Goal: Task Accomplishment & Management: Complete application form

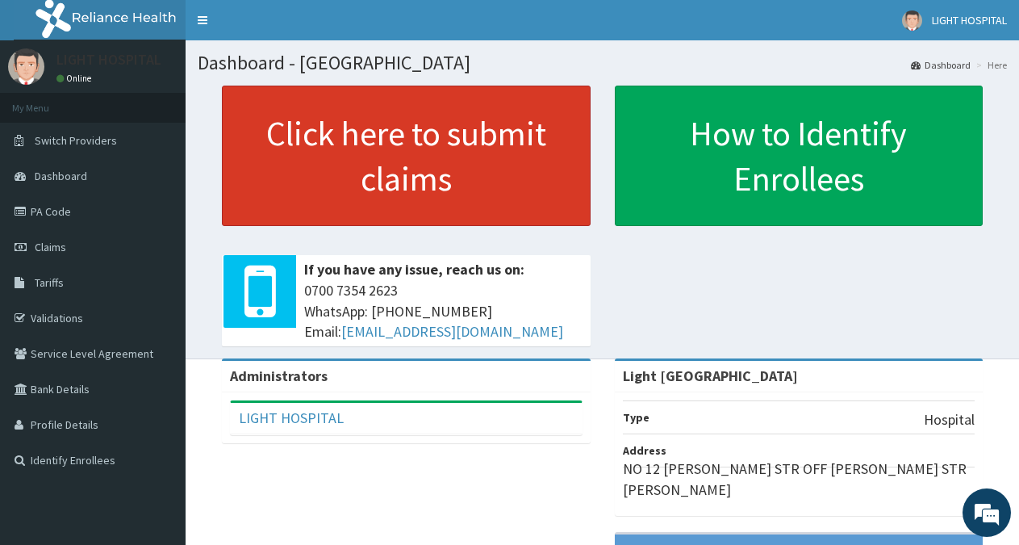
click at [293, 140] on link "Click here to submit claims" at bounding box center [406, 156] width 369 height 140
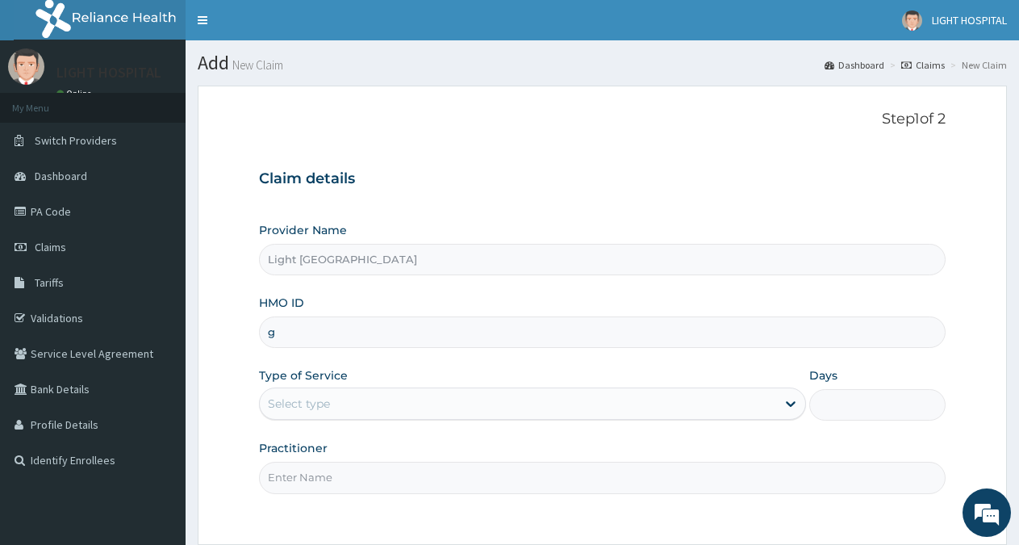
click at [366, 340] on input "g" at bounding box center [602, 331] width 687 height 31
type input "g"
type input "GFL/10014/B"
click at [454, 410] on div "Select type" at bounding box center [518, 404] width 516 height 26
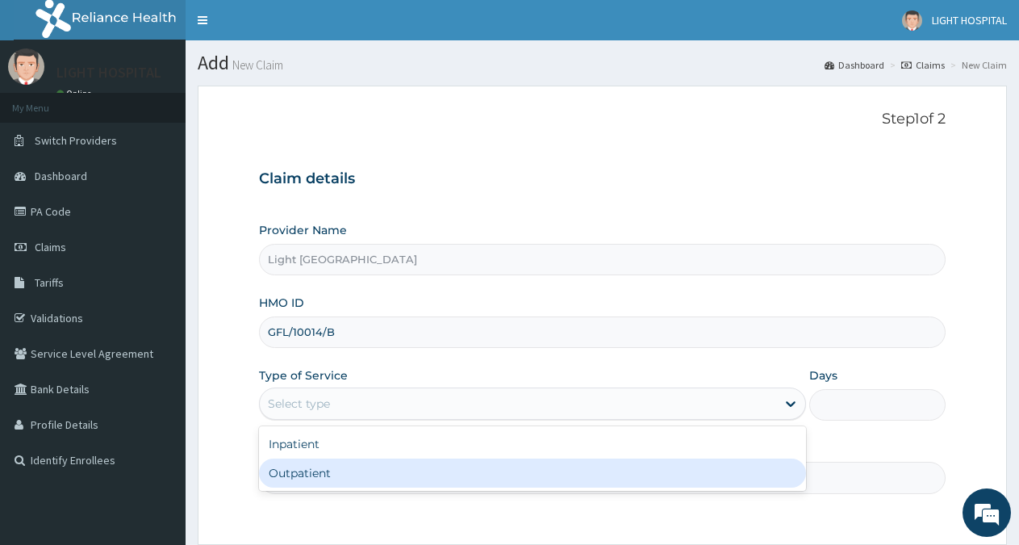
click at [445, 476] on div "Outpatient" at bounding box center [532, 472] width 546 height 29
type input "1"
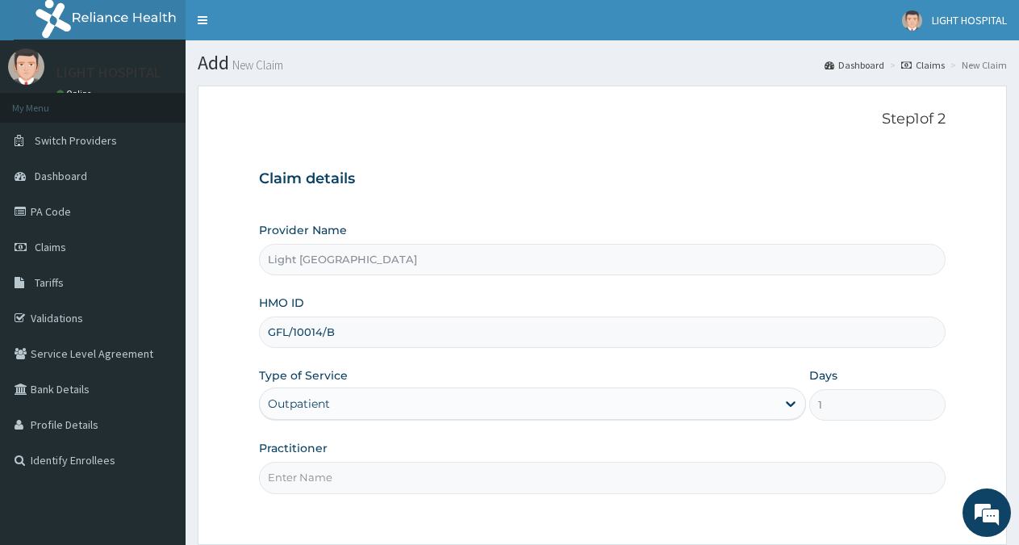
click at [437, 474] on input "Practitioner" at bounding box center [602, 477] width 687 height 31
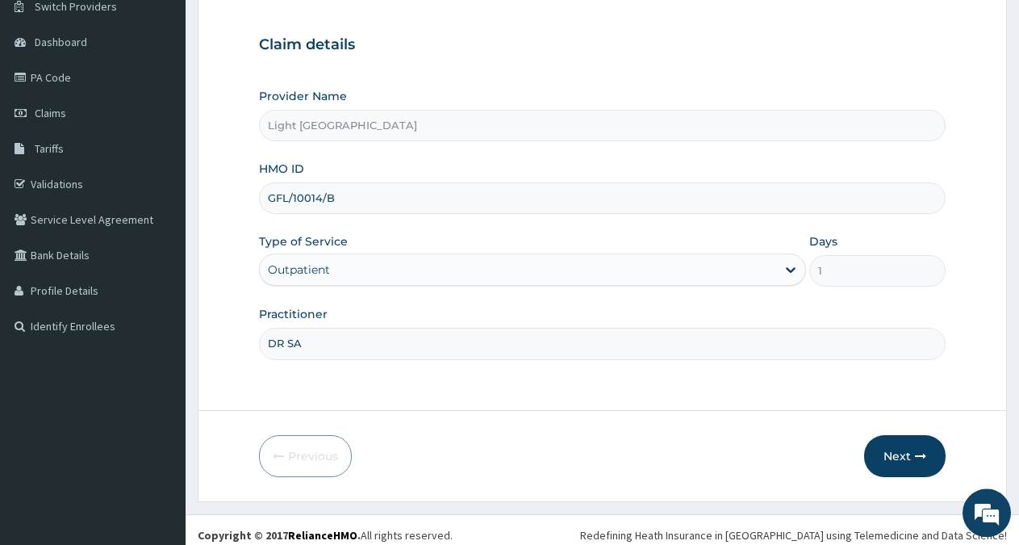
scroll to position [144, 0]
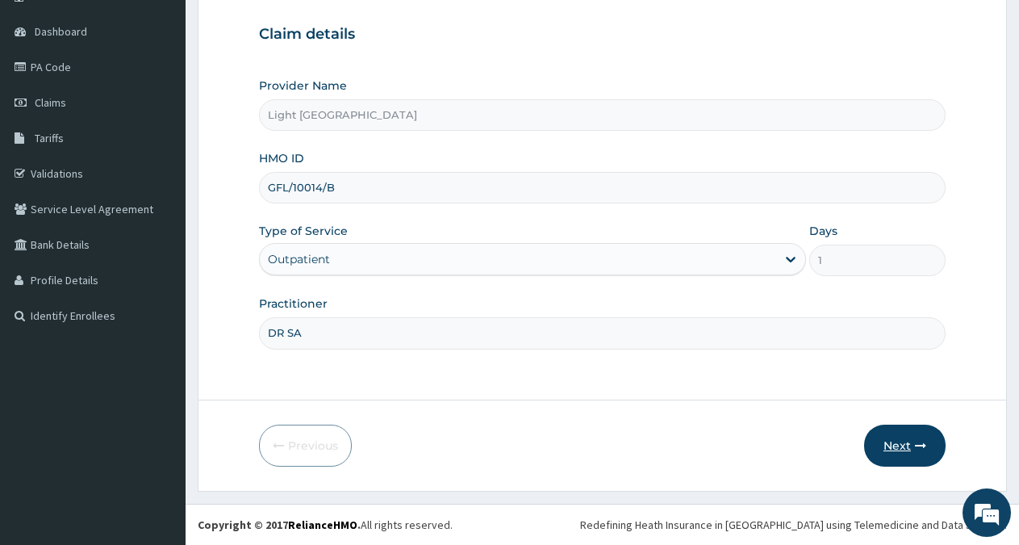
type input "DR SA"
click at [908, 449] on button "Next" at bounding box center [904, 445] width 81 height 42
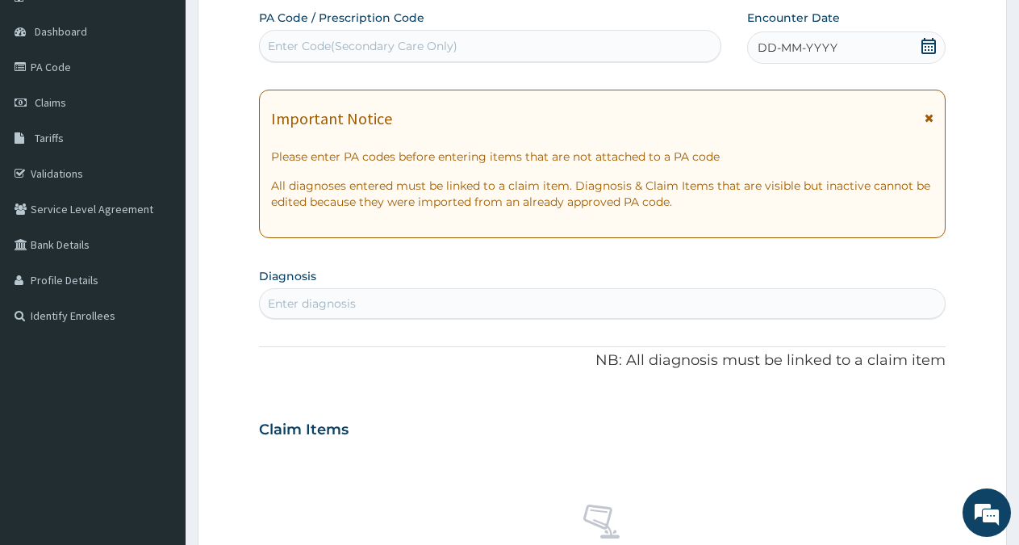
click at [925, 49] on icon at bounding box center [928, 46] width 15 height 16
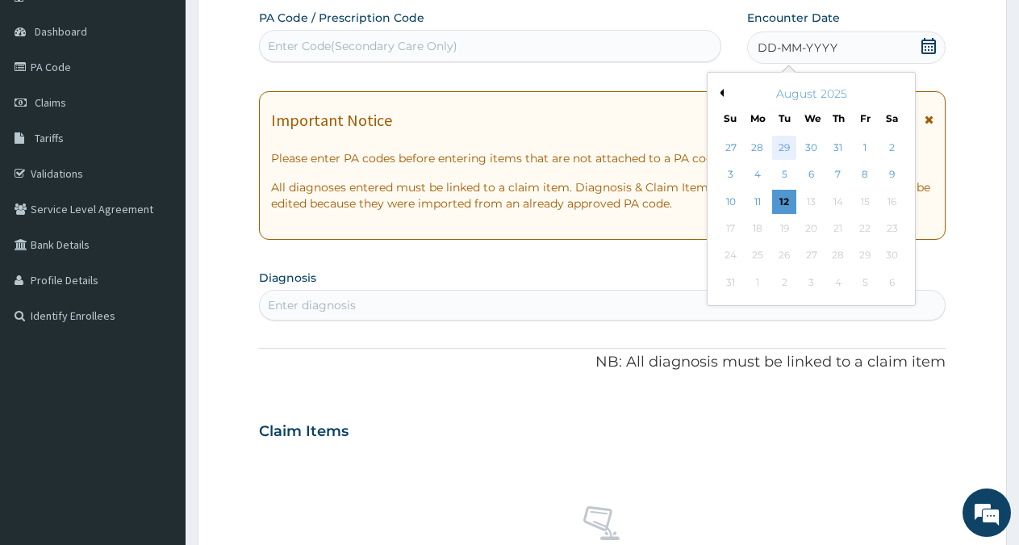
click at [785, 148] on div "29" at bounding box center [785, 148] width 24 height 24
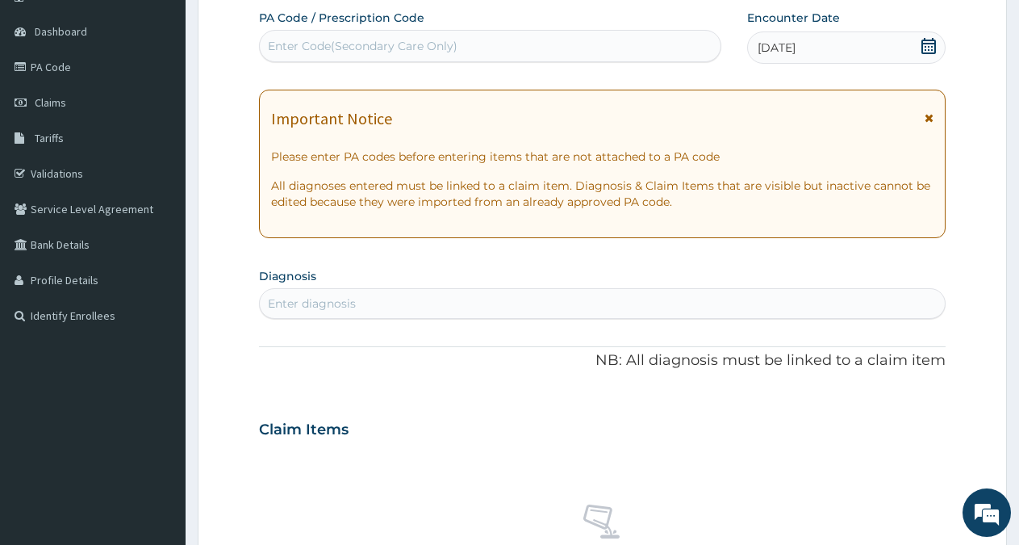
click at [448, 295] on div "Enter diagnosis" at bounding box center [602, 303] width 685 height 26
type input "MALARIA"
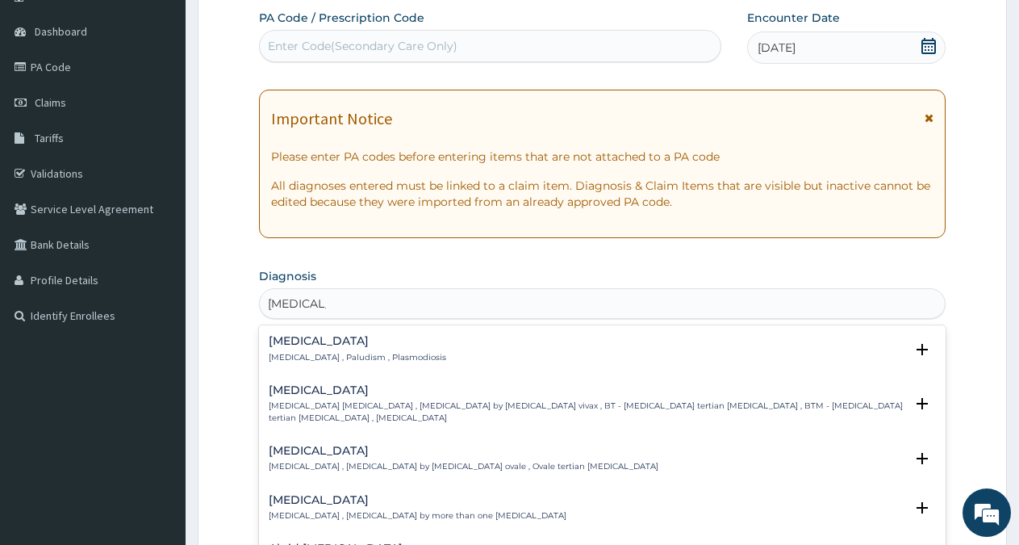
click at [375, 350] on div "Malaria Malaria , Paludism , Plasmodiosis" at bounding box center [358, 349] width 178 height 28
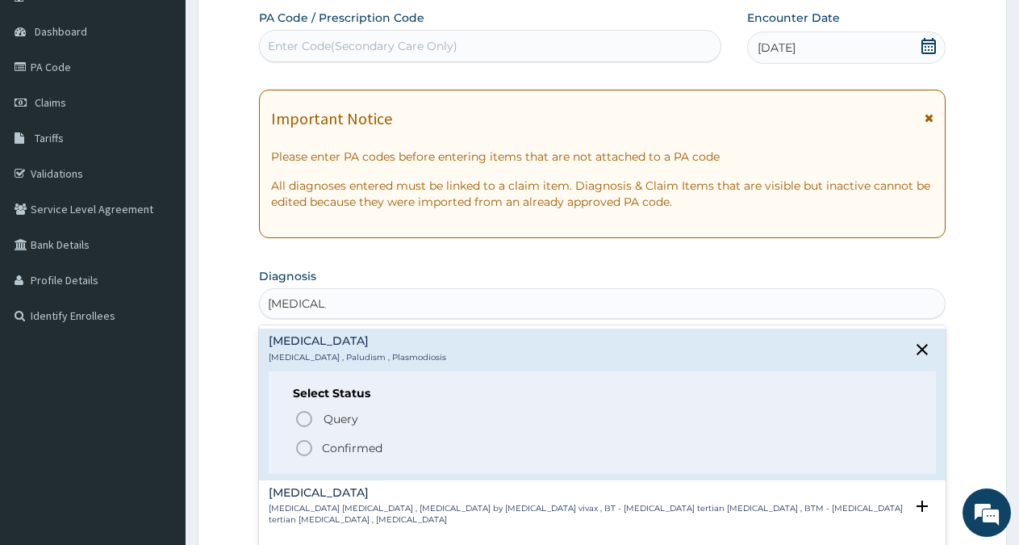
click at [360, 445] on p "Confirmed" at bounding box center [352, 448] width 61 height 16
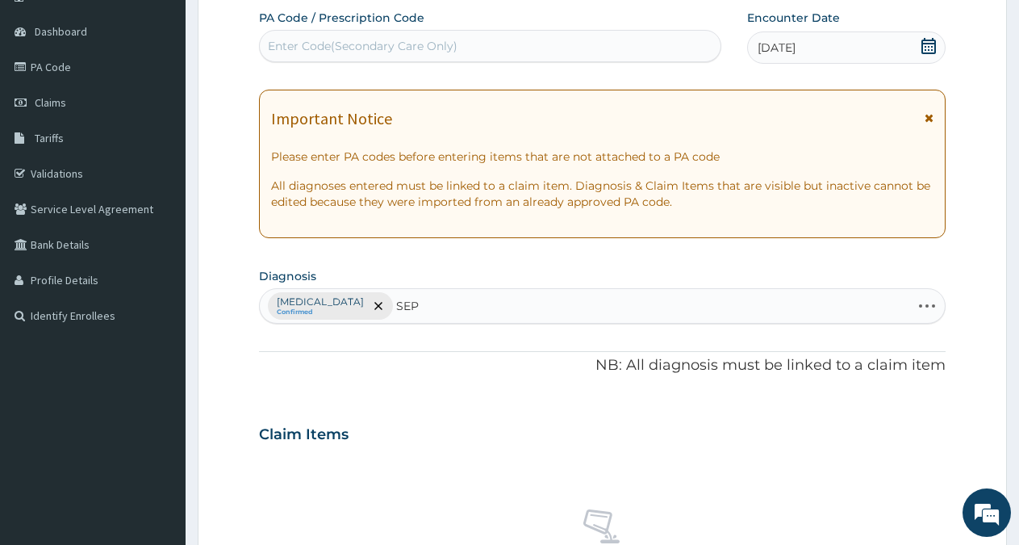
click at [433, 311] on div "Malaria Confirmed SEP SEP" at bounding box center [585, 306] width 651 height 34
type input "SEPSIS"
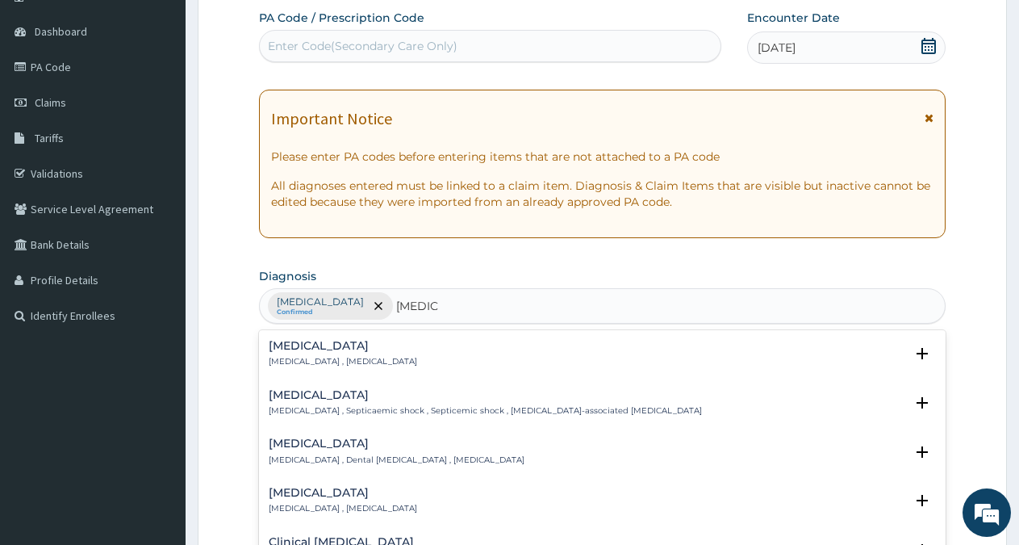
click at [338, 355] on div "Sepsis Systemic infection , Sepsis" at bounding box center [343, 354] width 148 height 28
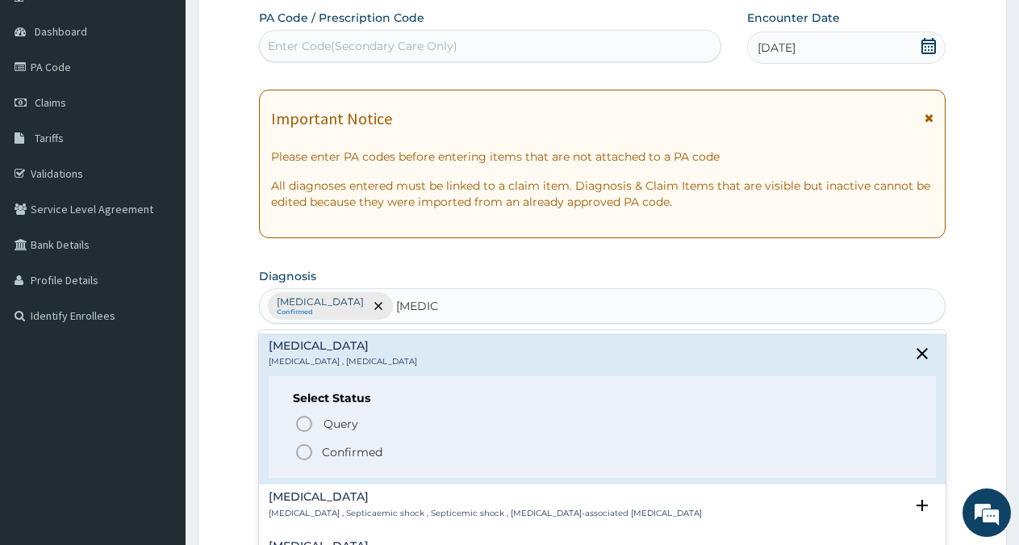
click at [343, 448] on p "Confirmed" at bounding box center [352, 452] width 61 height 16
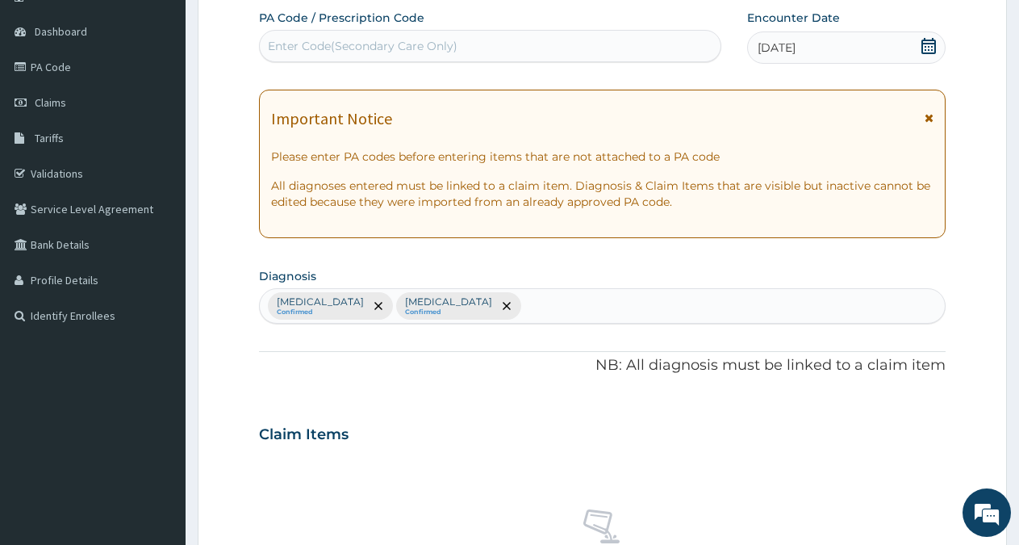
click at [589, 436] on div "Claim Items" at bounding box center [602, 431] width 687 height 42
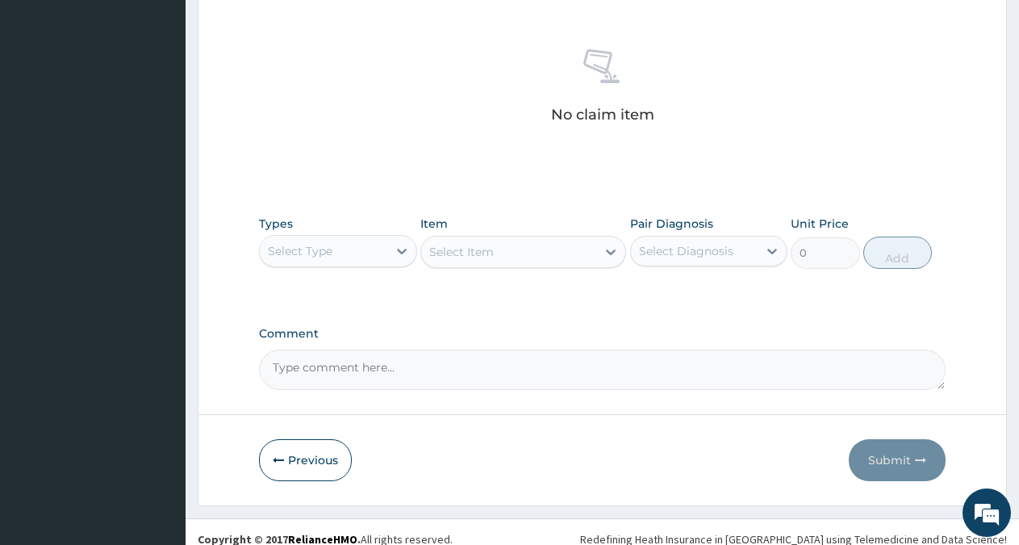
scroll to position [619, 0]
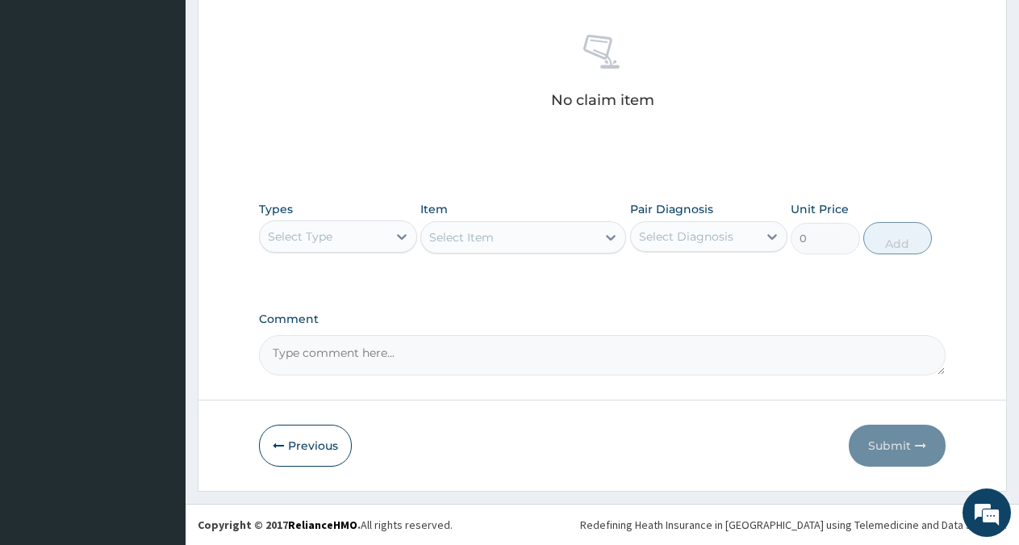
click at [370, 236] on div "Select Type" at bounding box center [323, 237] width 127 height 26
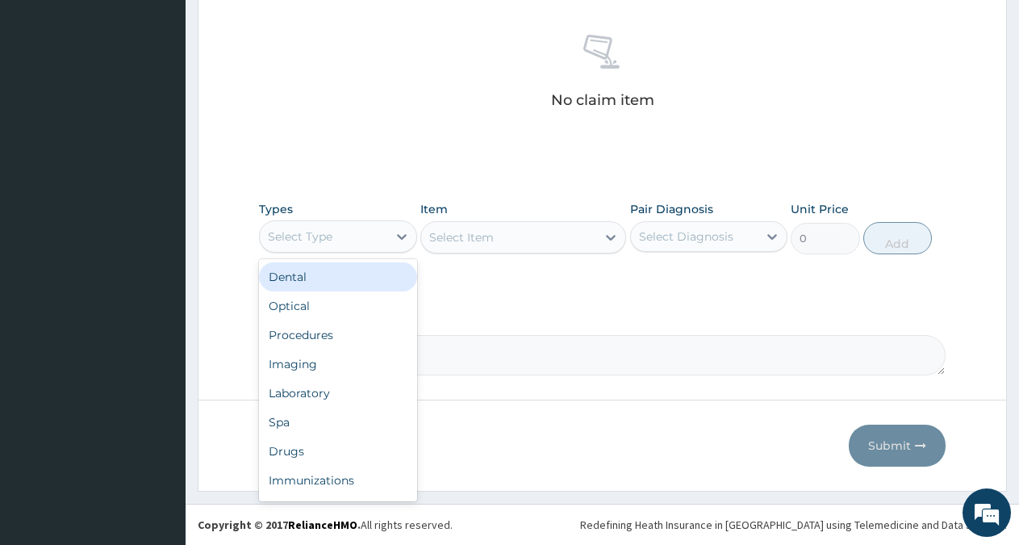
type input "P"
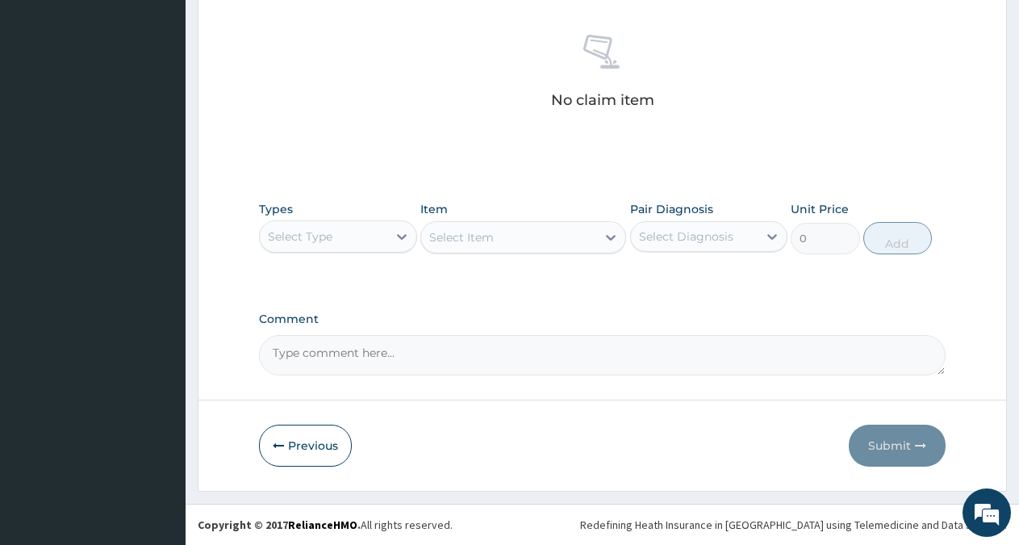
click at [370, 236] on div "Select Type" at bounding box center [323, 237] width 127 height 26
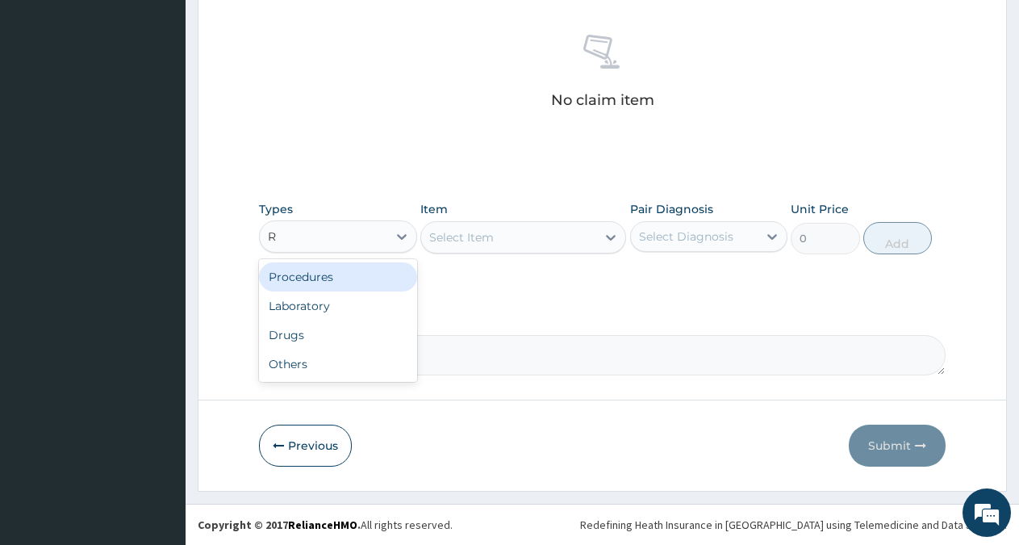
type input "RO"
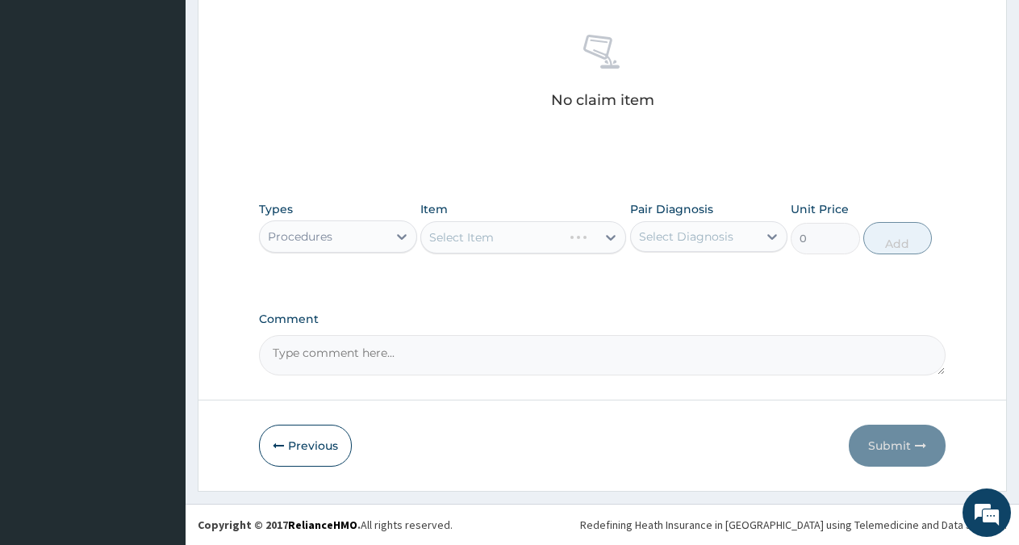
click at [366, 277] on div "Types option Procedures, selected. Select is focused ,type to refine list, pres…" at bounding box center [602, 240] width 687 height 94
click at [675, 238] on div "Select Diagnosis" at bounding box center [686, 236] width 94 height 16
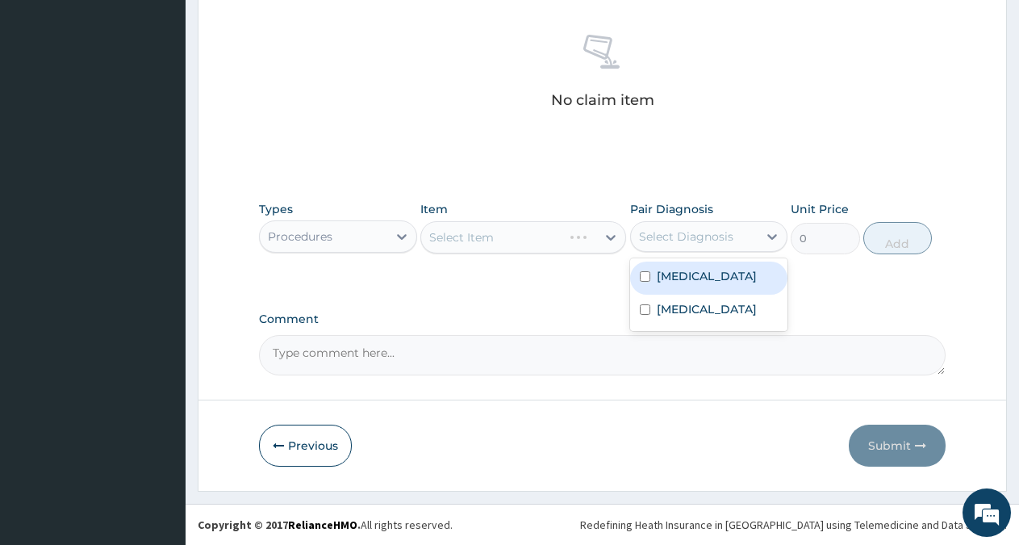
click at [667, 278] on label "Malaria" at bounding box center [707, 276] width 100 height 16
checkbox input "true"
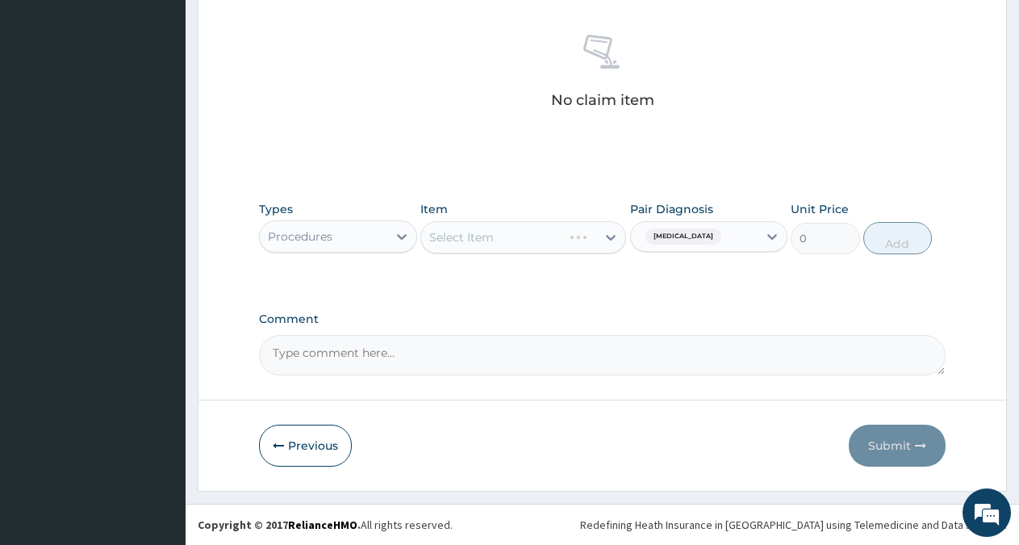
click at [593, 236] on div "Select Item" at bounding box center [523, 237] width 206 height 32
click at [606, 234] on div "Select Item" at bounding box center [523, 237] width 206 height 32
click at [605, 236] on div "Select Item" at bounding box center [523, 237] width 206 height 32
click at [598, 236] on div at bounding box center [610, 237] width 29 height 29
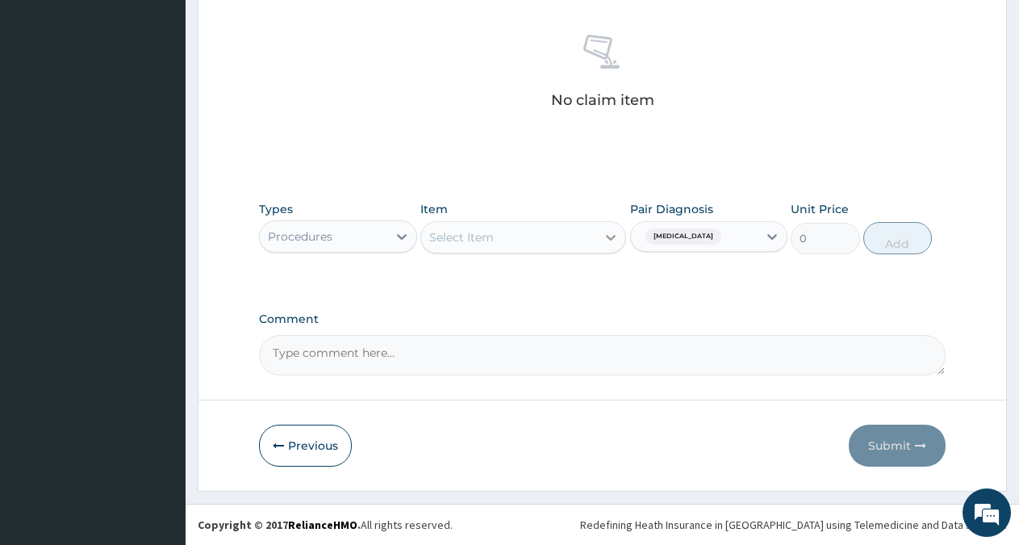
click at [598, 236] on div at bounding box center [610, 237] width 29 height 29
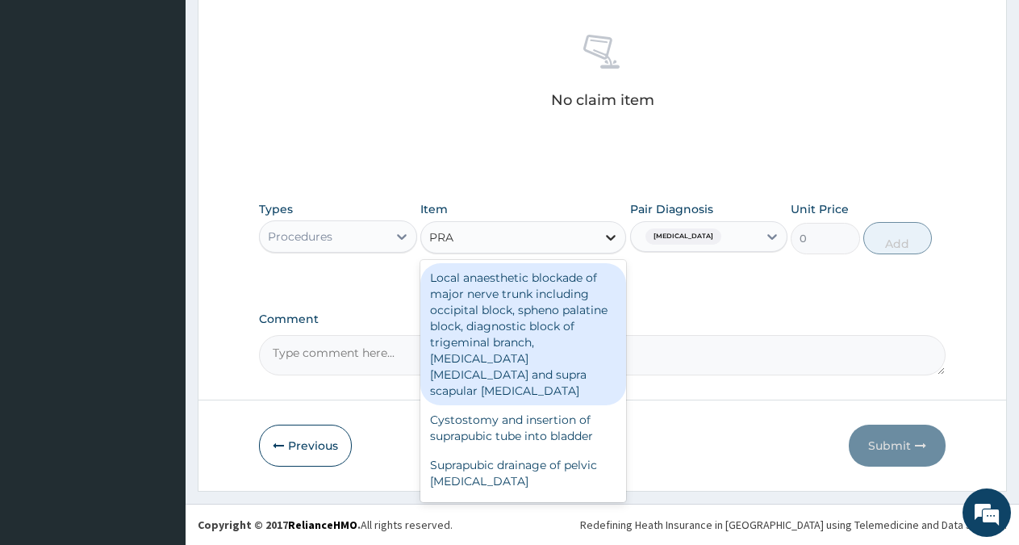
type input "PRAC"
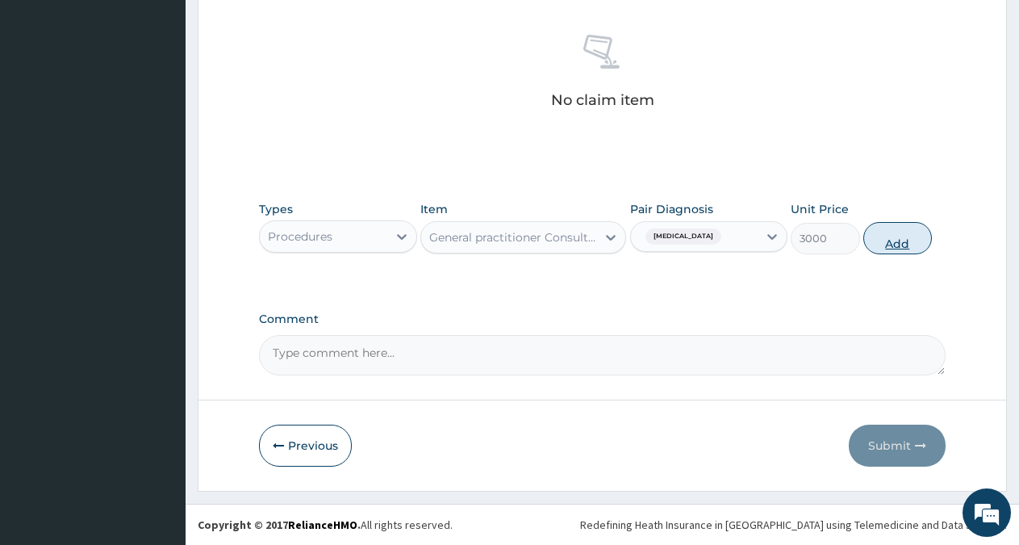
click at [897, 253] on button "Add" at bounding box center [897, 238] width 69 height 32
type input "0"
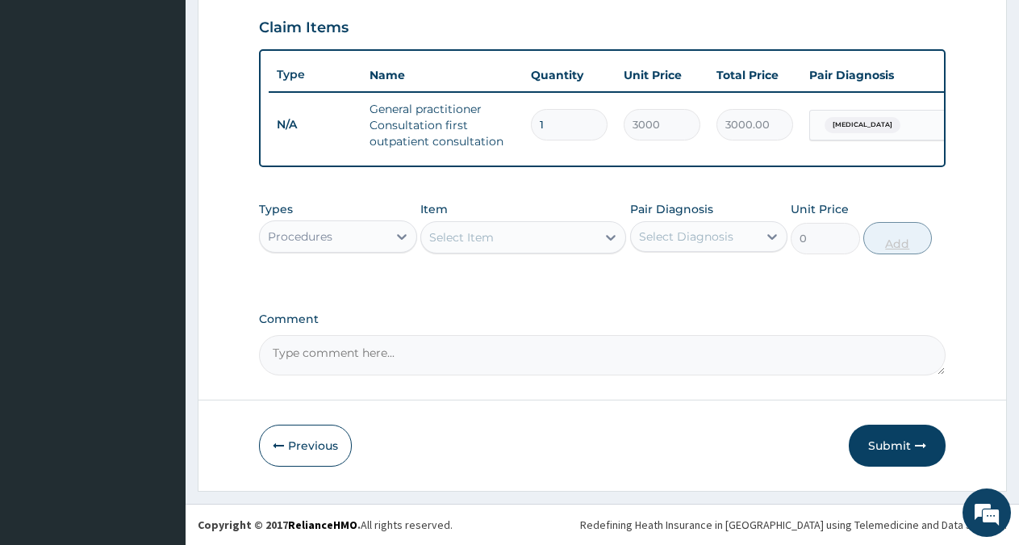
scroll to position [565, 0]
click at [321, 242] on div "Procedures" at bounding box center [300, 236] width 65 height 16
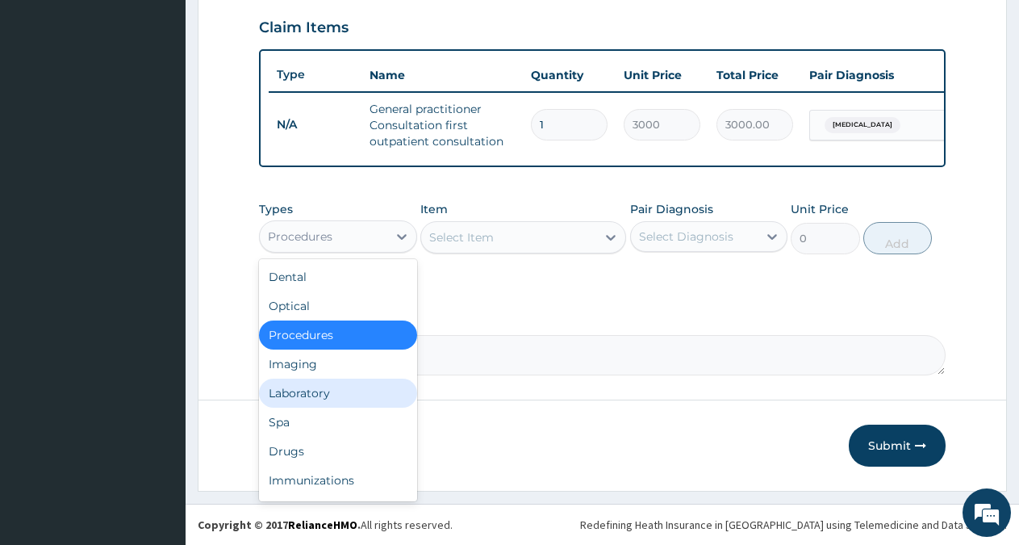
click at [321, 391] on div "Laboratory" at bounding box center [338, 392] width 158 height 29
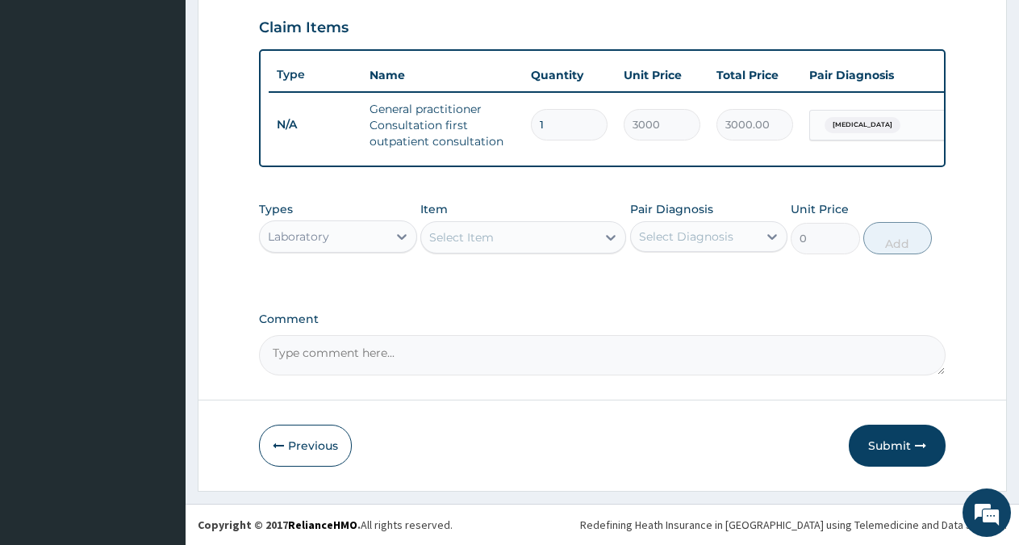
click at [495, 234] on div "Select Item" at bounding box center [508, 237] width 175 height 26
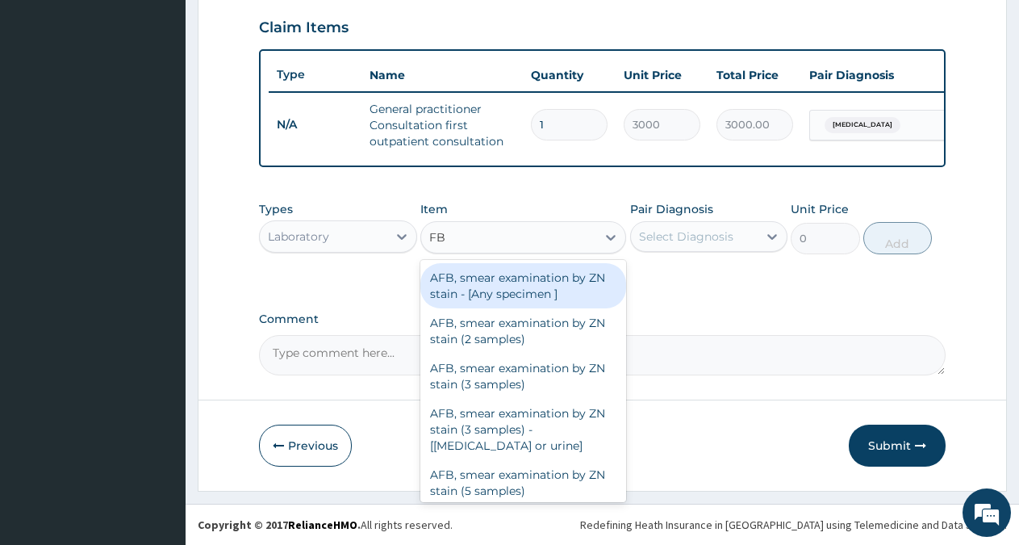
type input "FBC"
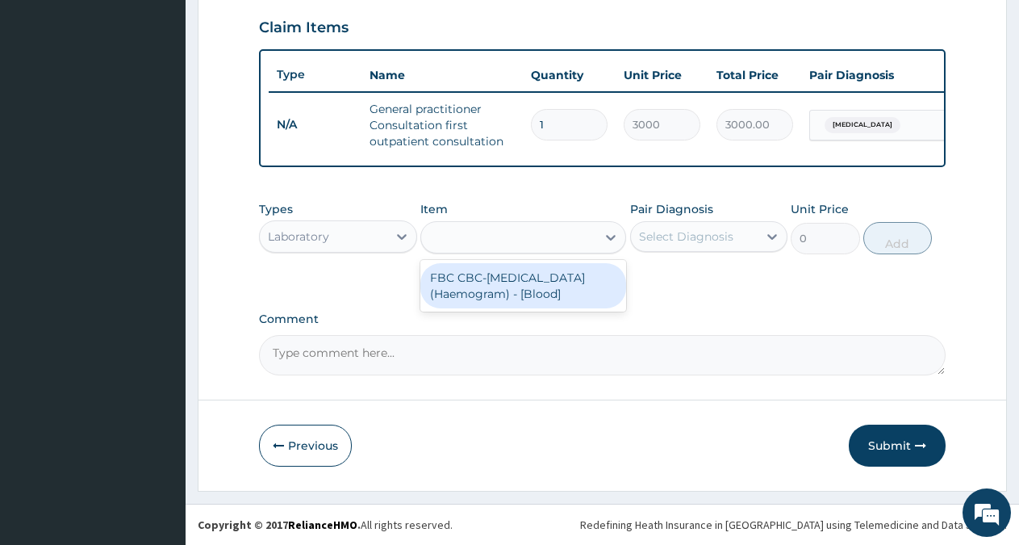
type input "3000"
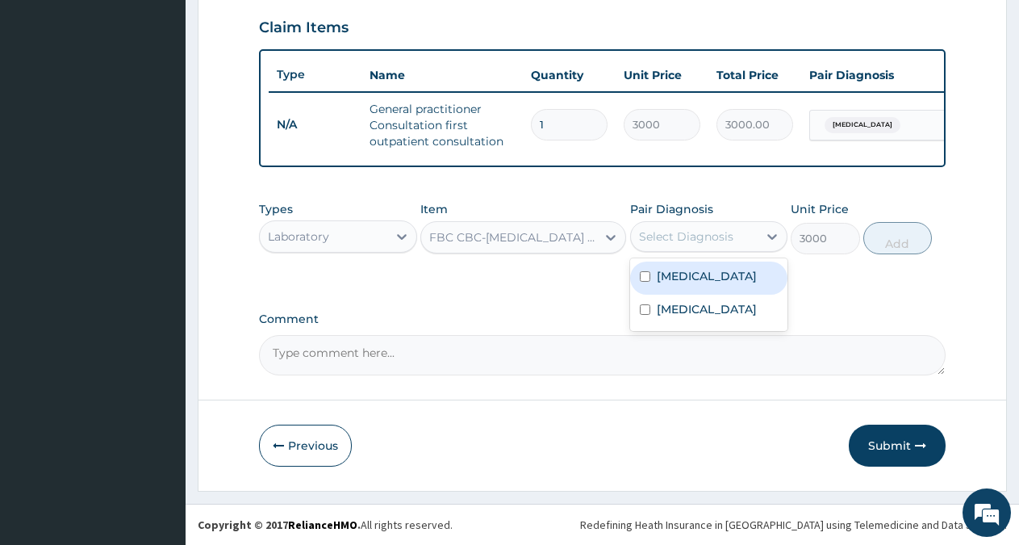
click at [664, 238] on div "Select Diagnosis" at bounding box center [686, 236] width 94 height 16
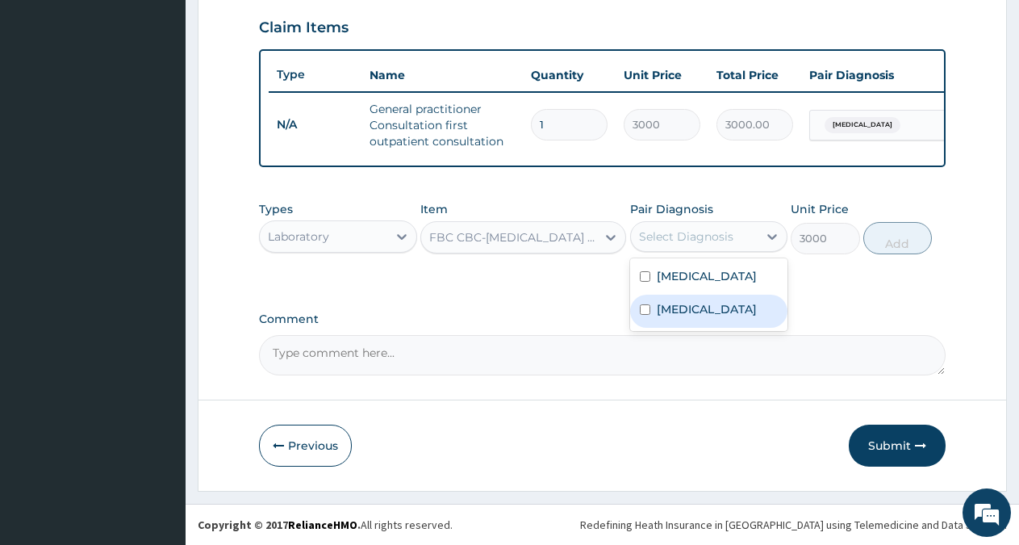
click at [676, 308] on label "Sepsis" at bounding box center [707, 309] width 100 height 16
checkbox input "true"
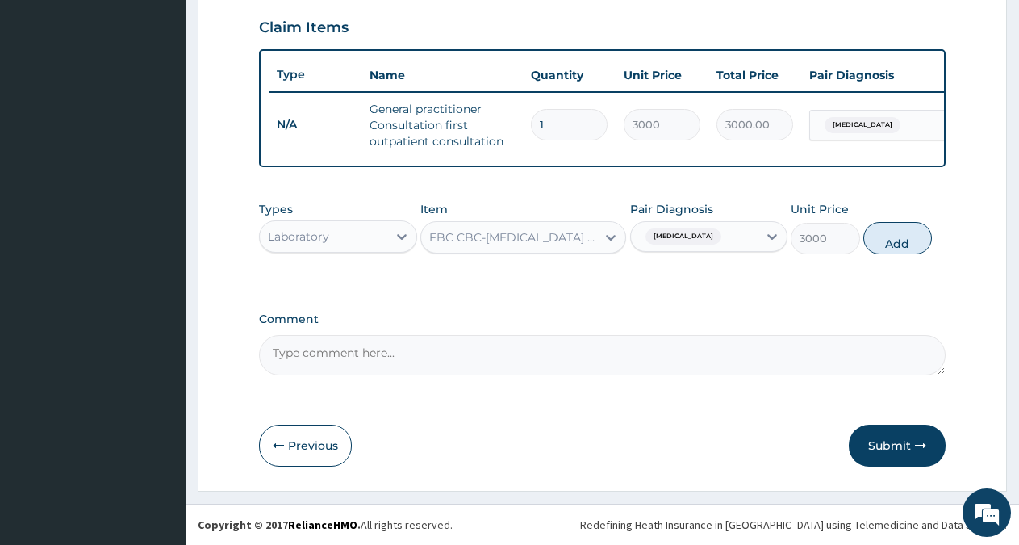
click at [901, 245] on button "Add" at bounding box center [897, 238] width 69 height 32
type input "0"
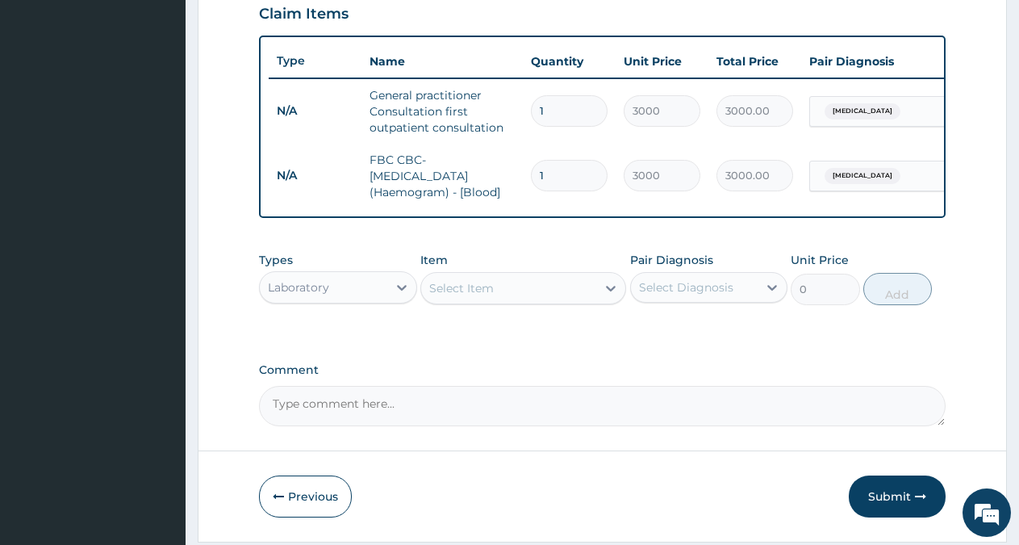
click at [514, 301] on div "Select Item" at bounding box center [508, 288] width 175 height 26
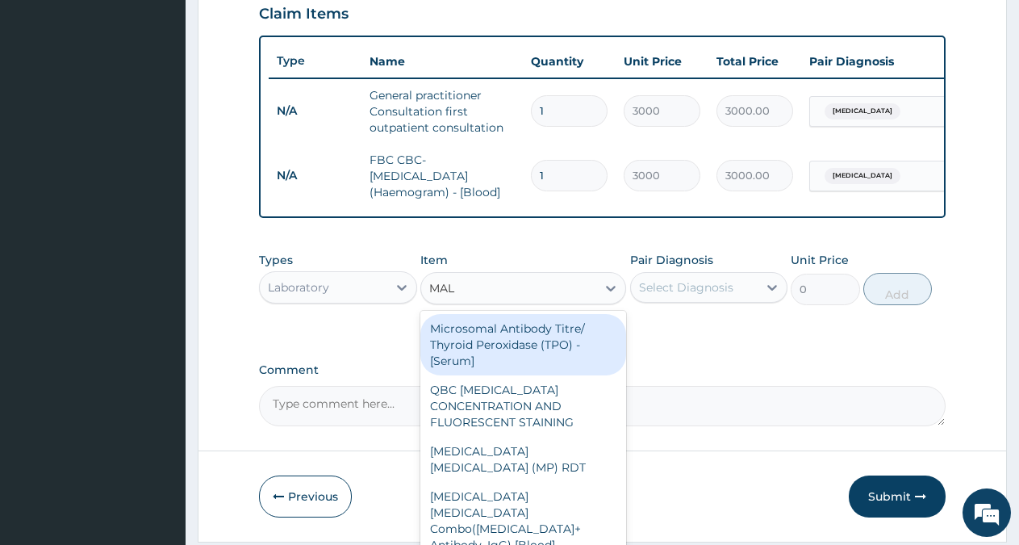
type input "MALA"
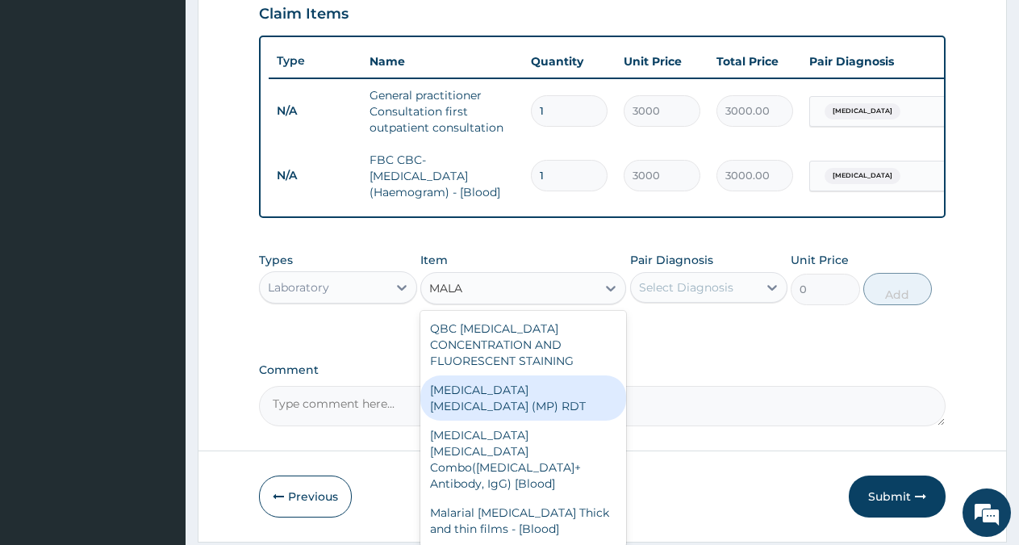
click at [520, 399] on div "MALARIA PARASITE (MP) RDT" at bounding box center [523, 397] width 206 height 45
type input "1500"
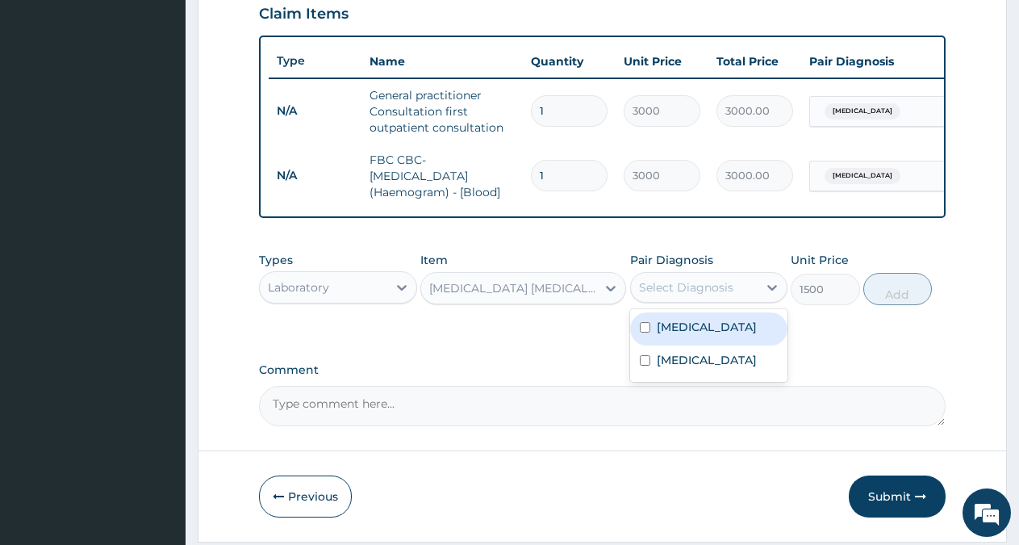
click at [694, 295] on div "Select Diagnosis" at bounding box center [686, 287] width 94 height 16
click at [690, 335] on label "Malaria" at bounding box center [707, 327] width 100 height 16
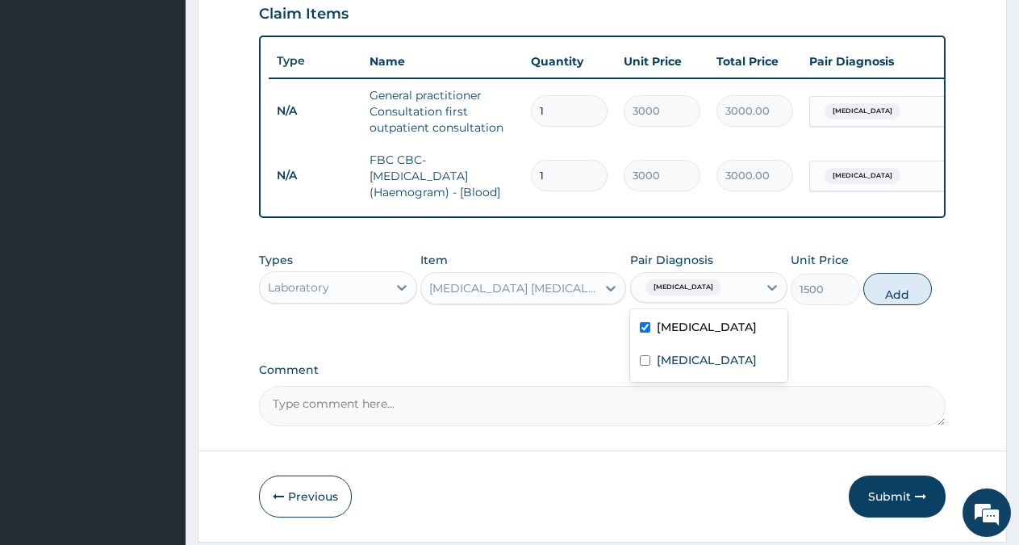
checkbox input "true"
click at [888, 305] on button "Add" at bounding box center [897, 289] width 69 height 32
type input "0"
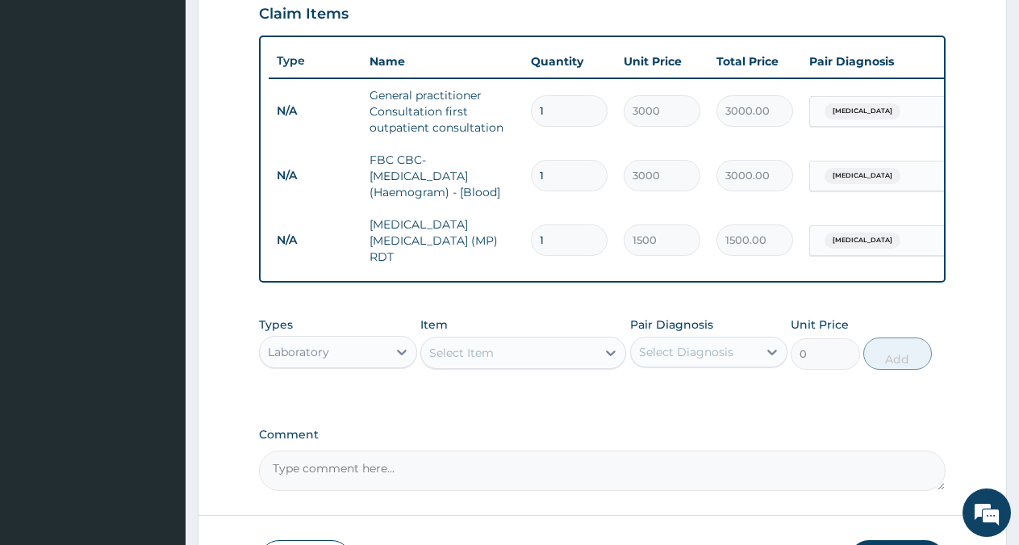
click at [645, 421] on div "PA Code / Prescription Code Enter Code(Secondary Care Only) Encounter Date 29-0…" at bounding box center [602, 39] width 687 height 901
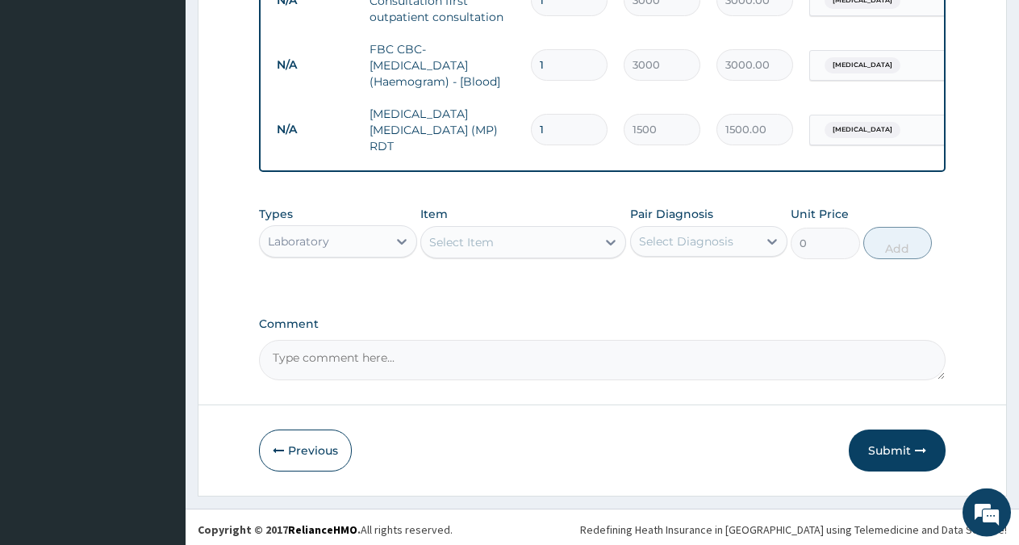
scroll to position [685, 0]
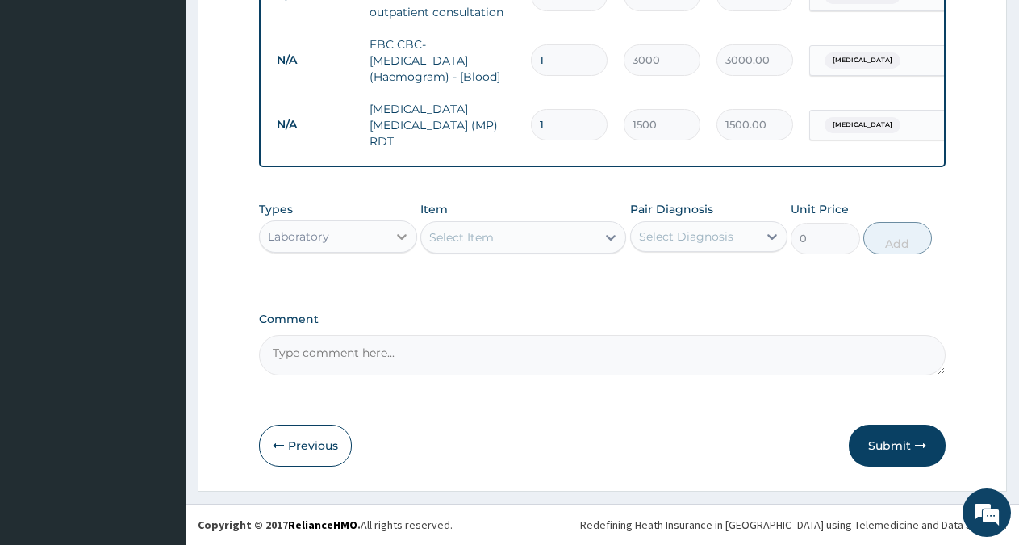
click at [401, 236] on icon at bounding box center [402, 237] width 10 height 6
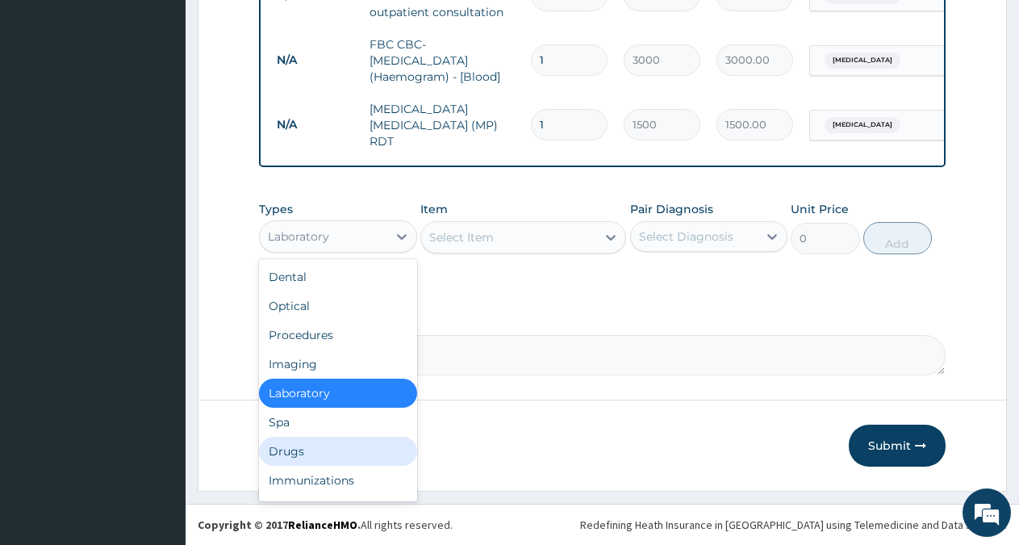
click at [321, 449] on div "Drugs" at bounding box center [338, 451] width 158 height 29
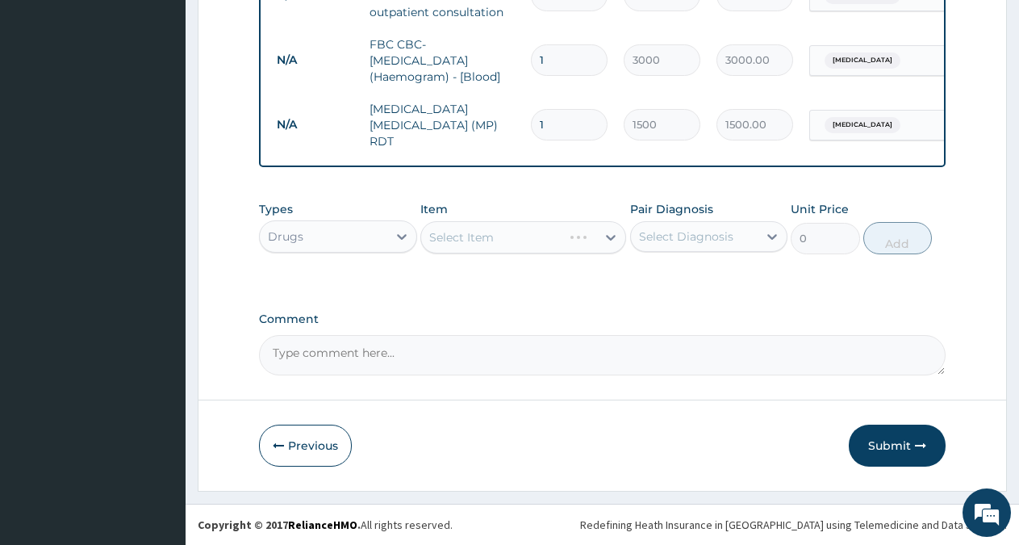
click at [512, 232] on div "Select Item" at bounding box center [523, 237] width 206 height 32
click at [669, 235] on div "Select Diagnosis" at bounding box center [686, 236] width 94 height 16
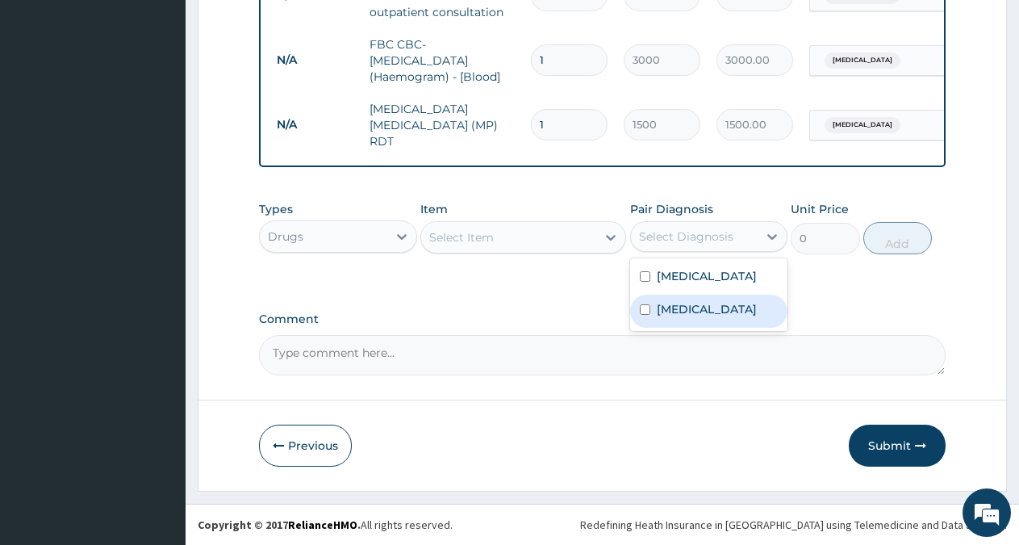
click at [665, 309] on label "Sepsis" at bounding box center [707, 309] width 100 height 16
checkbox input "true"
click at [554, 237] on div "Select Item" at bounding box center [508, 237] width 175 height 26
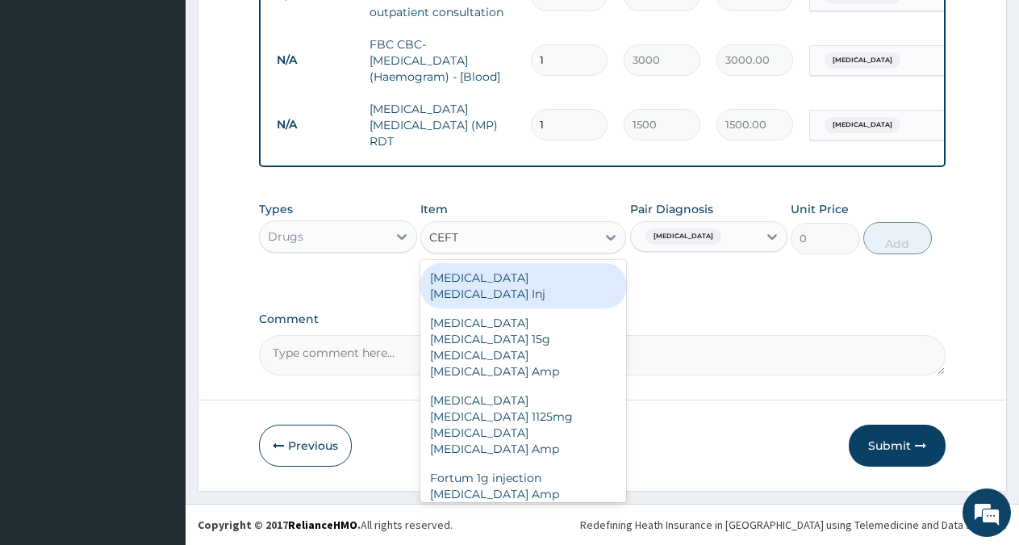
type input "CEFTR"
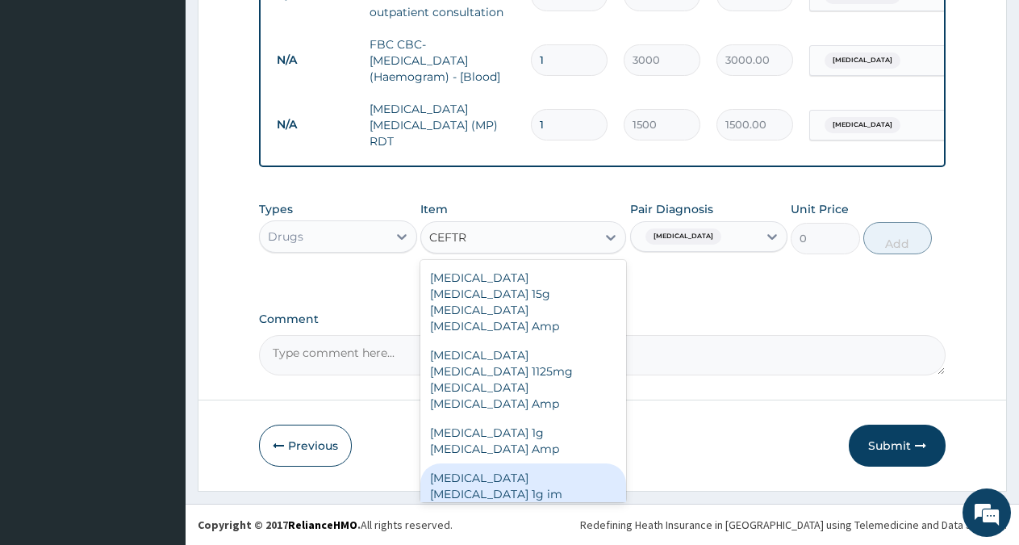
click at [526, 463] on div "ROCEPHIN CEFTRIAXONE 1g im Ceftriaxone BTL" at bounding box center [523, 493] width 206 height 61
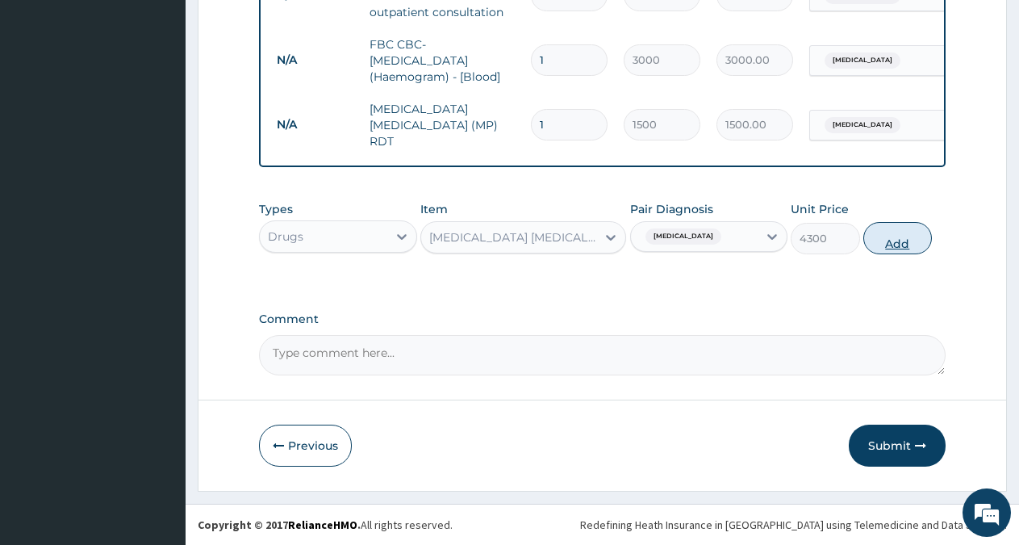
click at [878, 246] on button "Add" at bounding box center [897, 238] width 69 height 32
type input "0"
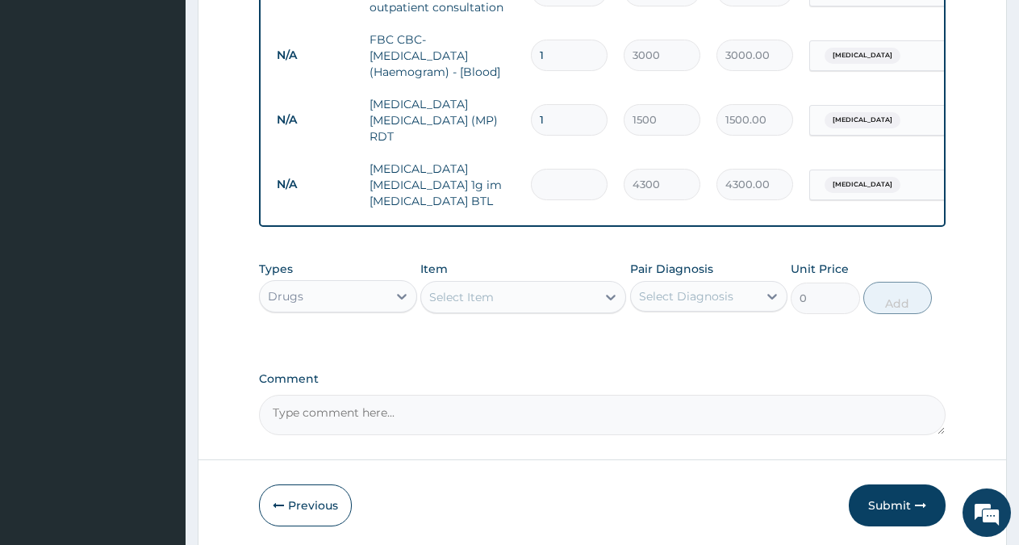
type input "0.00"
type input "4"
type input "17200.00"
type input "4"
click at [614, 202] on tr "N/A ROCEPHIN CEFTRIAXONE 1g im Ceftriaxone BTL 4 4300 17200.00 Sepsis Delete" at bounding box center [664, 185] width 791 height 65
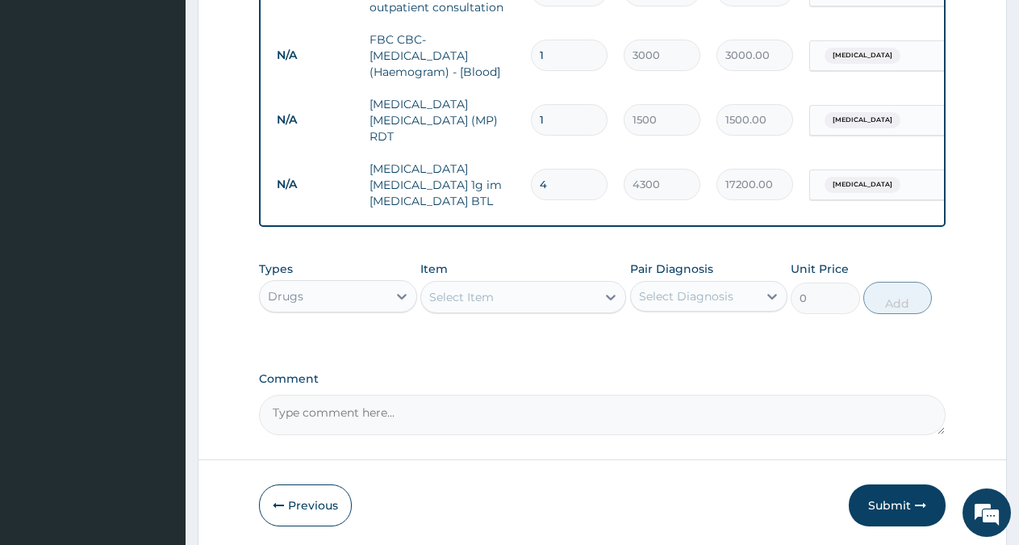
click at [525, 303] on div "Select Item" at bounding box center [508, 297] width 175 height 26
type input "A"
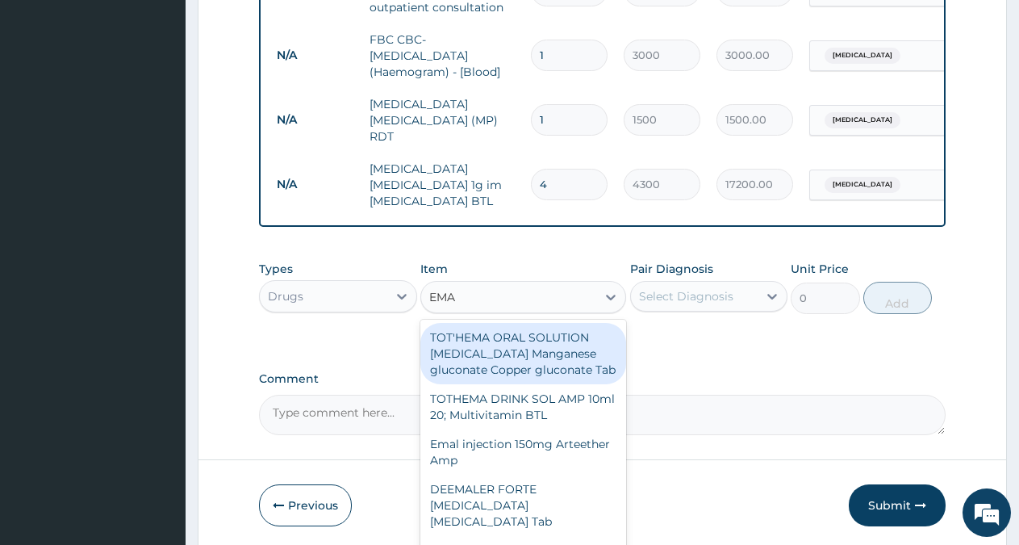
type input "EMAL"
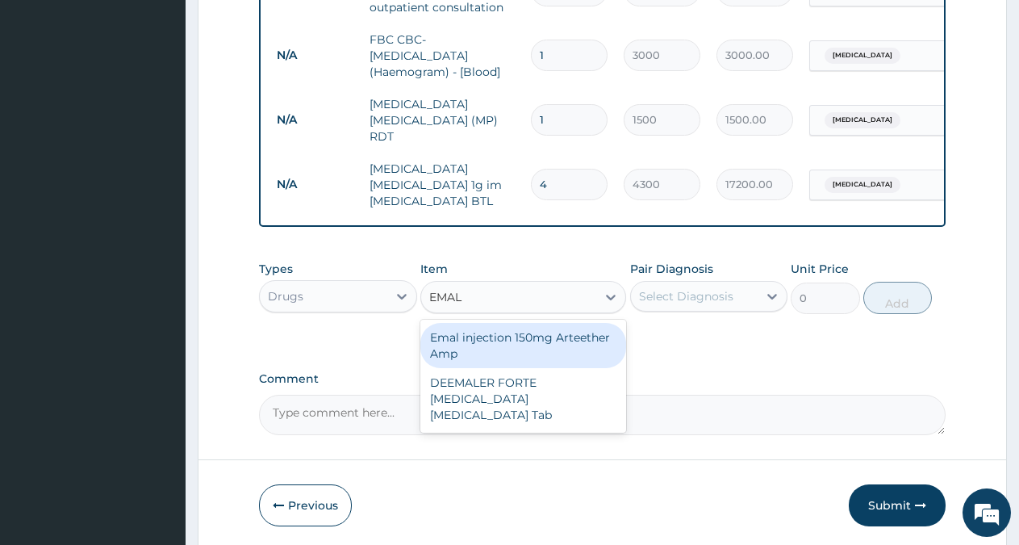
click at [516, 349] on div "Emal injection 150mg Arteether Amp" at bounding box center [523, 345] width 206 height 45
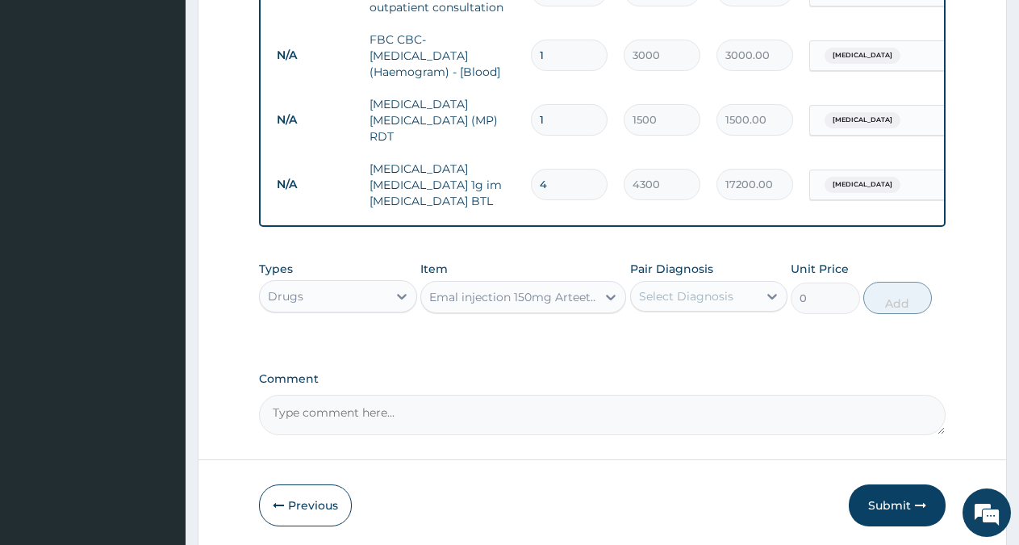
type input "730"
click at [717, 294] on div "Select Diagnosis" at bounding box center [686, 296] width 94 height 16
click at [687, 344] on label "Malaria" at bounding box center [707, 336] width 100 height 16
checkbox input "true"
click at [883, 303] on button "Add" at bounding box center [897, 298] width 69 height 32
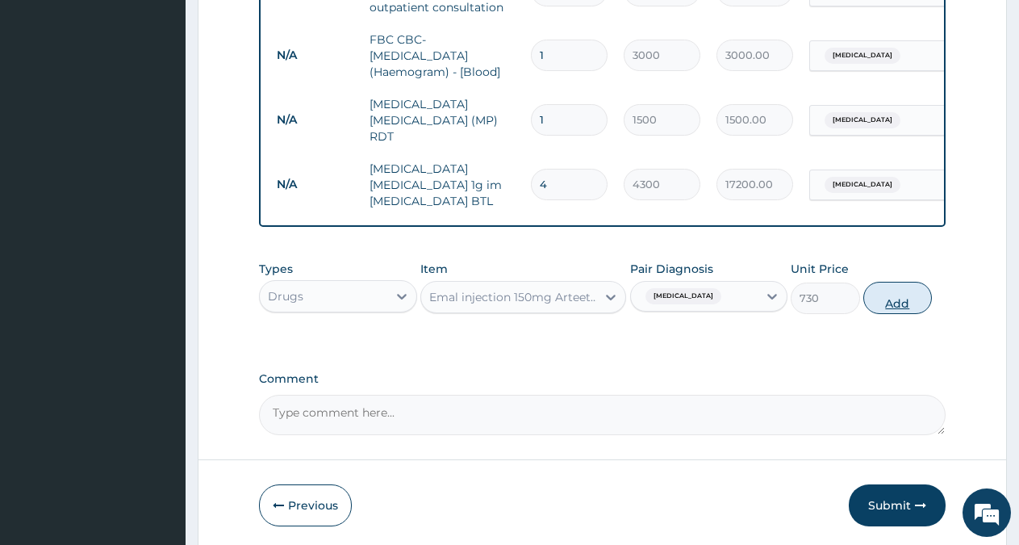
type input "0"
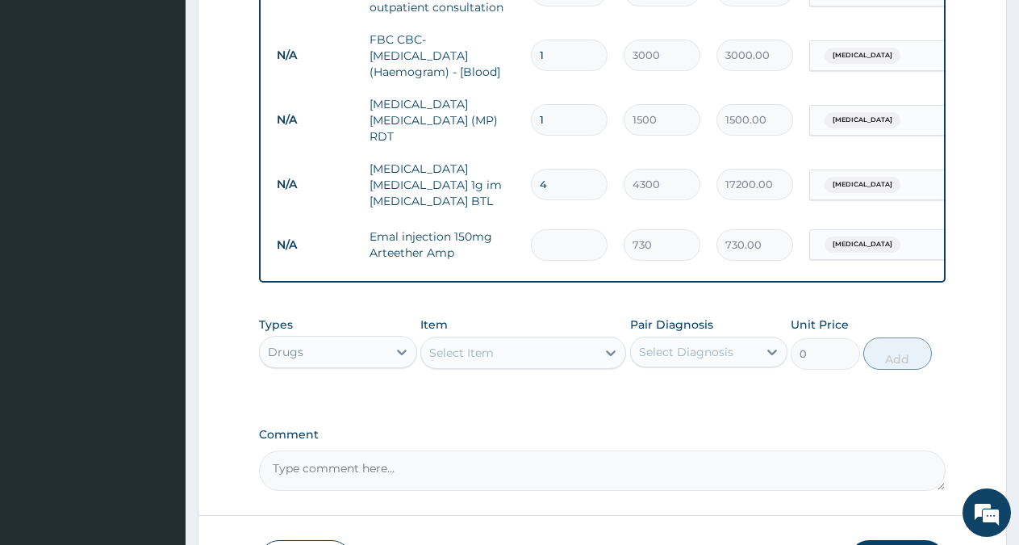
type input "0.00"
type input "3"
type input "2190.00"
type input "3"
click at [501, 356] on div "Select Item" at bounding box center [508, 353] width 175 height 26
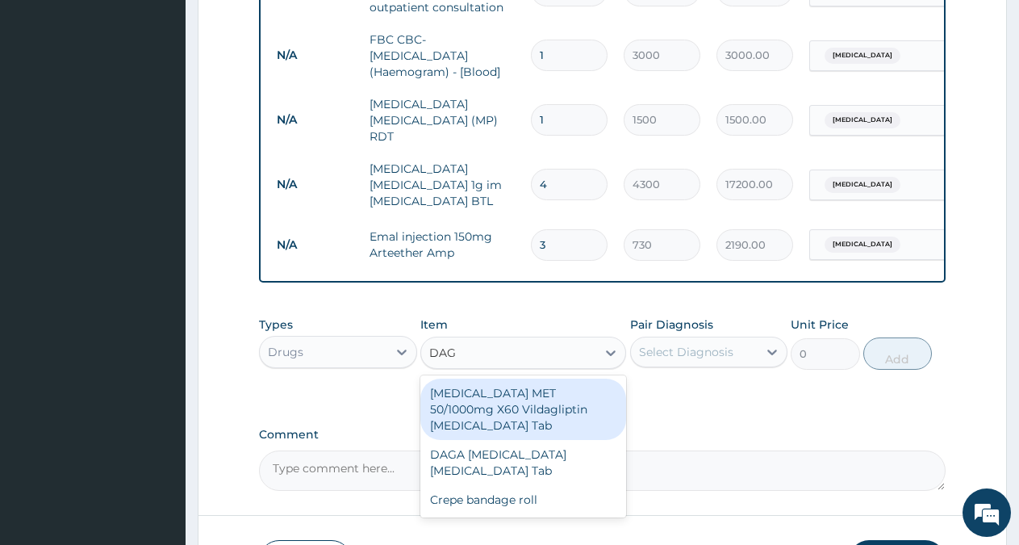
type input "DAGA"
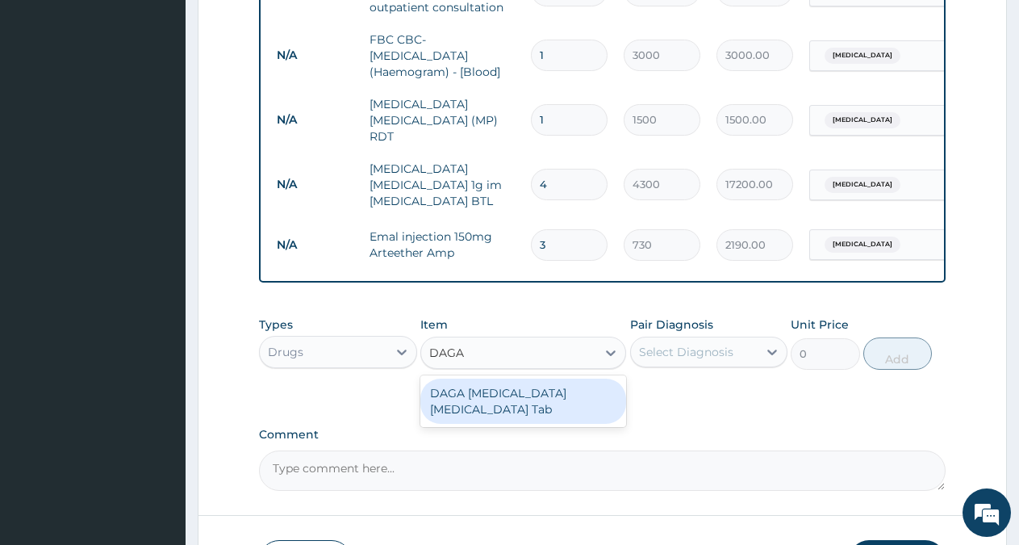
type input "20"
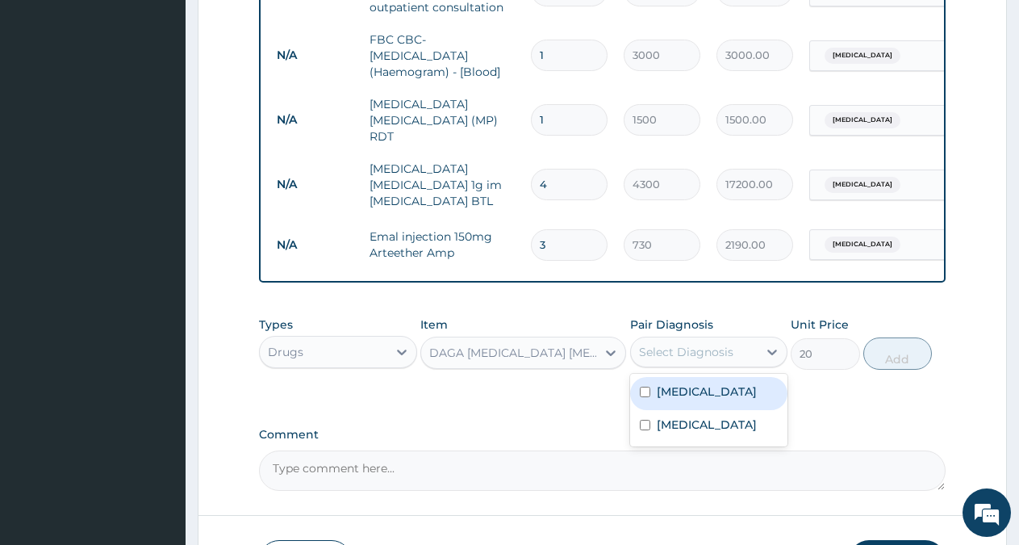
click at [729, 349] on div "Select Diagnosis" at bounding box center [686, 352] width 94 height 16
click at [714, 395] on div "Malaria" at bounding box center [709, 393] width 158 height 33
checkbox input "true"
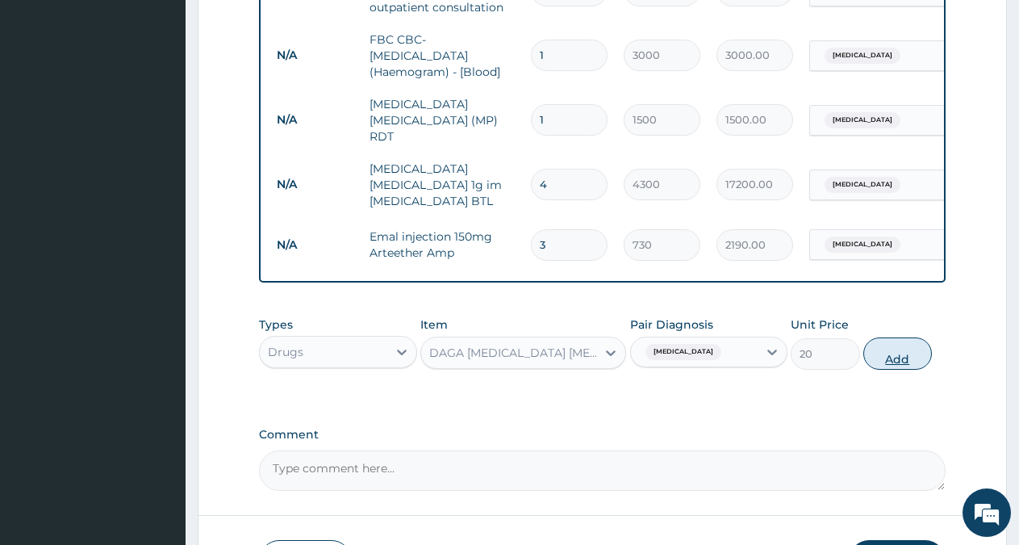
click at [913, 364] on button "Add" at bounding box center [897, 353] width 69 height 32
type input "0"
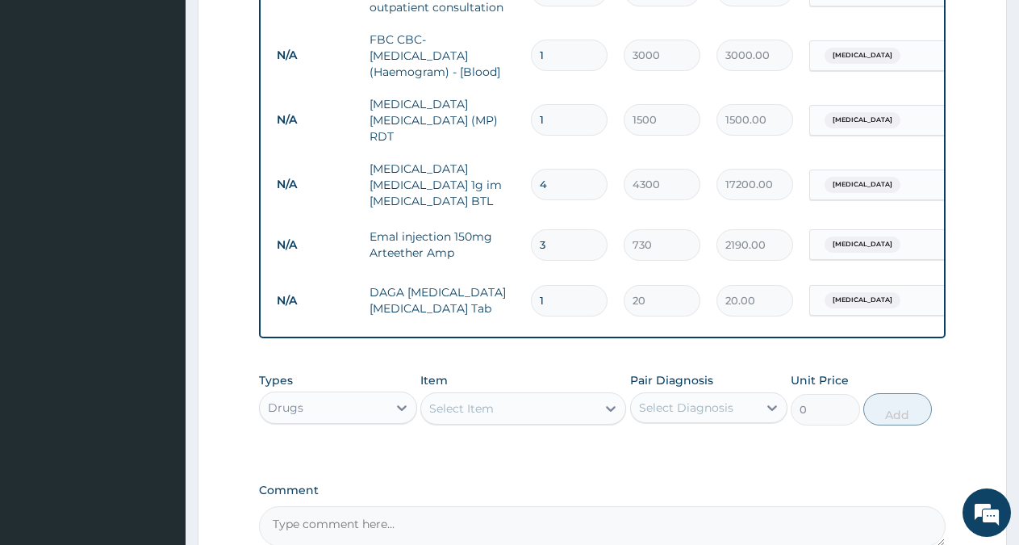
type input "18"
type input "360.00"
type input "18"
click at [483, 416] on div "Select Item" at bounding box center [461, 408] width 65 height 16
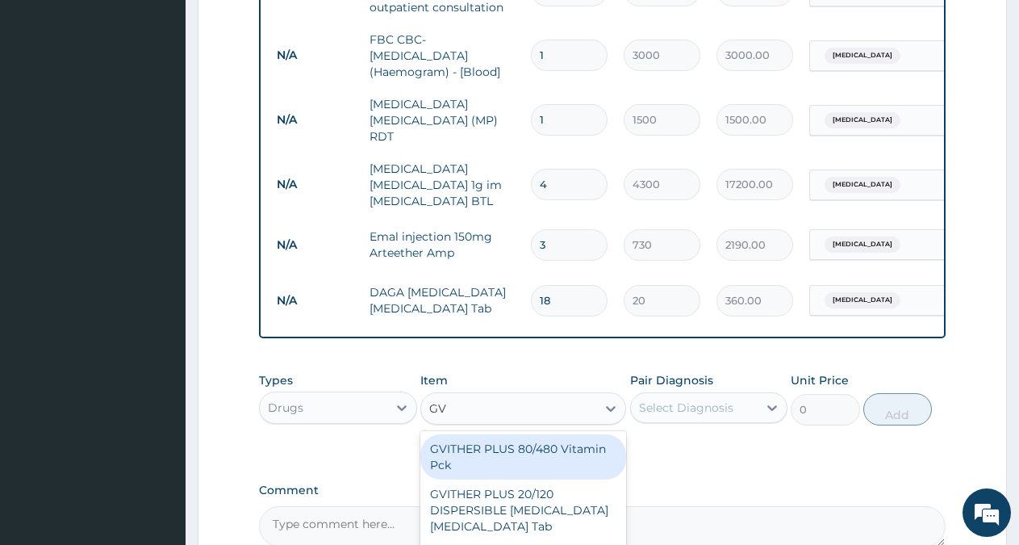
type input "GVI"
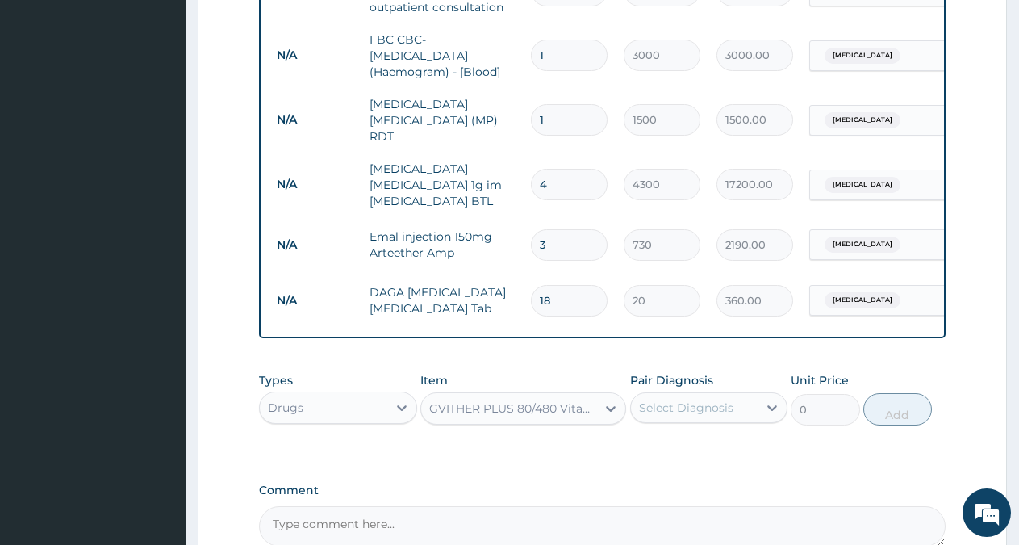
type input "500"
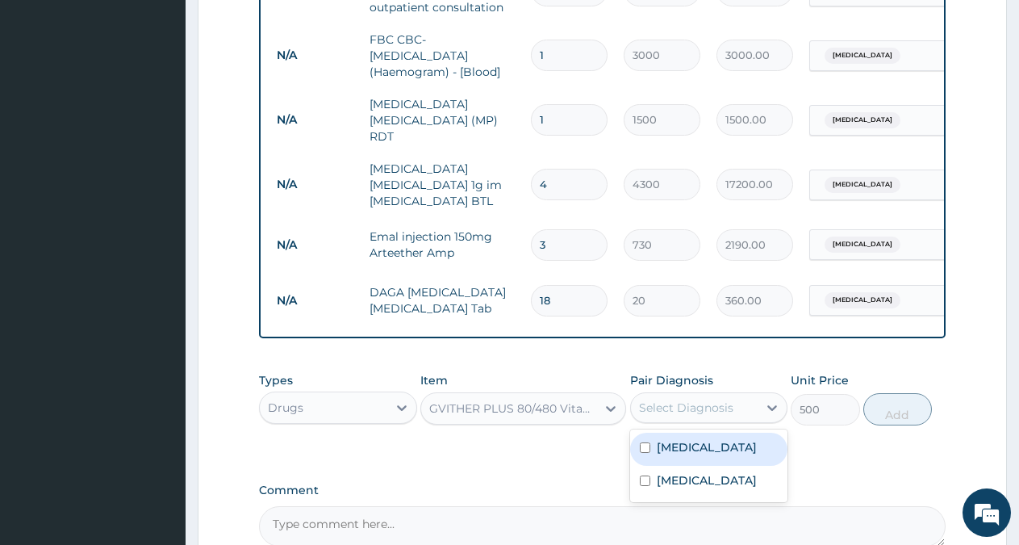
click at [684, 415] on div "Select Diagnosis" at bounding box center [686, 407] width 94 height 16
click at [675, 450] on label "Malaria" at bounding box center [707, 447] width 100 height 16
checkbox input "true"
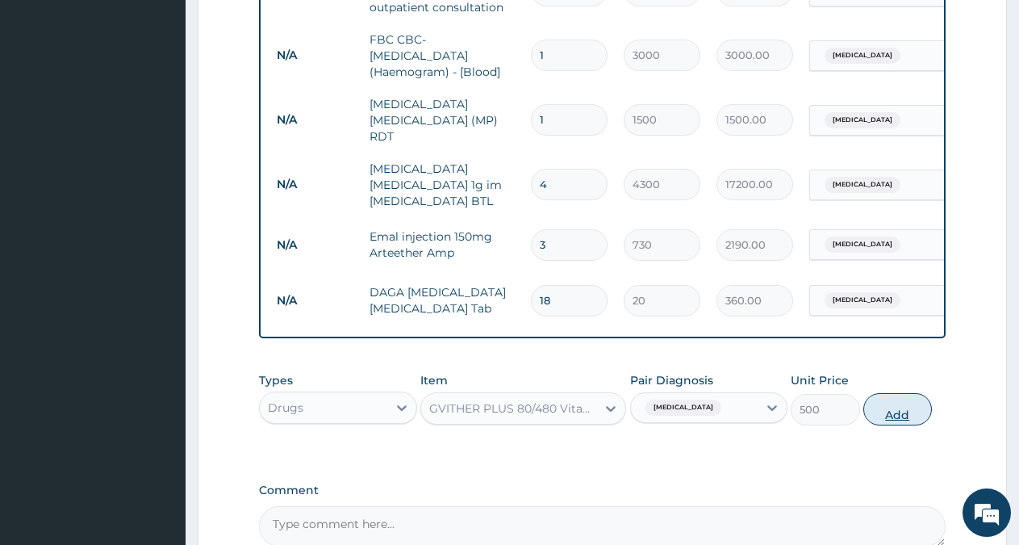
click at [887, 411] on button "Add" at bounding box center [897, 409] width 69 height 32
type input "0"
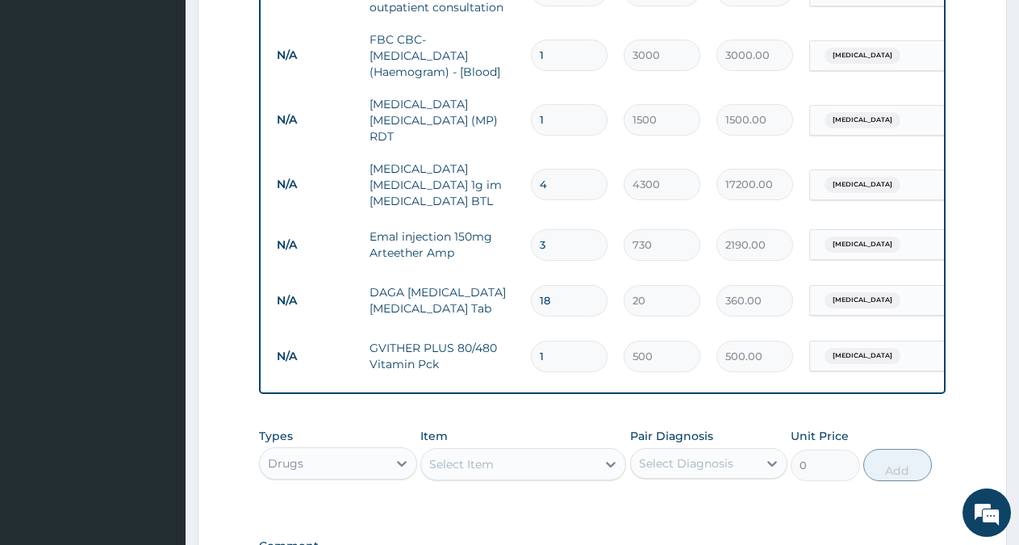
click at [585, 352] on input "1" at bounding box center [569, 356] width 77 height 31
type input "0.00"
type input "6"
type input "3000.00"
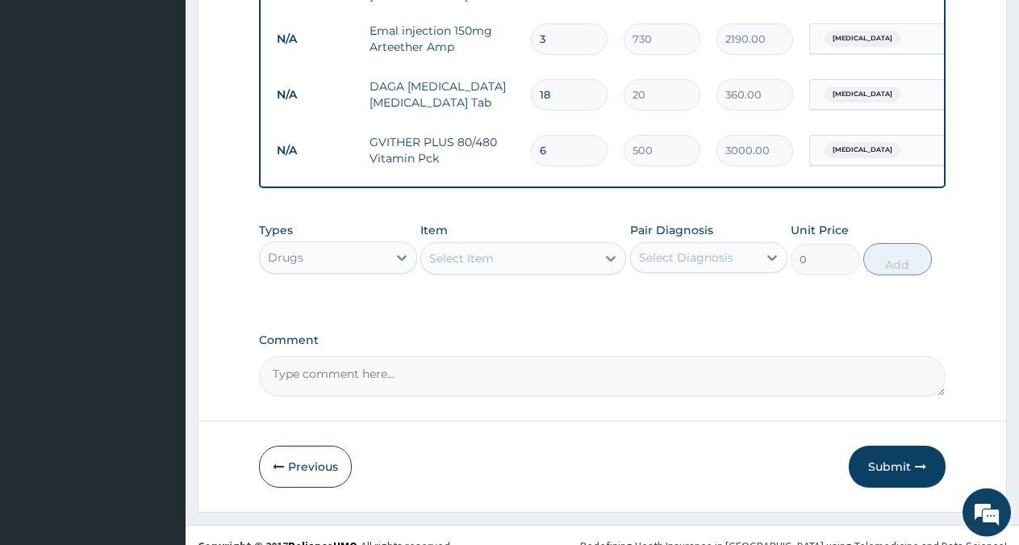
scroll to position [917, 0]
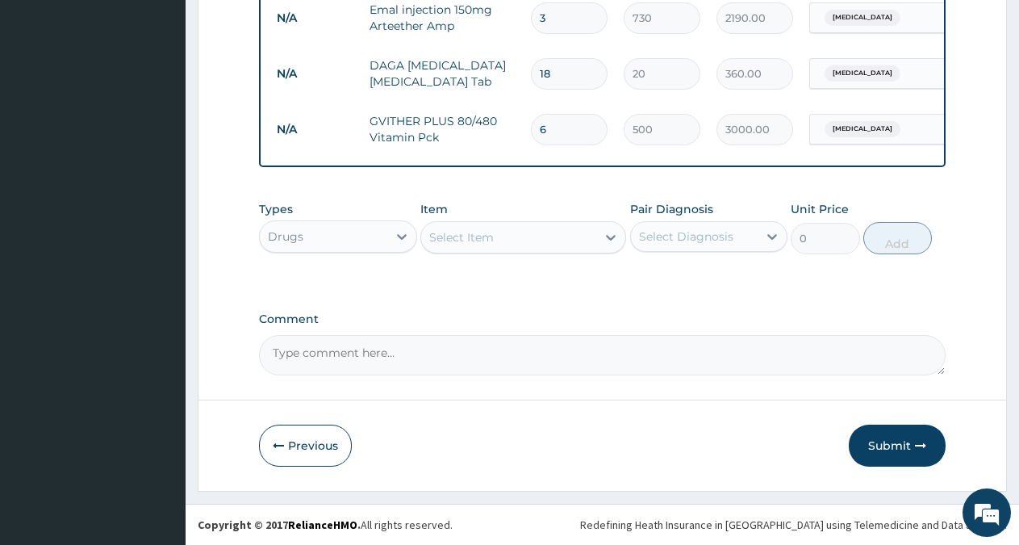
type input "6"
click at [574, 236] on div "Select Item" at bounding box center [508, 237] width 175 height 26
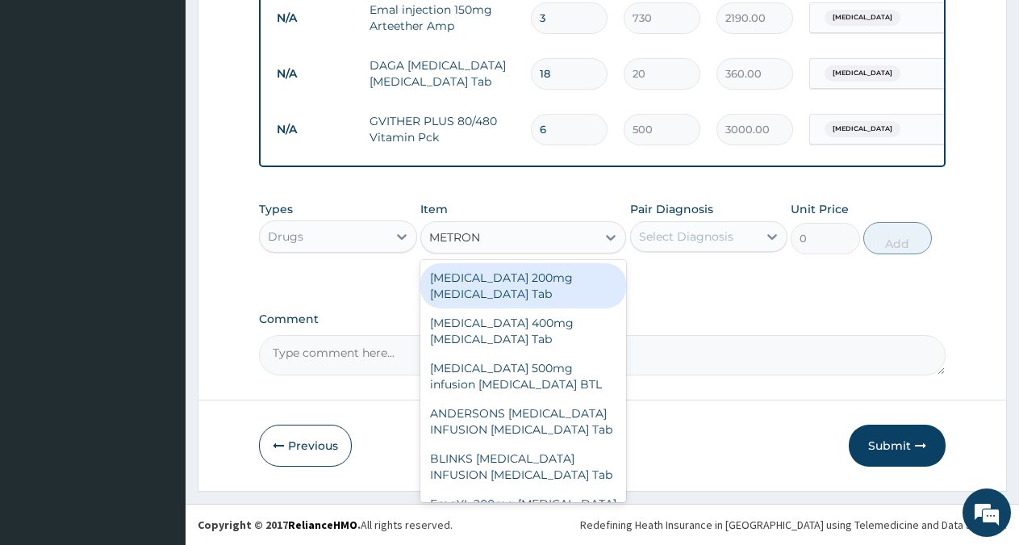
type input "METRONI"
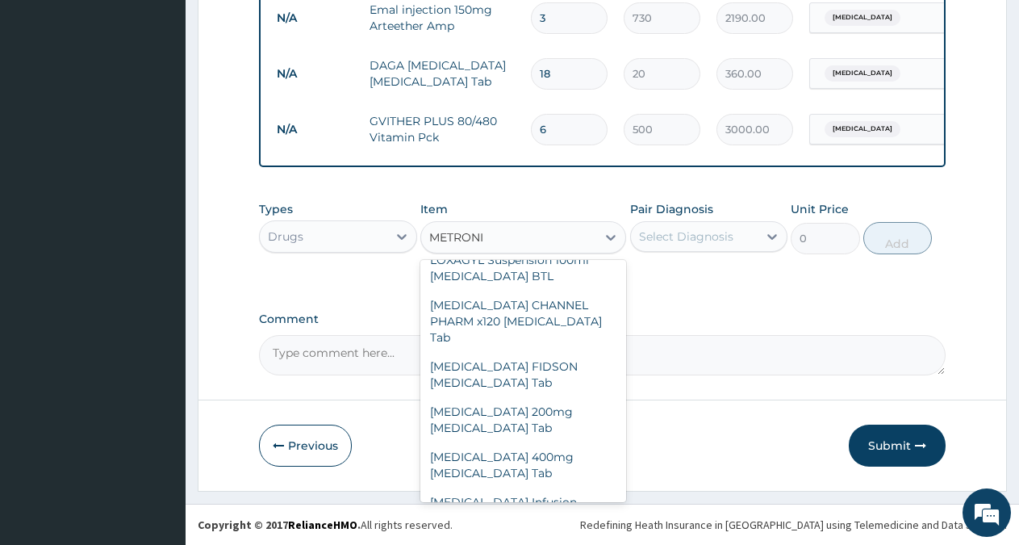
scroll to position [610, 0]
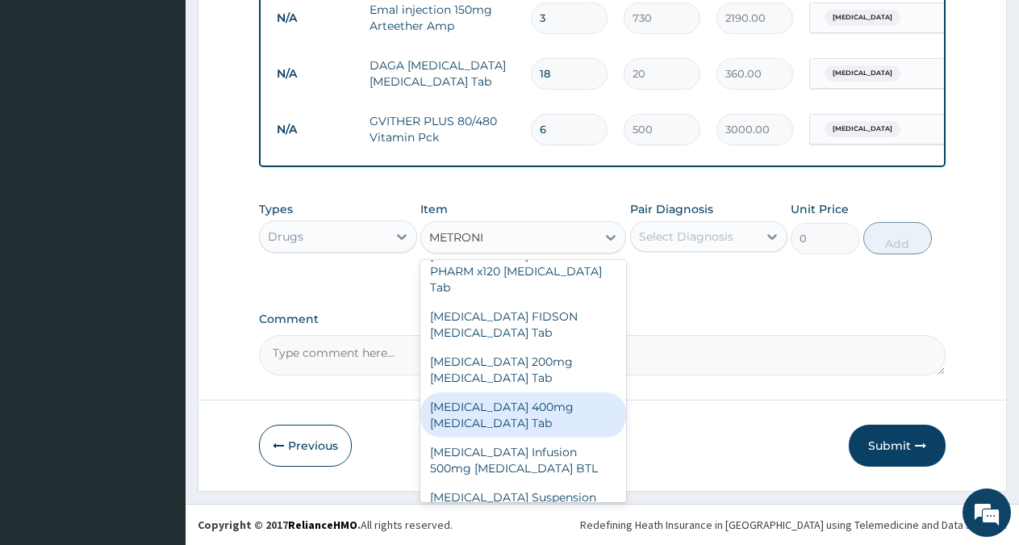
click at [545, 429] on div "Metronidazole 400mg Metronidazole Tab" at bounding box center [523, 414] width 206 height 45
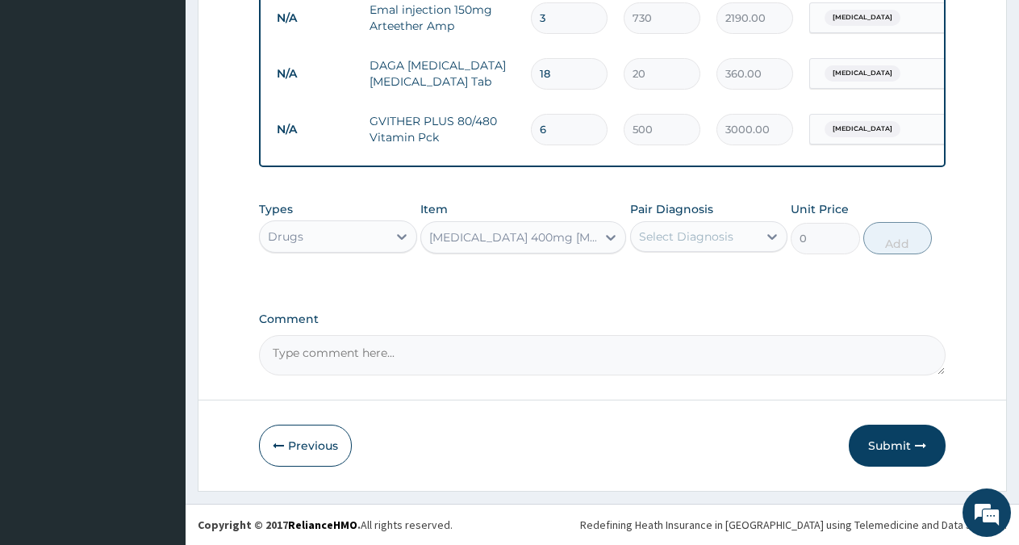
type input "50"
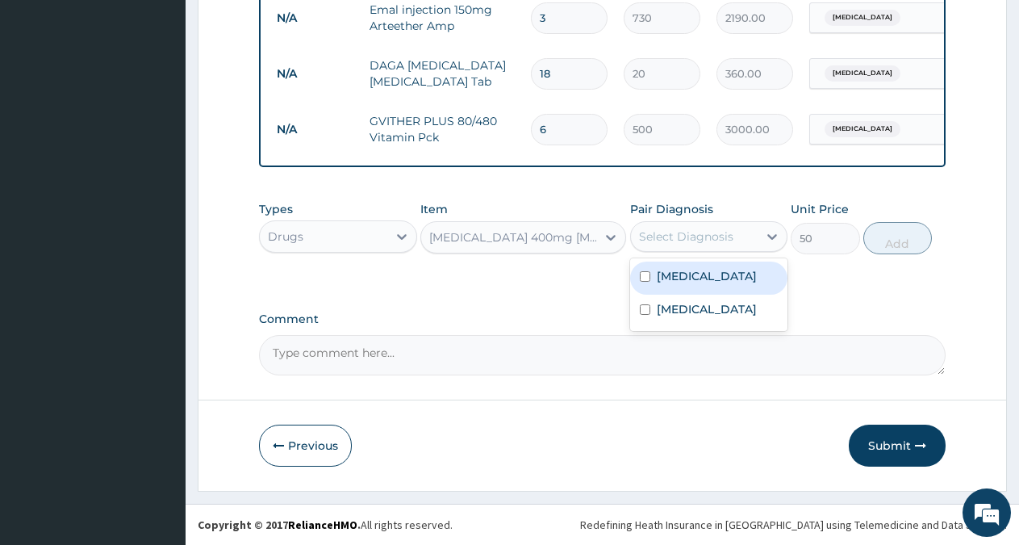
click at [718, 231] on div "Select Diagnosis" at bounding box center [686, 236] width 94 height 16
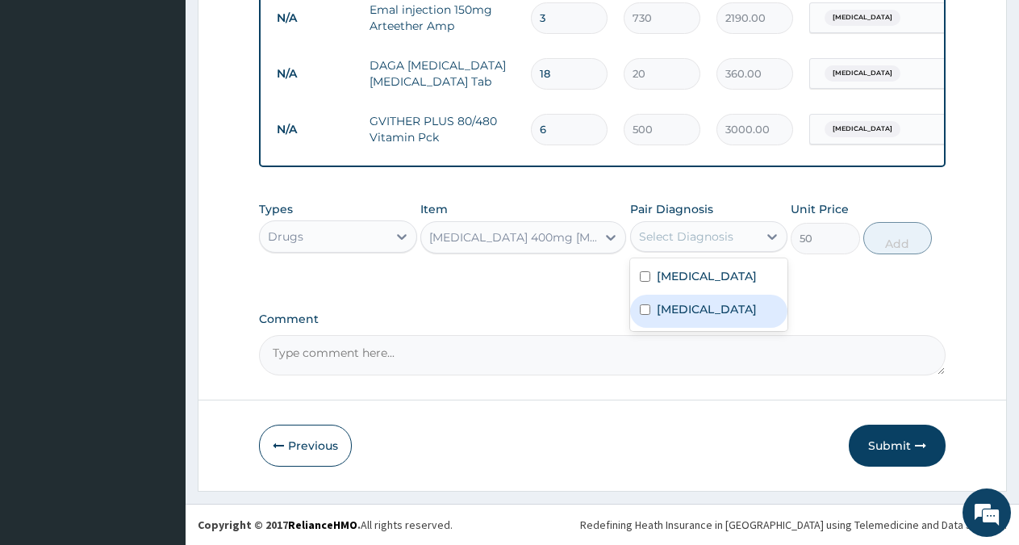
click at [696, 319] on div "Sepsis" at bounding box center [709, 311] width 158 height 33
checkbox input "true"
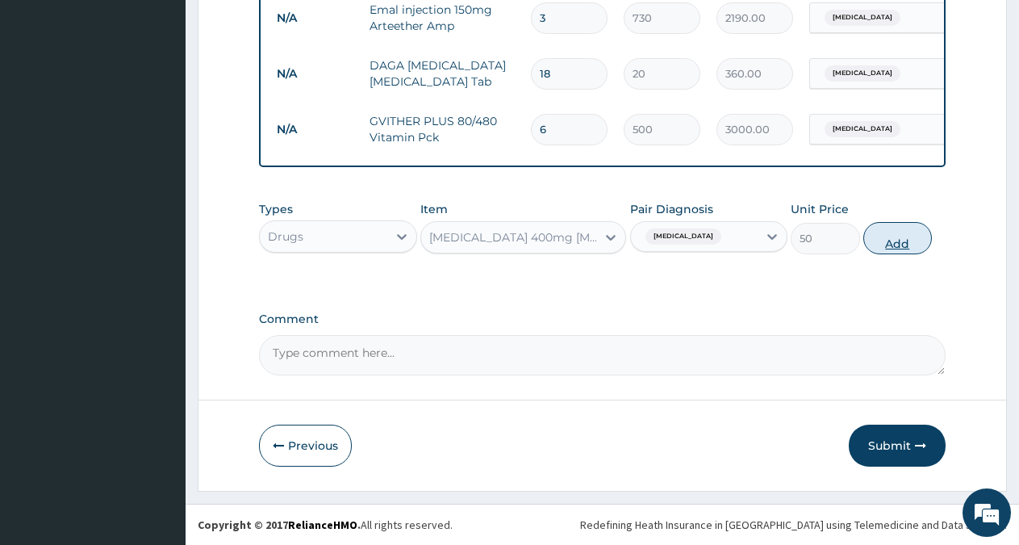
click at [894, 247] on button "Add" at bounding box center [897, 238] width 69 height 32
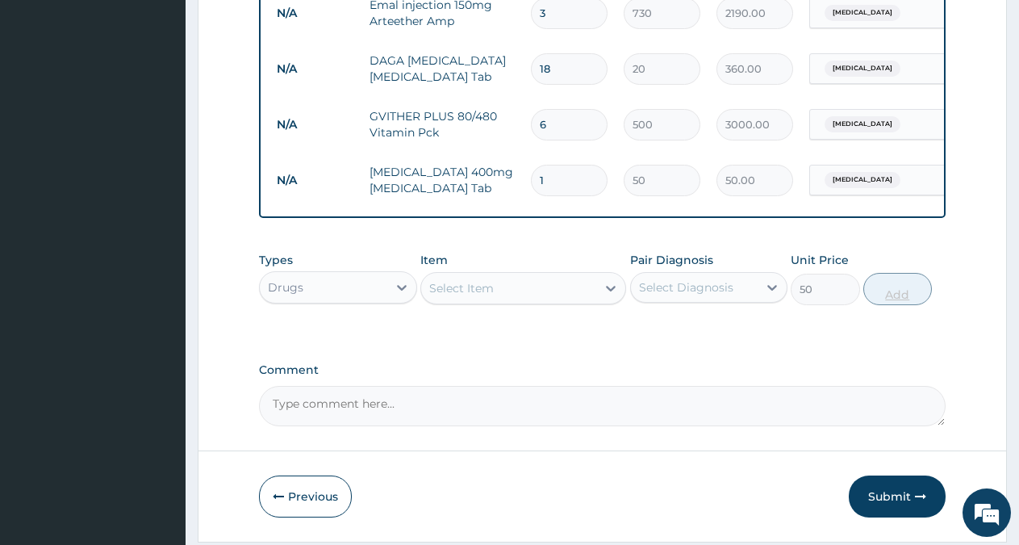
type input "0"
type input "0.00"
type input "2"
type input "100.00"
type input "20"
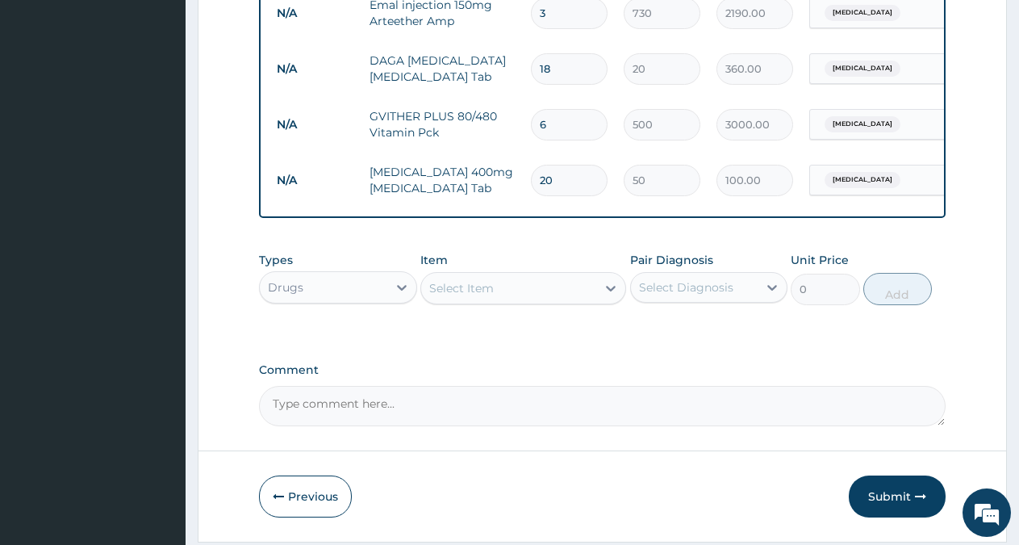
type input "1000.00"
type input "20"
click at [546, 295] on div "Select Item" at bounding box center [508, 288] width 175 height 26
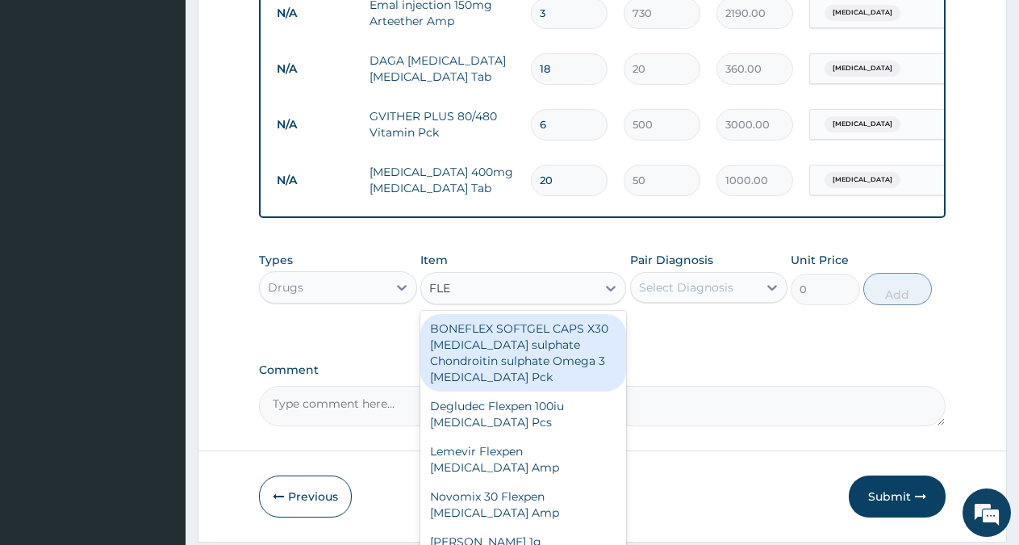
type input "FLEM"
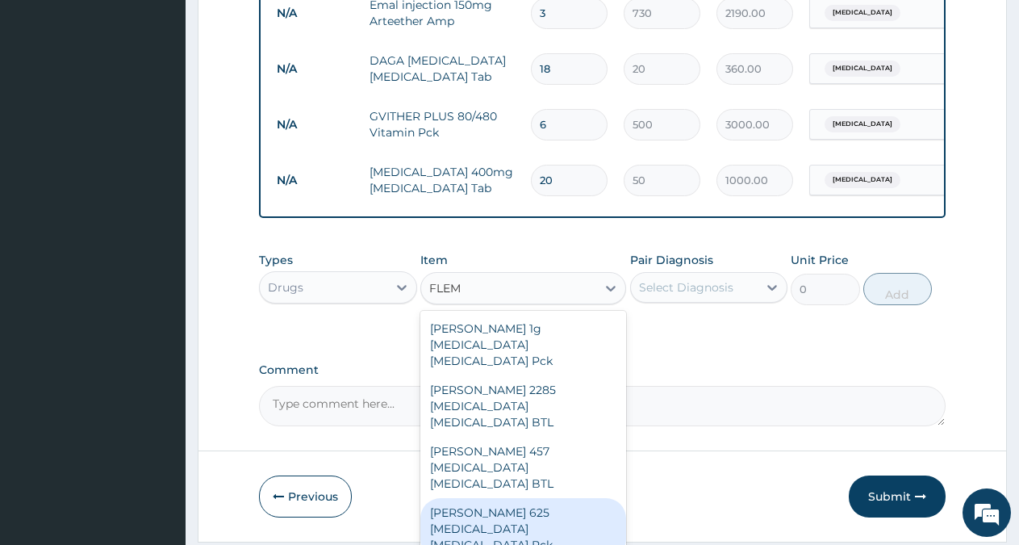
click at [524, 498] on div "FLEMING 625 Amoxicillin Clavulanic acid Pck" at bounding box center [523, 528] width 206 height 61
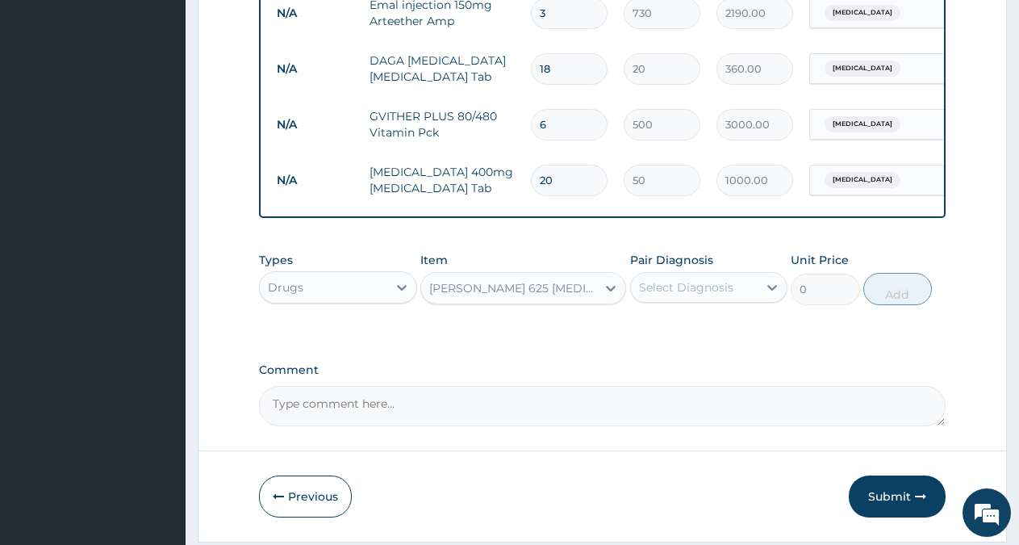
type input "2000"
click at [717, 286] on div "Select Diagnosis" at bounding box center [686, 287] width 94 height 16
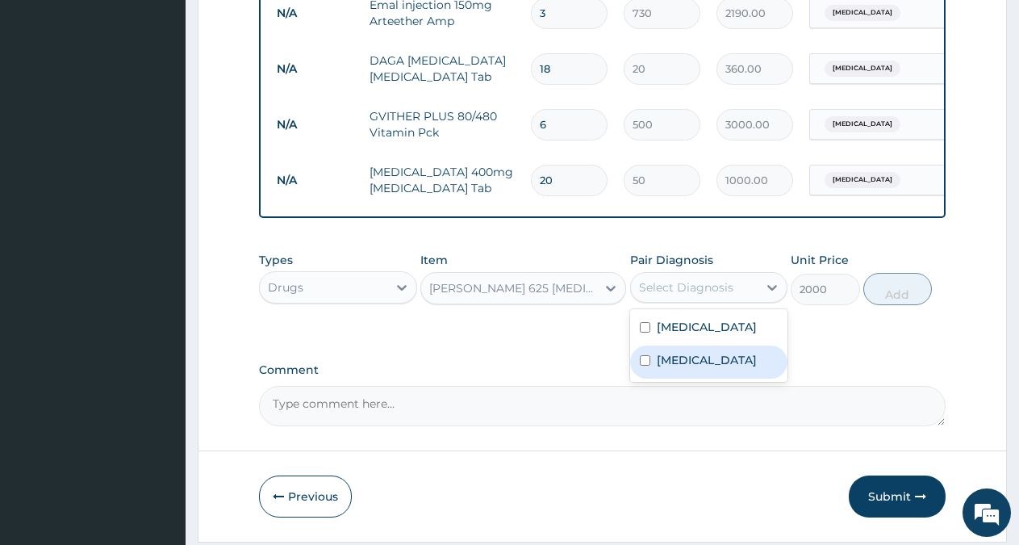
click at [695, 368] on div "Sepsis" at bounding box center [709, 361] width 158 height 33
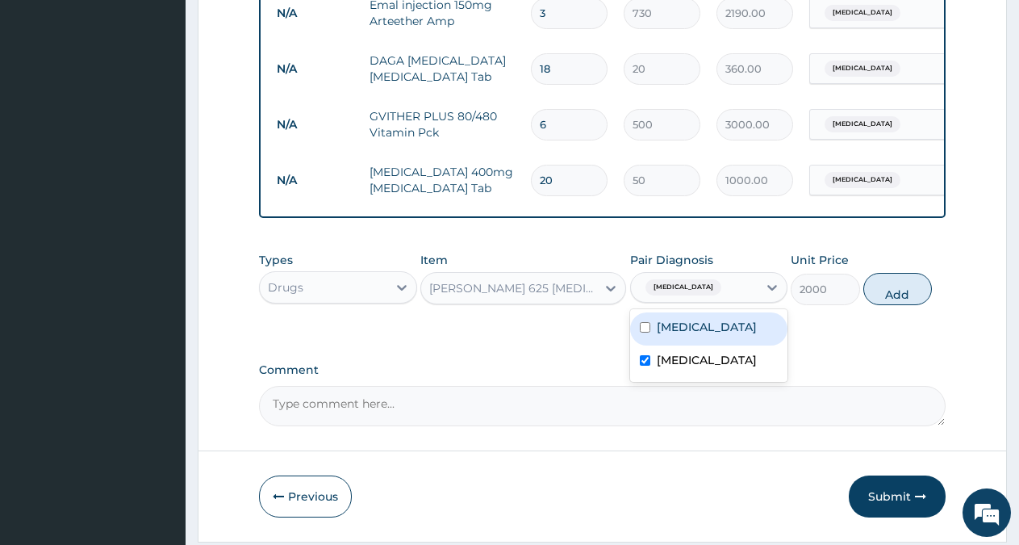
checkbox input "true"
click at [912, 288] on button "Add" at bounding box center [897, 289] width 69 height 32
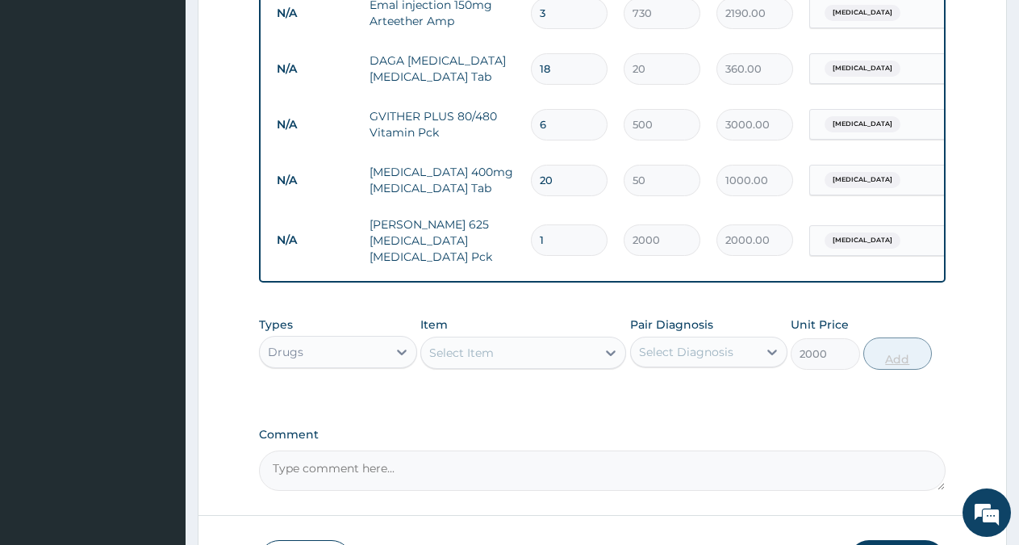
type input "0"
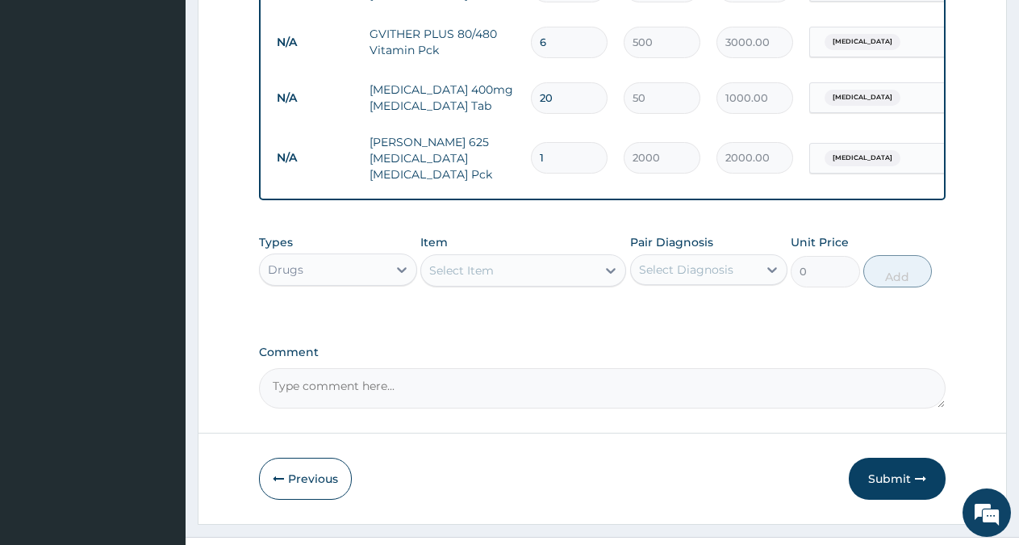
scroll to position [1028, 0]
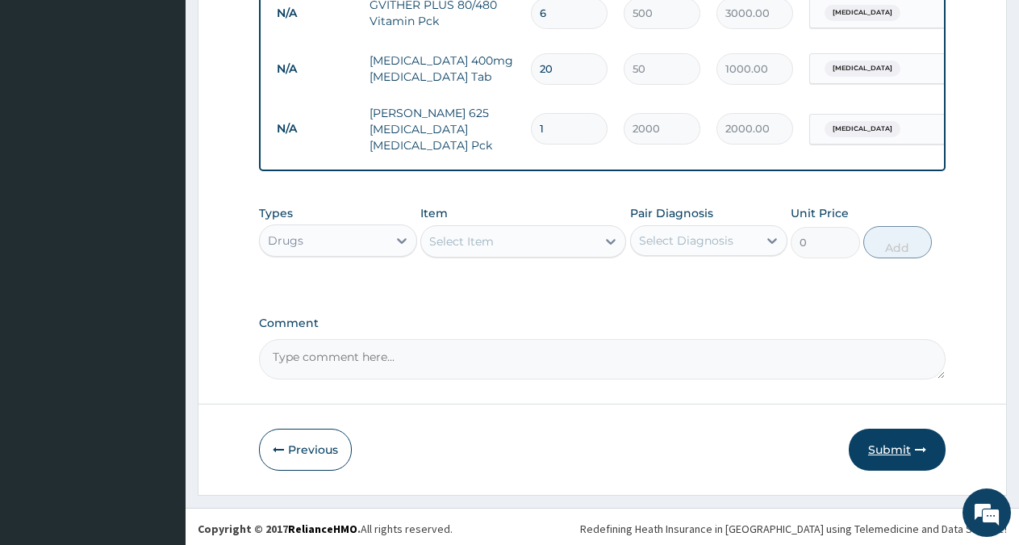
click at [910, 441] on button "Submit" at bounding box center [897, 449] width 97 height 42
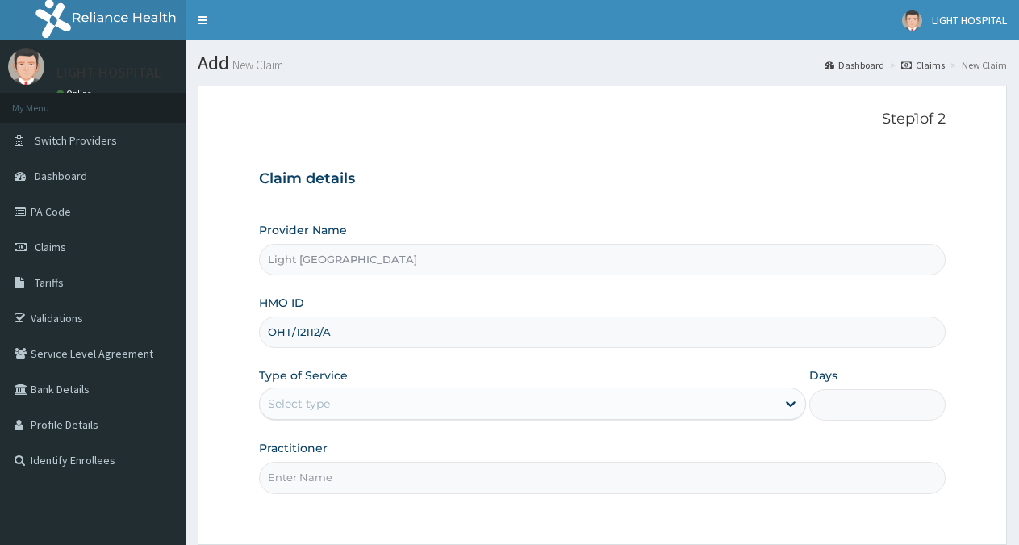
type input "OHT/12112/A"
click at [402, 409] on div "Select type" at bounding box center [518, 404] width 516 height 26
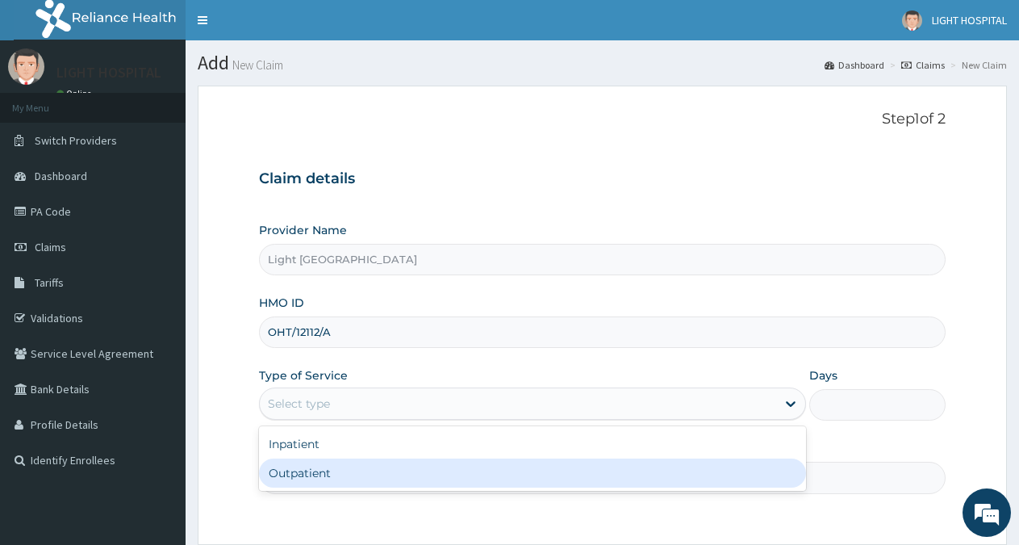
click at [395, 469] on div "Outpatient" at bounding box center [532, 472] width 546 height 29
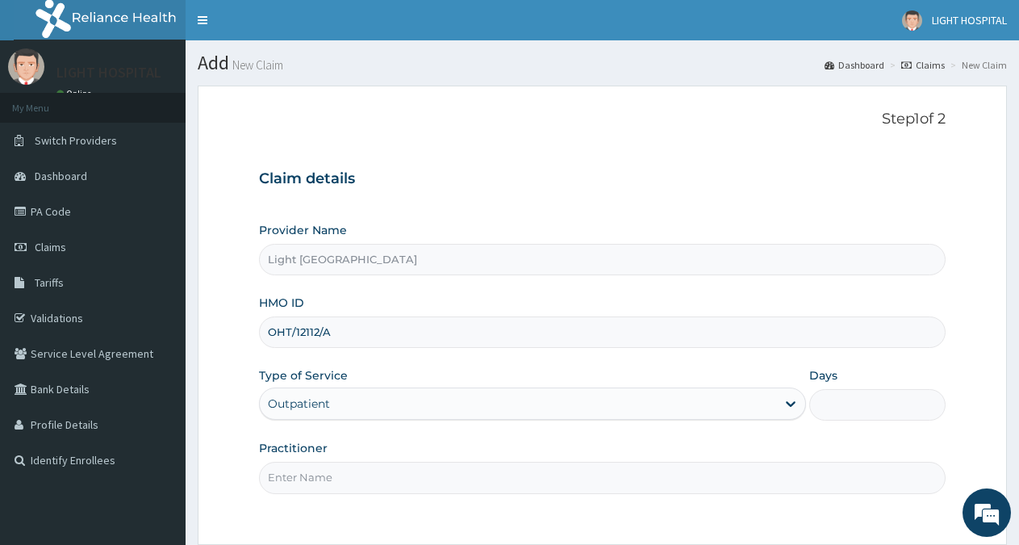
type input "1"
click at [395, 466] on input "Practitioner" at bounding box center [602, 477] width 687 height 31
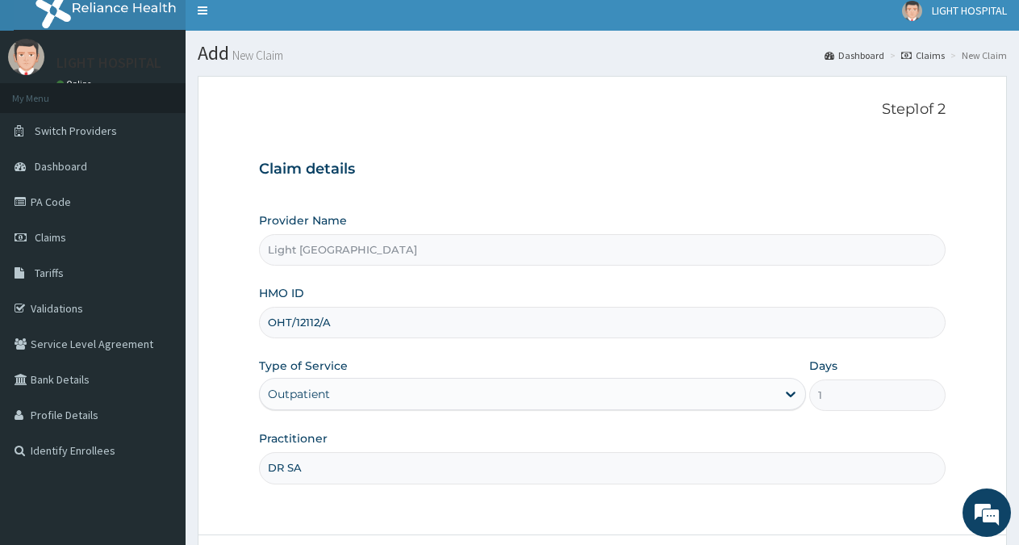
scroll to position [144, 0]
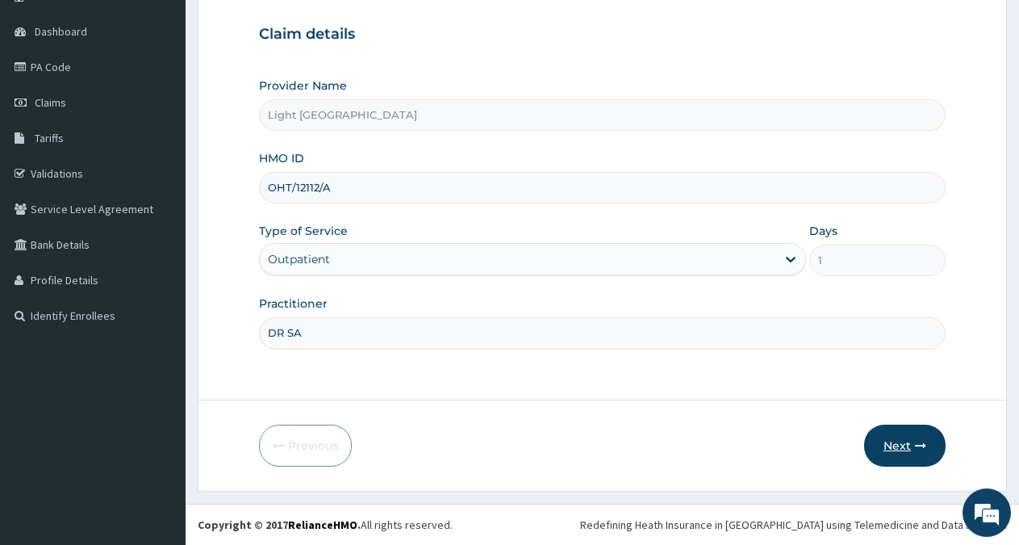
type input "DR SA"
click at [894, 439] on button "Next" at bounding box center [904, 445] width 81 height 42
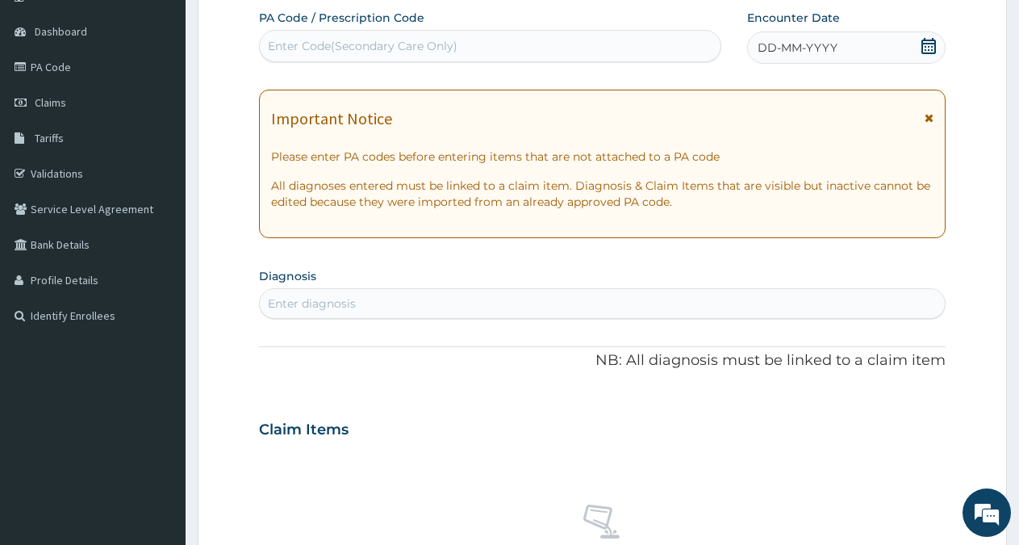
scroll to position [0, 0]
click at [930, 44] on icon at bounding box center [928, 46] width 15 height 16
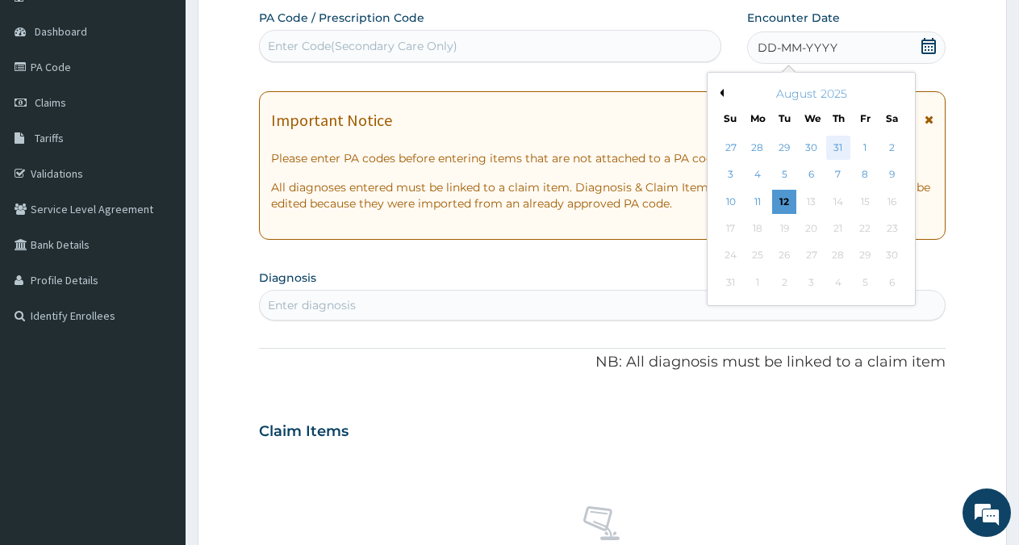
click at [838, 151] on div "31" at bounding box center [838, 148] width 24 height 24
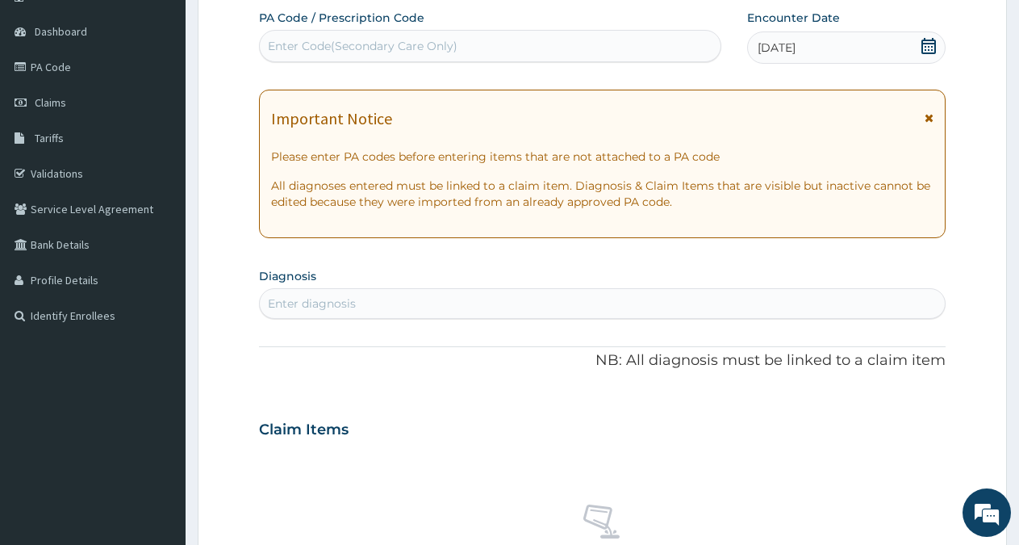
click at [384, 305] on div "Enter diagnosis" at bounding box center [602, 303] width 685 height 26
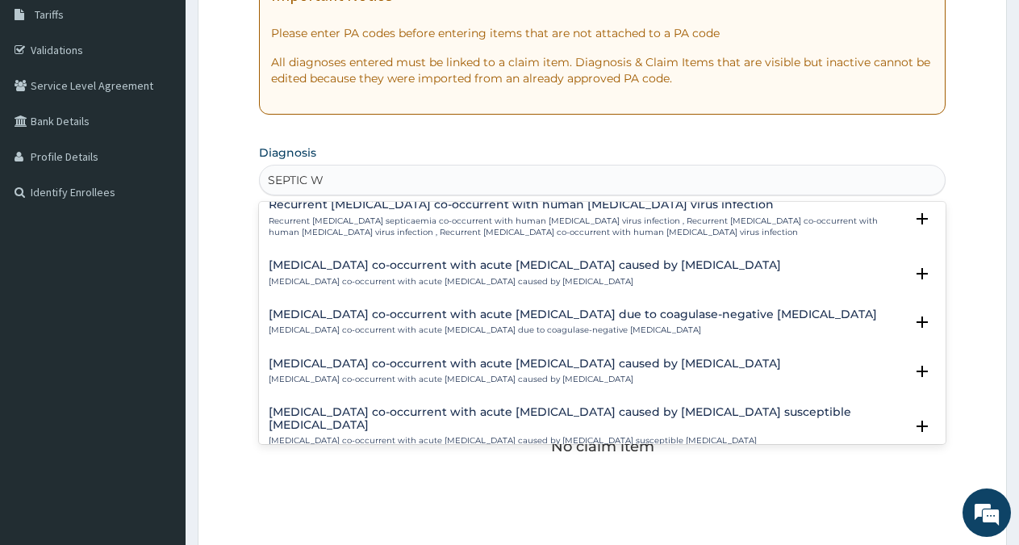
scroll to position [1244, 0]
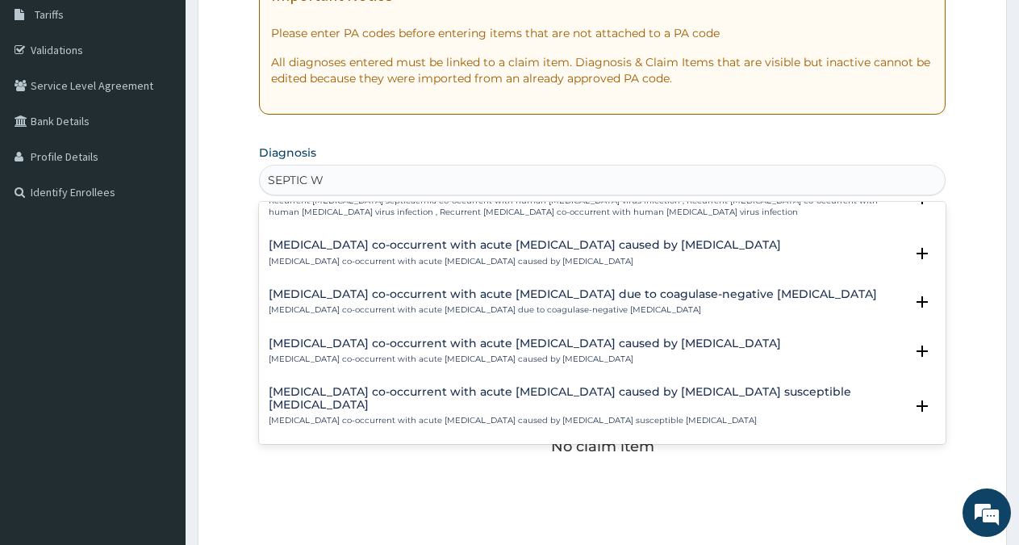
type input "SEPTIC WO"
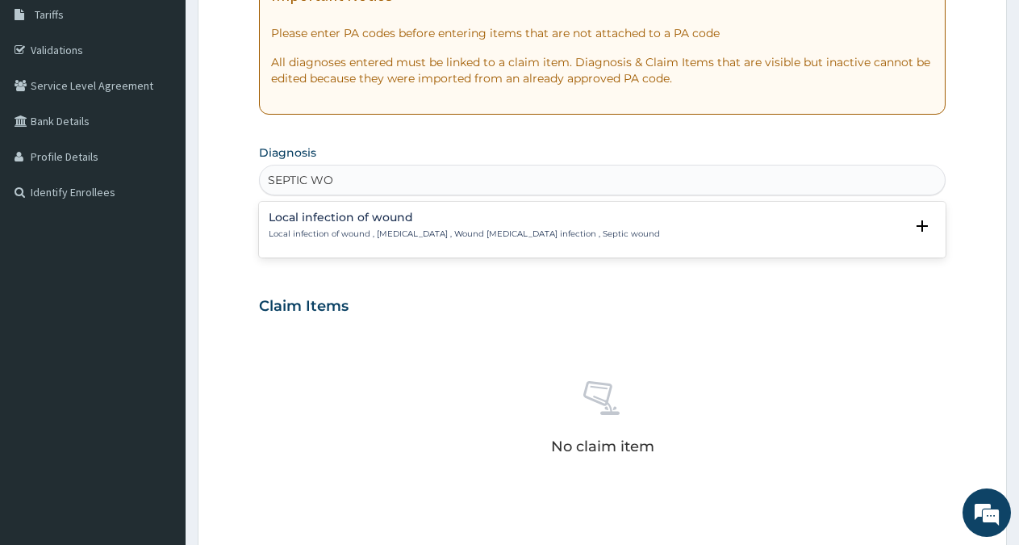
scroll to position [0, 0]
click at [662, 236] on div "Local infection of wound Local infection of wound , Infected wound , Wound infe…" at bounding box center [602, 225] width 667 height 28
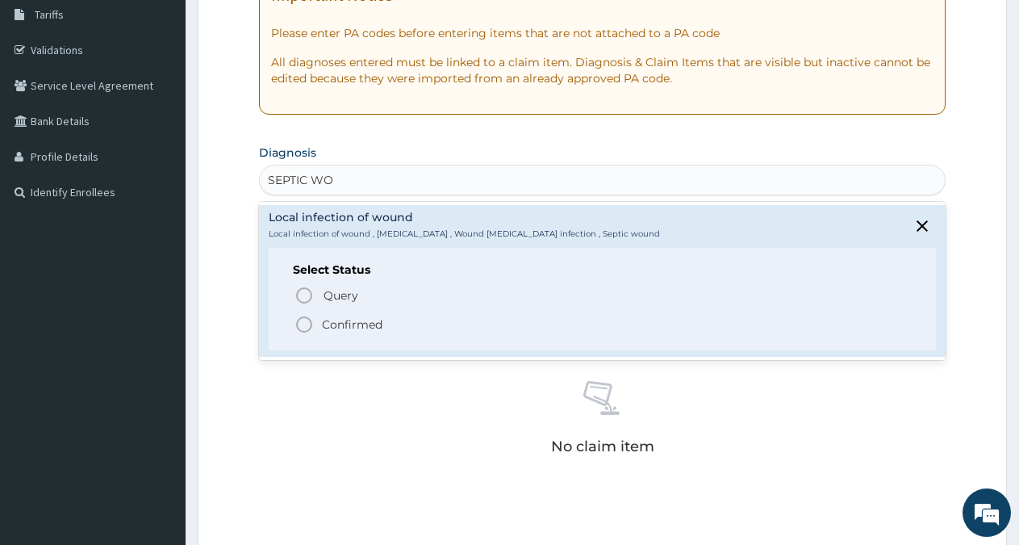
click at [307, 325] on icon "status option filled" at bounding box center [304, 324] width 19 height 19
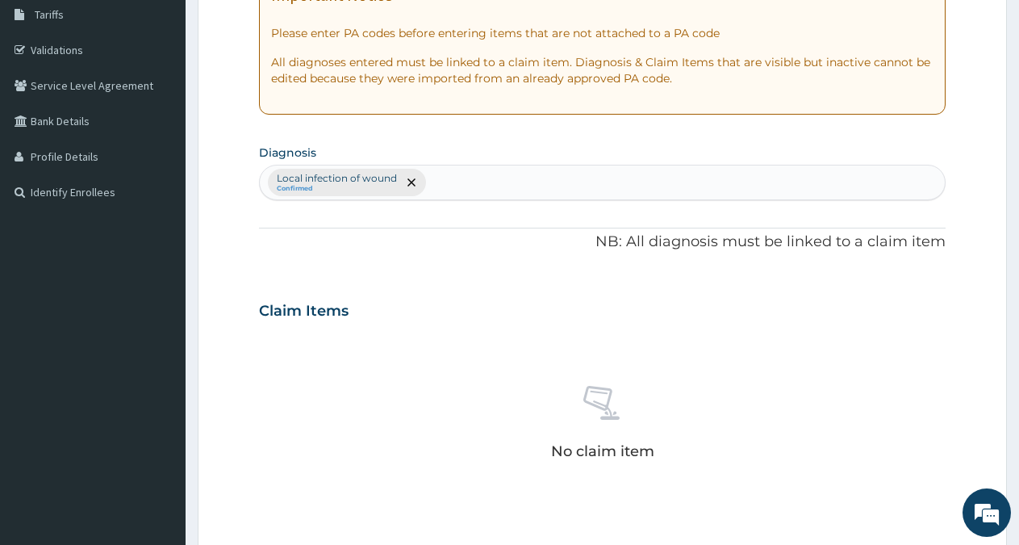
scroll to position [619, 0]
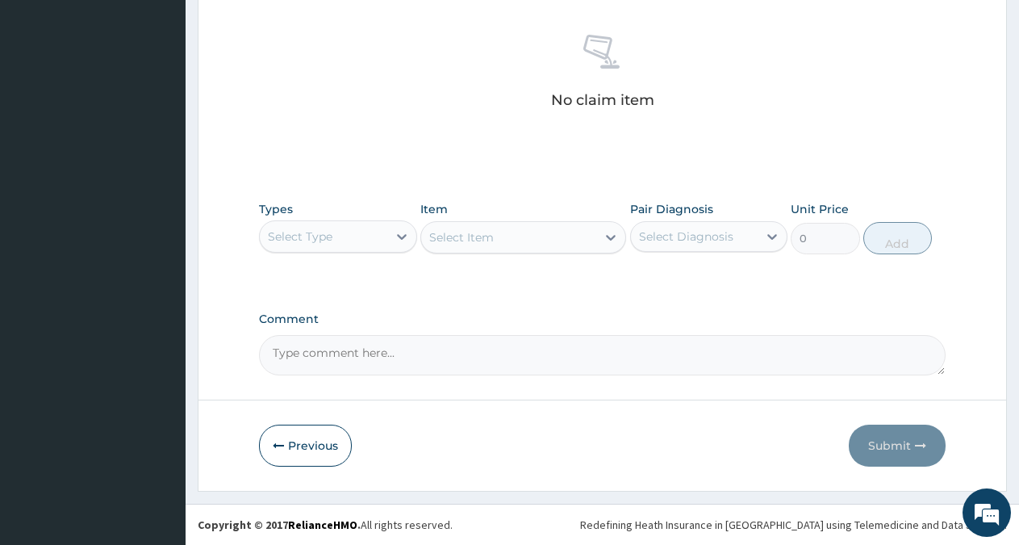
click at [362, 230] on div "Select Type" at bounding box center [323, 237] width 127 height 26
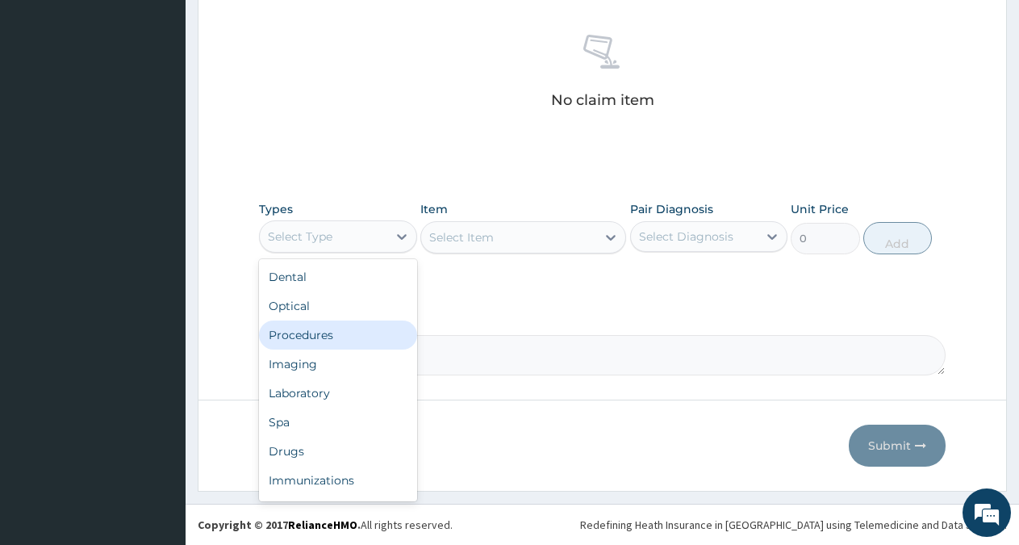
click at [344, 336] on div "Procedures" at bounding box center [338, 334] width 158 height 29
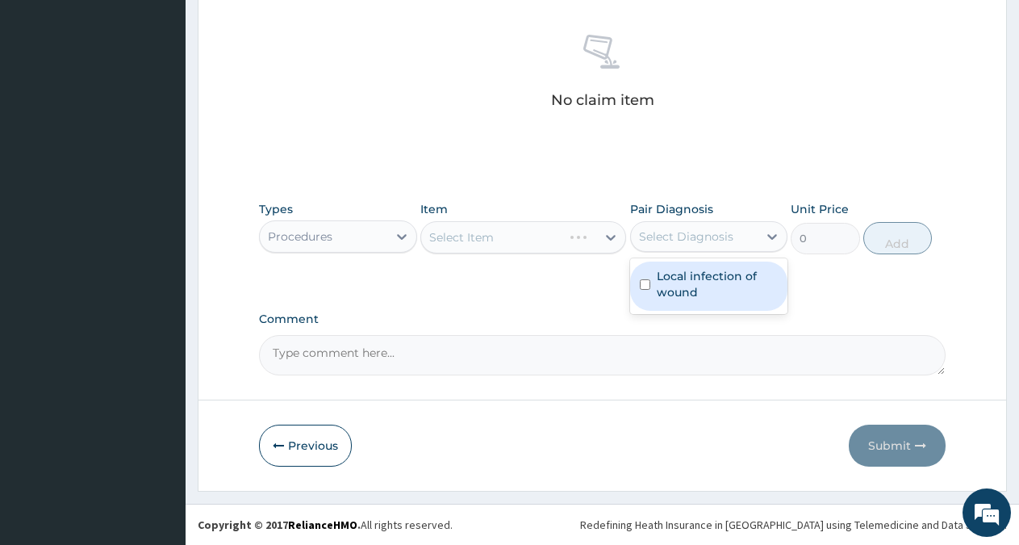
click at [675, 230] on div "Select Diagnosis" at bounding box center [686, 236] width 94 height 16
click at [678, 291] on label "Local infection of wound" at bounding box center [718, 284] width 122 height 32
checkbox input "true"
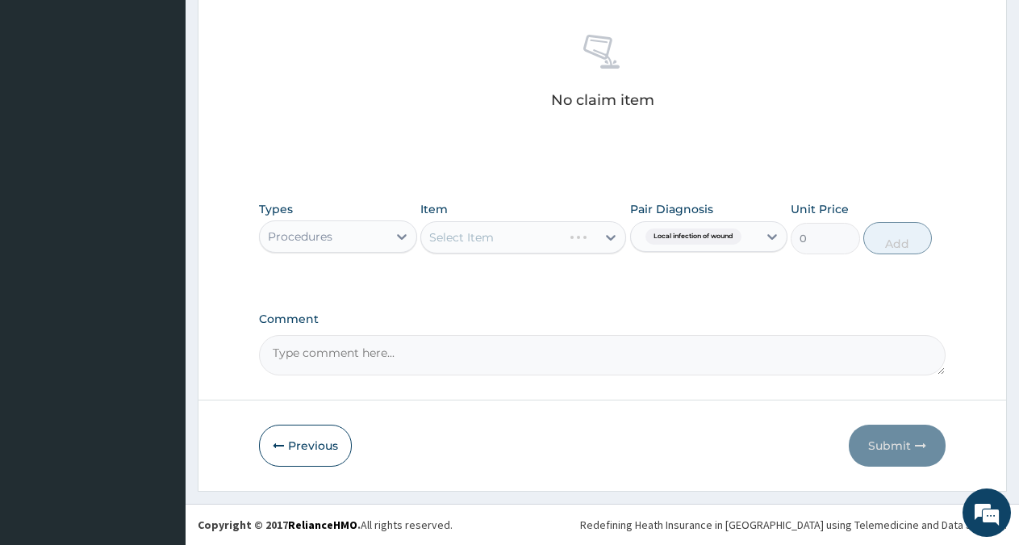
click at [593, 242] on div "Select Item" at bounding box center [523, 237] width 206 height 32
click at [556, 240] on div "Select Item" at bounding box center [523, 237] width 206 height 32
click at [551, 232] on div "Select Item" at bounding box center [523, 237] width 206 height 32
click at [551, 240] on div "Select Item" at bounding box center [523, 237] width 206 height 32
click at [552, 240] on div "Select Item" at bounding box center [523, 237] width 206 height 32
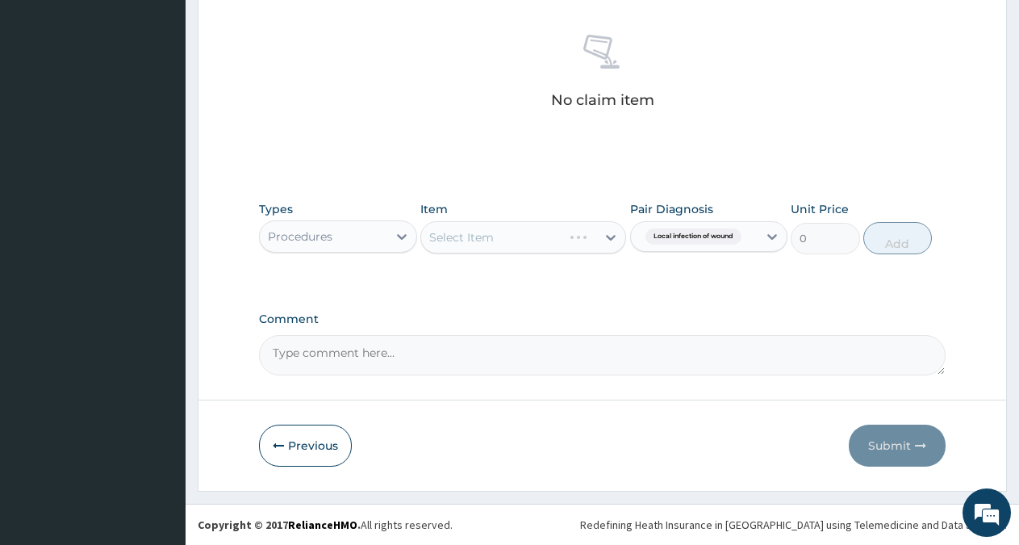
click at [551, 236] on div "Select Item" at bounding box center [523, 237] width 206 height 32
click at [598, 232] on div "Select Item" at bounding box center [523, 237] width 206 height 32
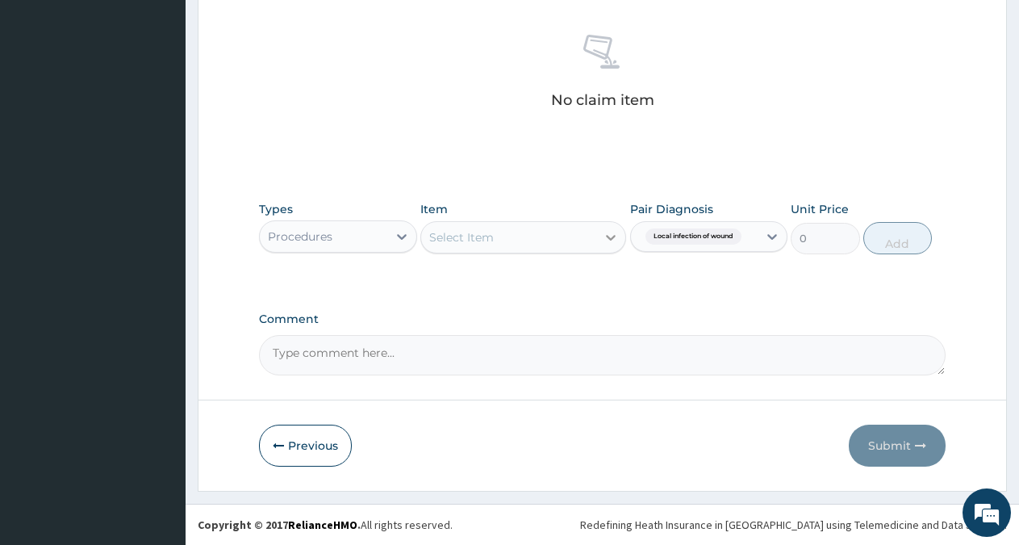
click at [598, 236] on div at bounding box center [610, 237] width 29 height 29
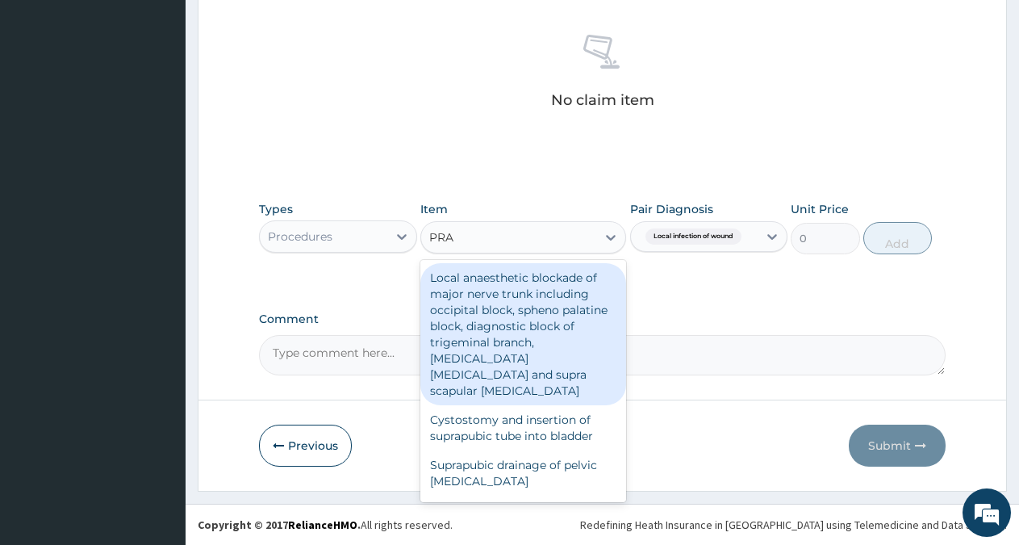
type input "PRAC"
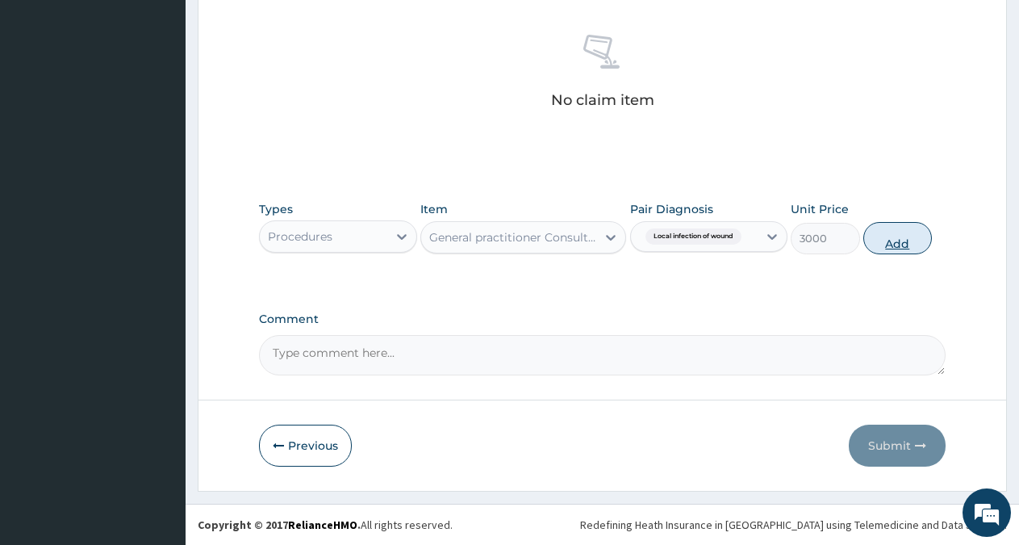
click at [887, 241] on button "Add" at bounding box center [897, 238] width 69 height 32
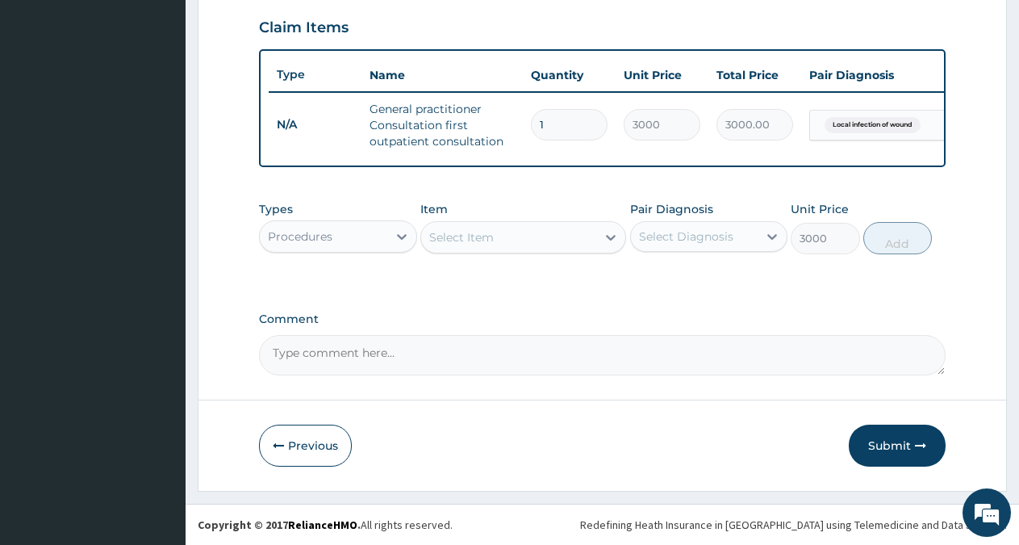
type input "0"
click at [563, 245] on div "Select Item" at bounding box center [508, 237] width 175 height 26
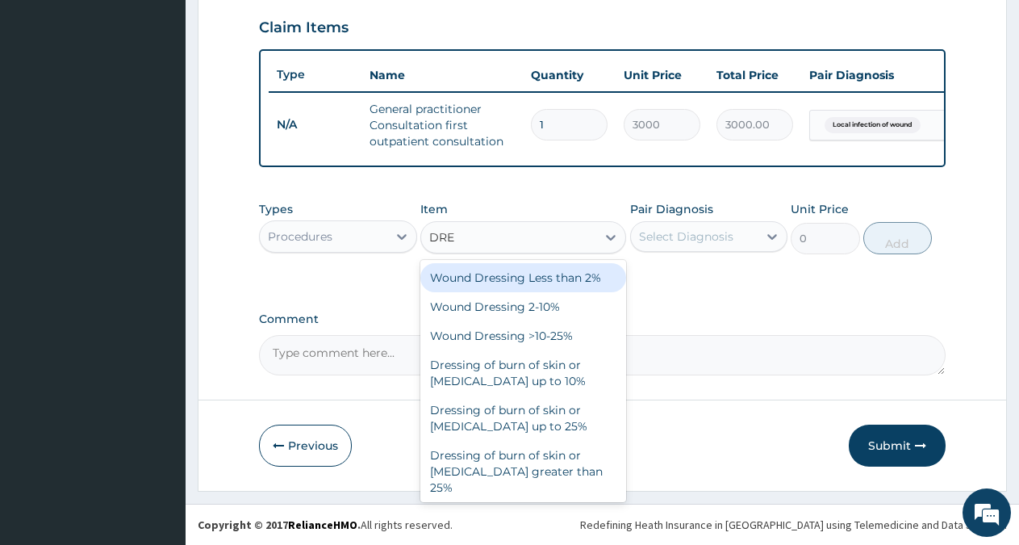
type input "DRES"
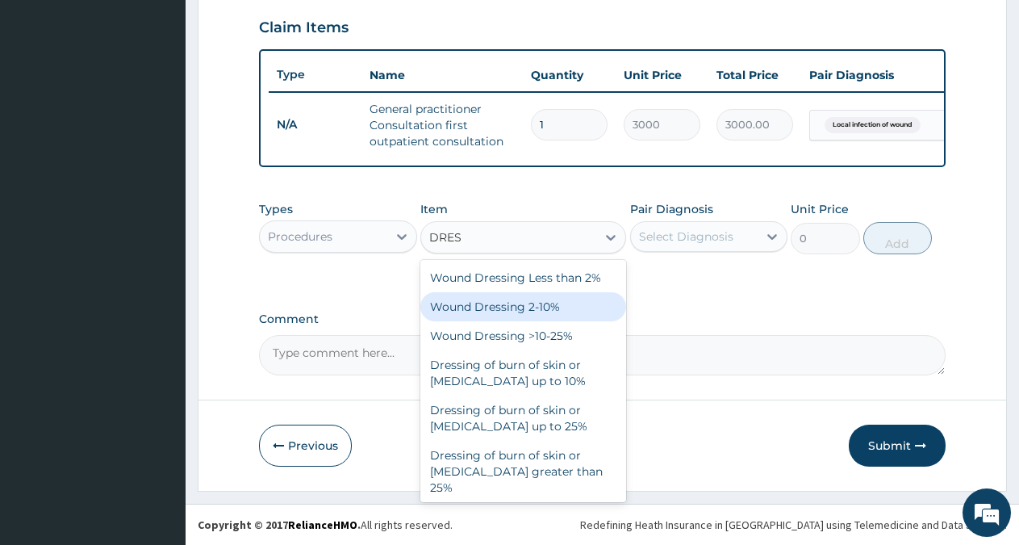
click at [538, 313] on div "Wound Dressing 2-10%" at bounding box center [523, 306] width 206 height 29
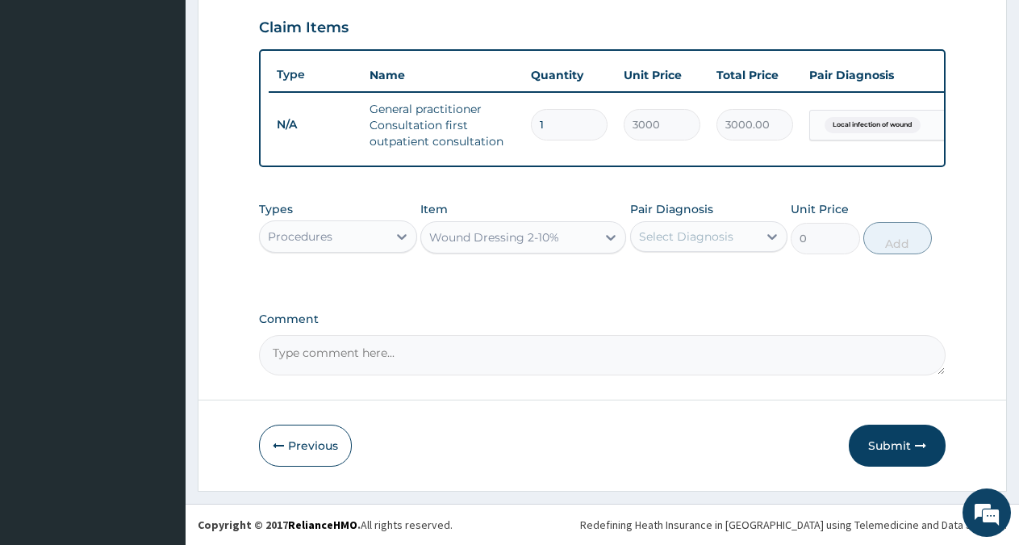
type input "3500"
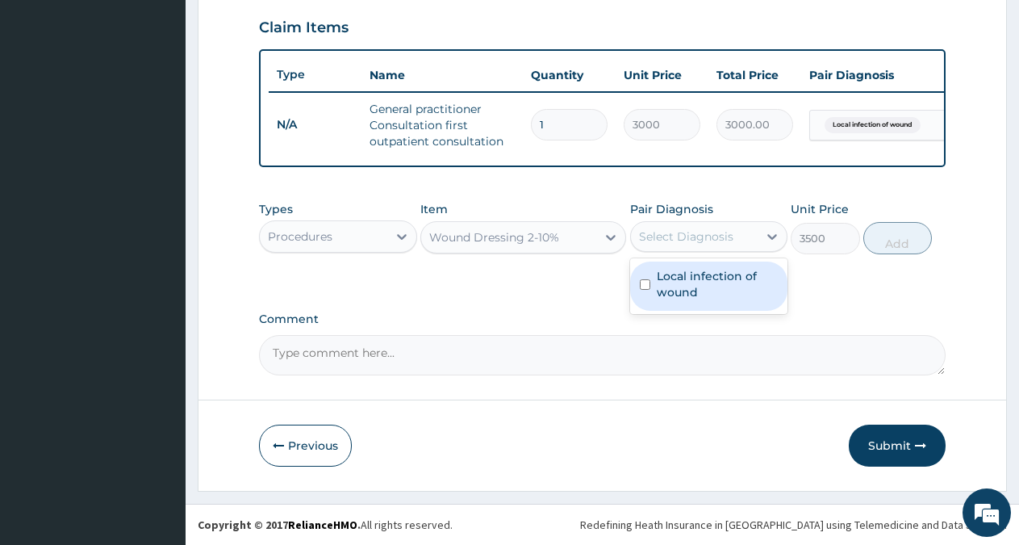
click at [708, 238] on div "Select Diagnosis" at bounding box center [686, 236] width 94 height 16
click at [692, 291] on label "Local infection of wound" at bounding box center [718, 284] width 122 height 32
checkbox input "true"
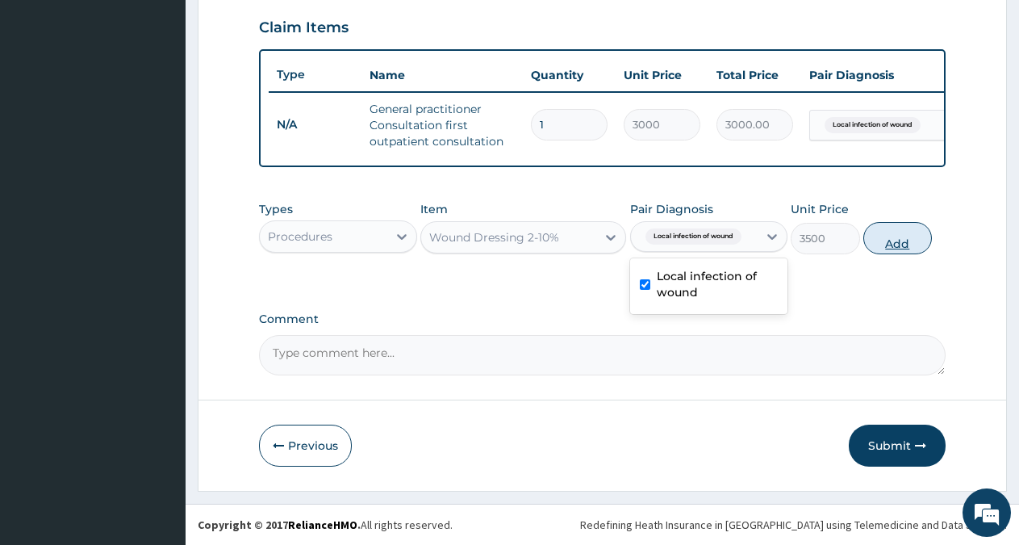
click at [887, 244] on button "Add" at bounding box center [897, 238] width 69 height 32
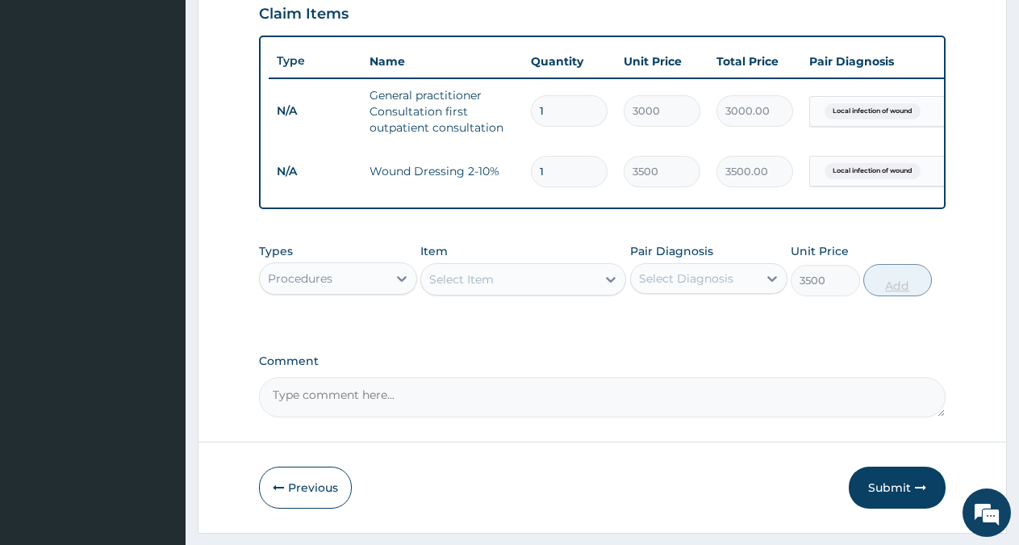
type input "0"
type input "0.00"
type input "6"
type input "21000.00"
type input "6"
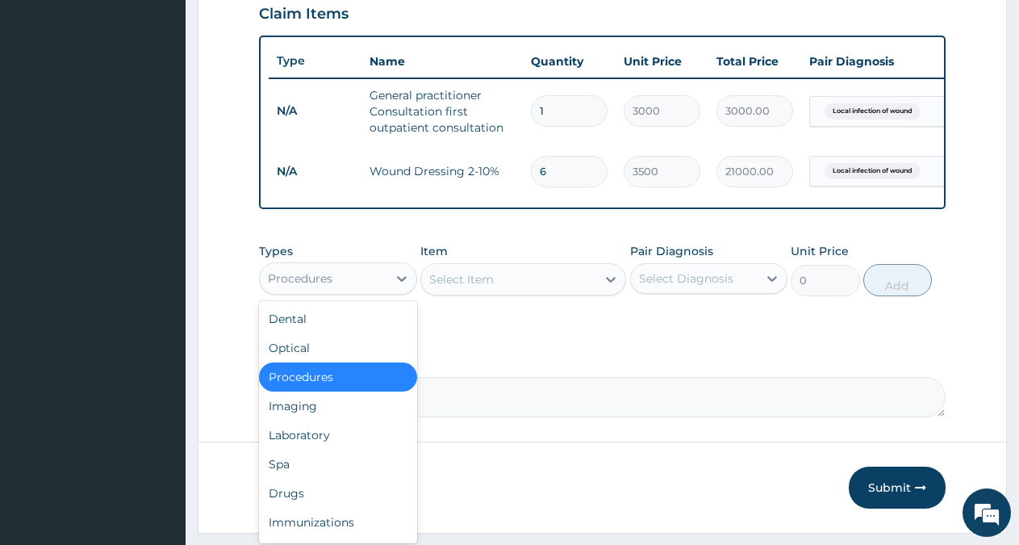
click at [376, 290] on div "Procedures" at bounding box center [323, 278] width 127 height 26
click at [315, 499] on div "Drugs" at bounding box center [338, 492] width 158 height 29
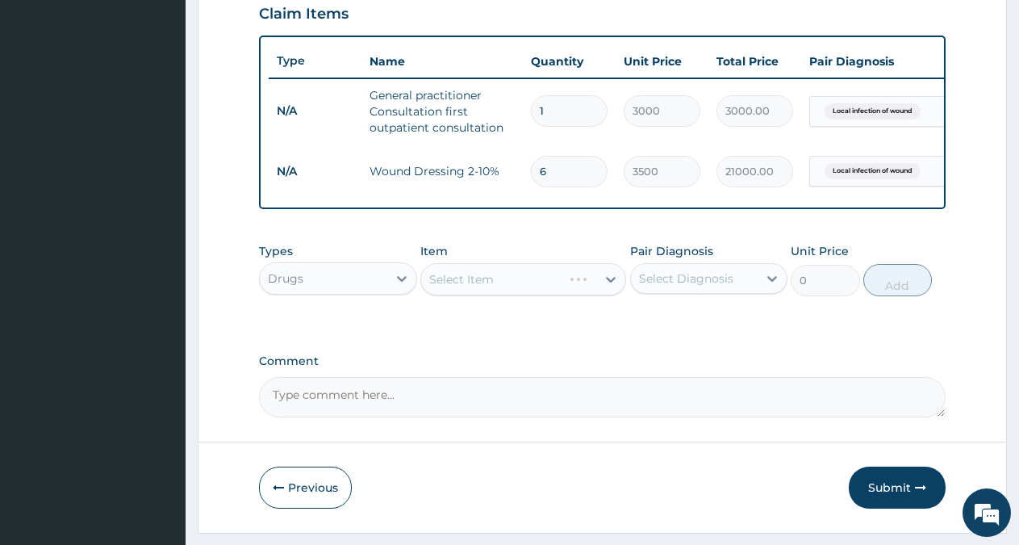
click at [692, 279] on div "Select Diagnosis" at bounding box center [694, 278] width 127 height 26
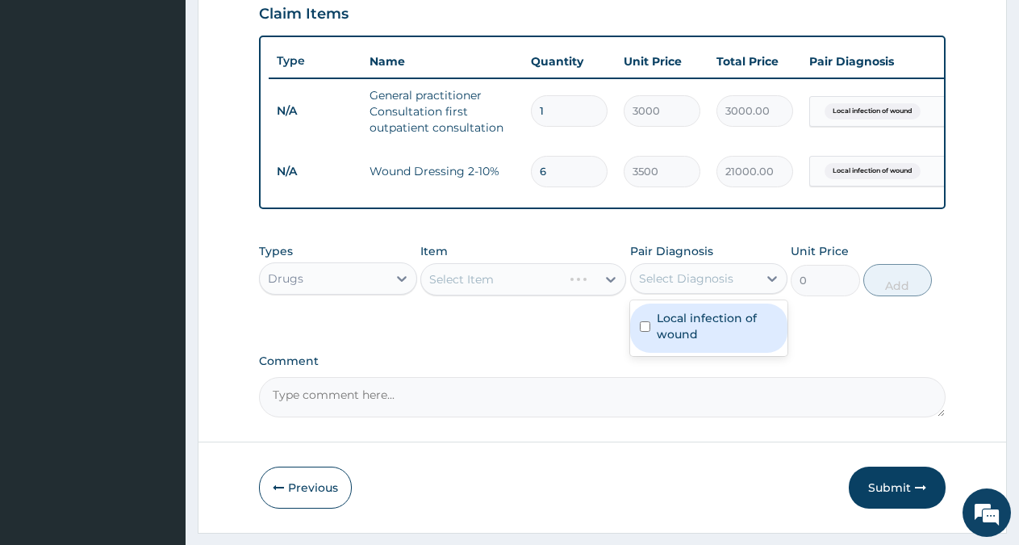
click at [691, 334] on label "Local infection of wound" at bounding box center [718, 326] width 122 height 32
checkbox input "true"
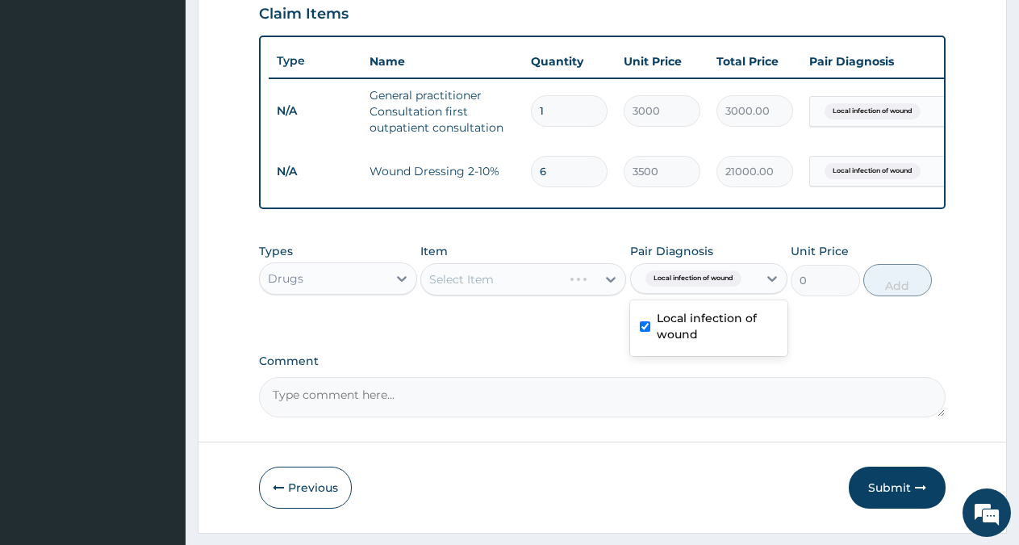
click at [564, 289] on div "Select Item" at bounding box center [523, 279] width 206 height 32
click at [581, 291] on div "Select Item" at bounding box center [523, 279] width 206 height 32
click at [608, 295] on div "Select Item" at bounding box center [523, 279] width 206 height 32
click at [608, 287] on icon at bounding box center [611, 279] width 16 height 16
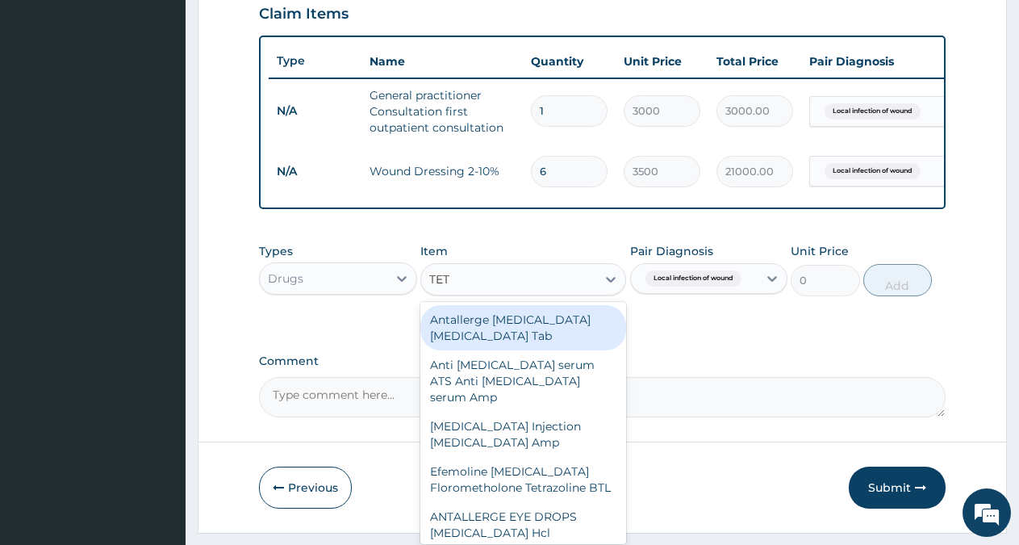
type input "TETA"
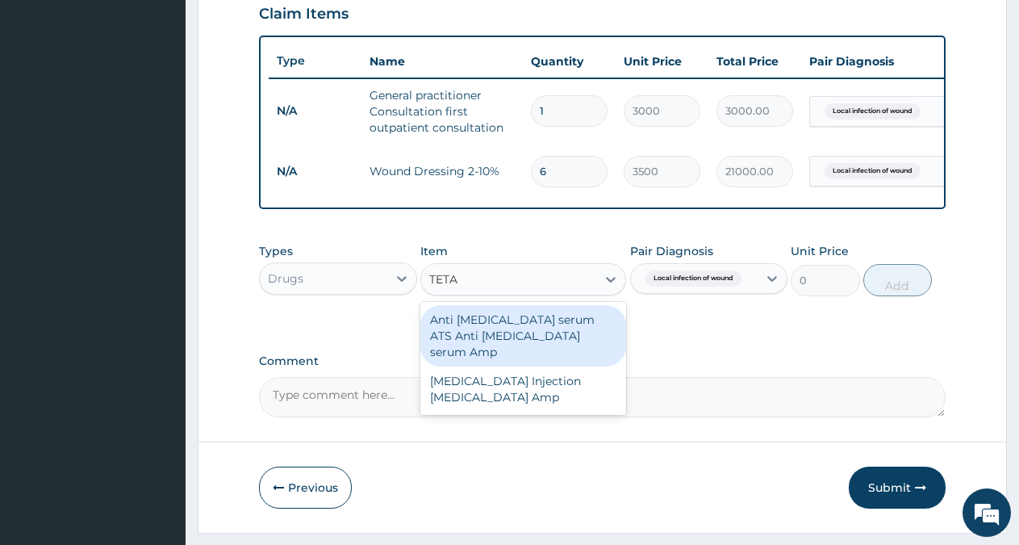
click at [570, 352] on div "Anti tetanus serum ATS Anti tetanus serum Amp" at bounding box center [523, 335] width 206 height 61
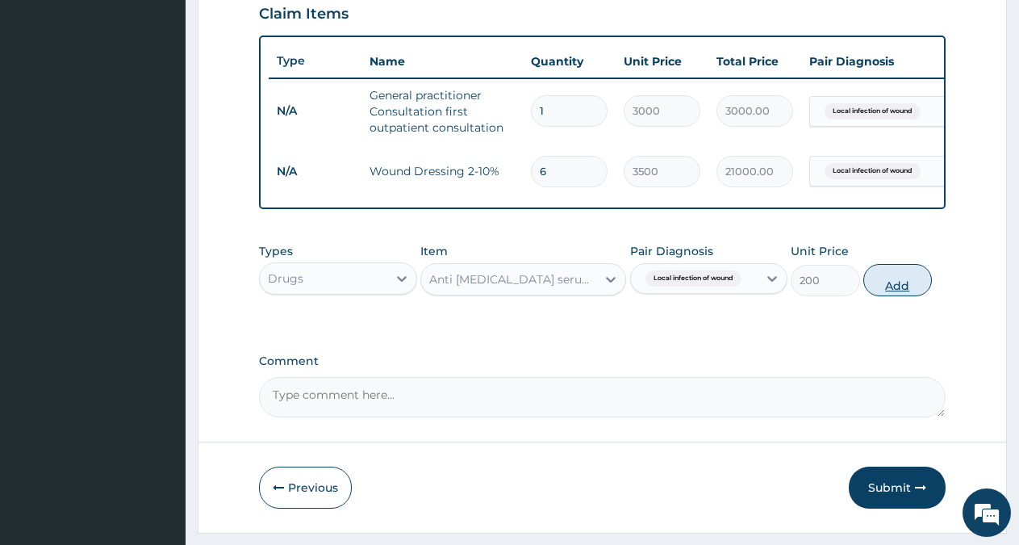
click at [898, 296] on button "Add" at bounding box center [897, 280] width 69 height 32
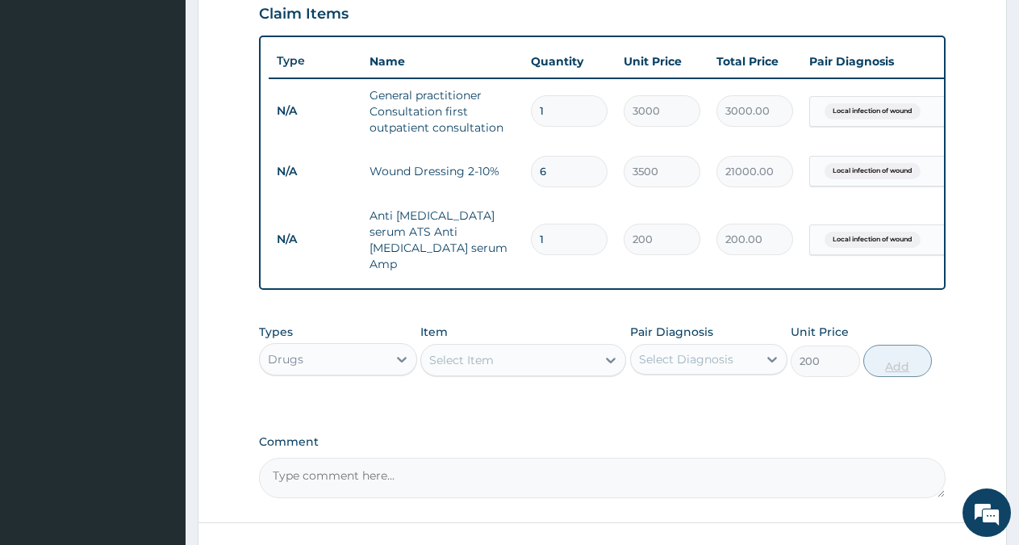
type input "0"
click at [499, 347] on div "Select Item" at bounding box center [508, 360] width 175 height 26
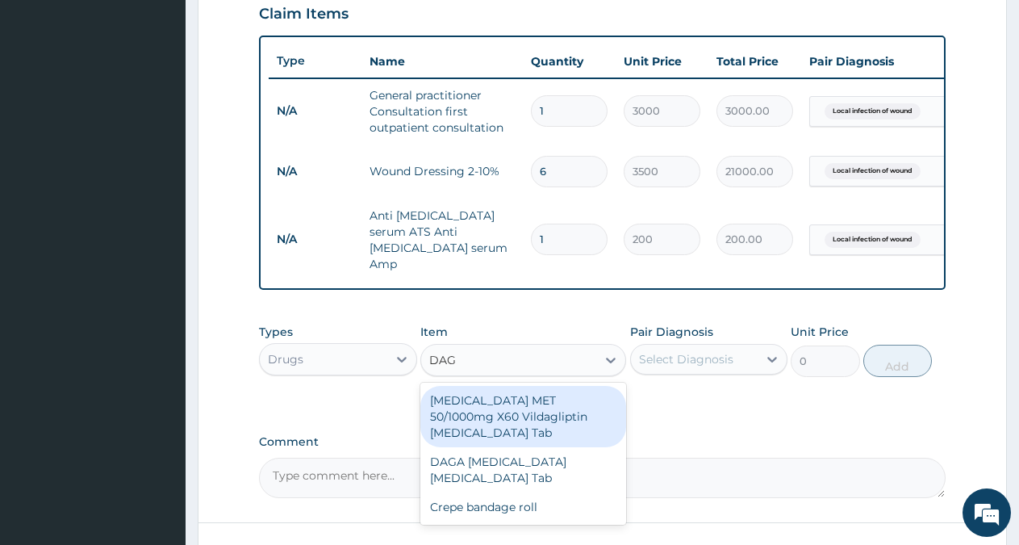
type input "DAGA"
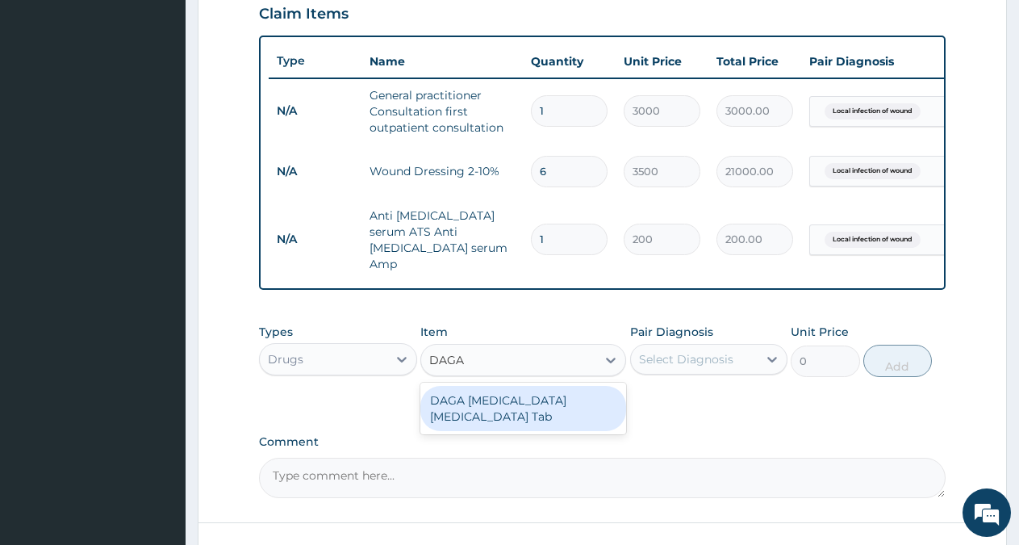
click at [503, 399] on div "DAGA PARACETAMOL Acetaminophen Tab" at bounding box center [523, 408] width 206 height 45
type input "20"
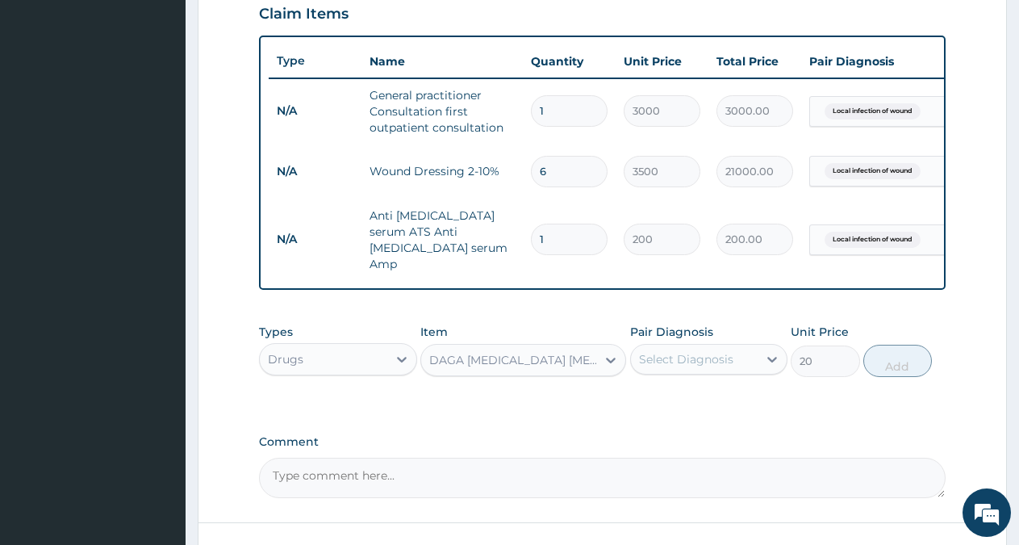
click at [747, 346] on div "Select Diagnosis" at bounding box center [694, 359] width 127 height 26
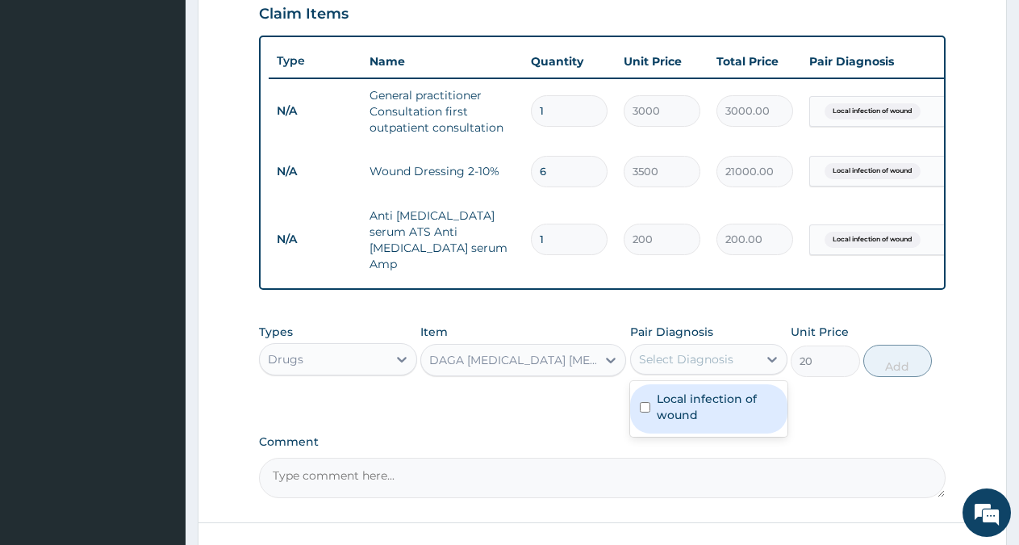
click at [750, 391] on label "Local infection of wound" at bounding box center [718, 407] width 122 height 32
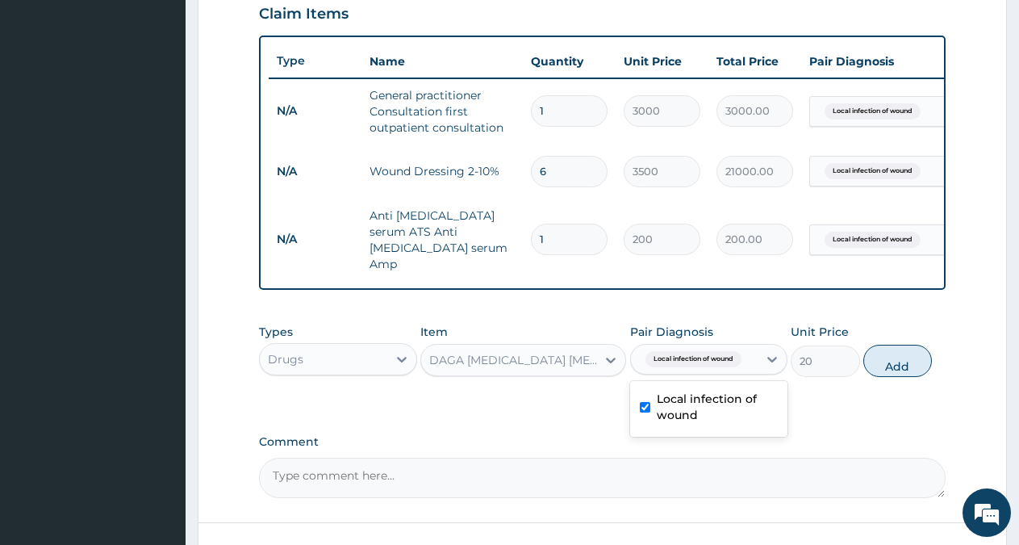
checkbox input "true"
click at [909, 349] on button "Add" at bounding box center [897, 361] width 69 height 32
type input "0"
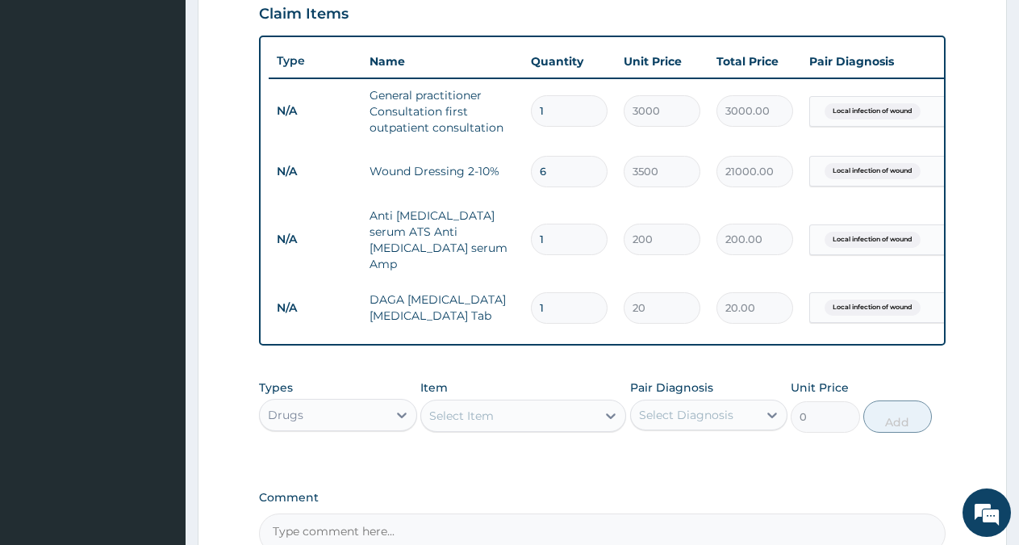
type input "18"
type input "360.00"
type input "18"
click at [477, 407] on div "Select Item" at bounding box center [461, 415] width 65 height 16
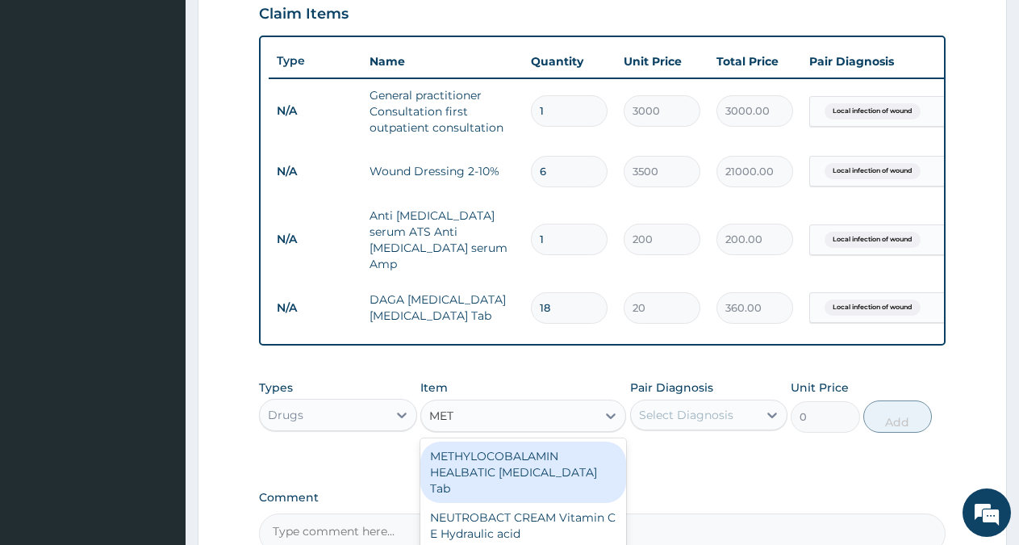
type input "METR"
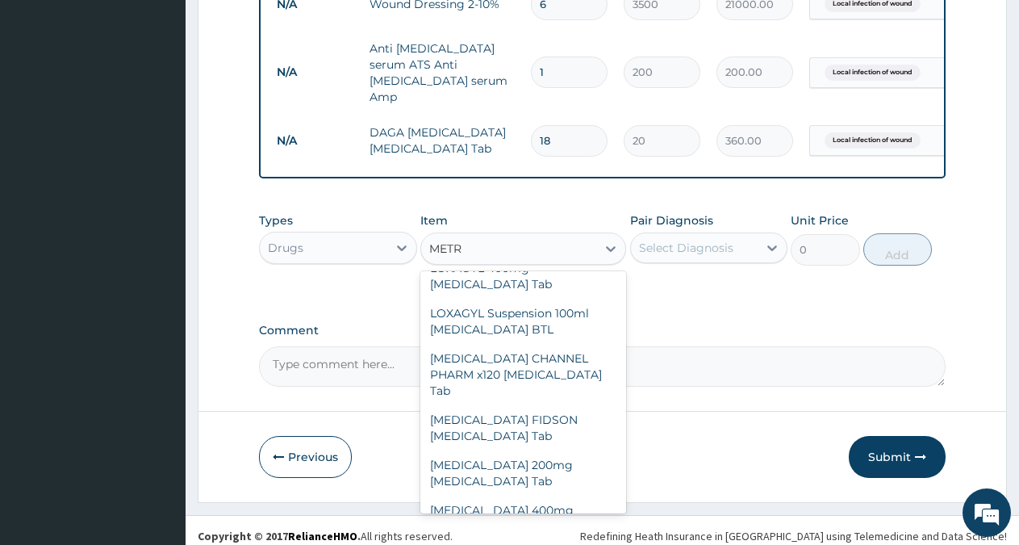
scroll to position [566, 0]
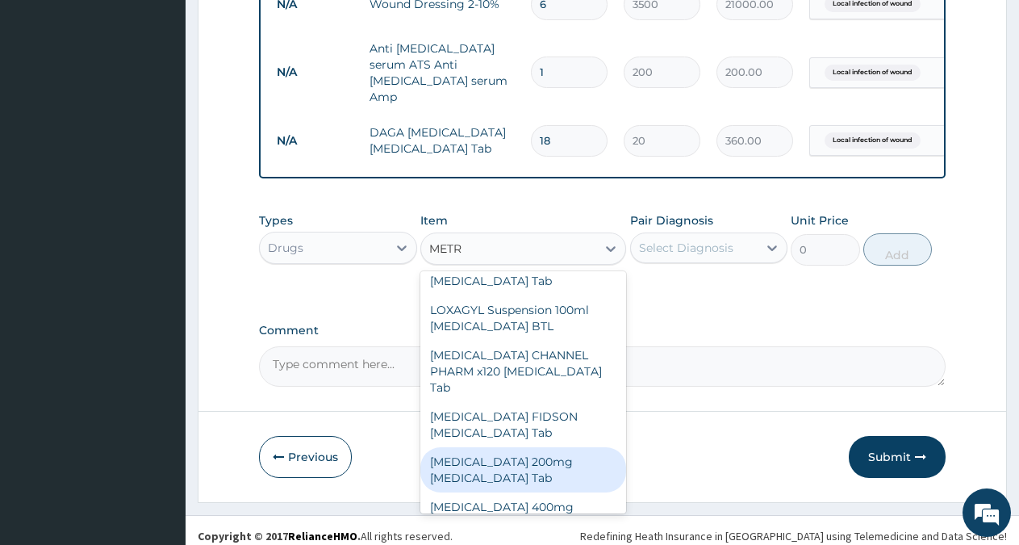
click at [554, 466] on div "Metronidazole 200mg Metronidazole Tab" at bounding box center [523, 469] width 206 height 45
type input "30"
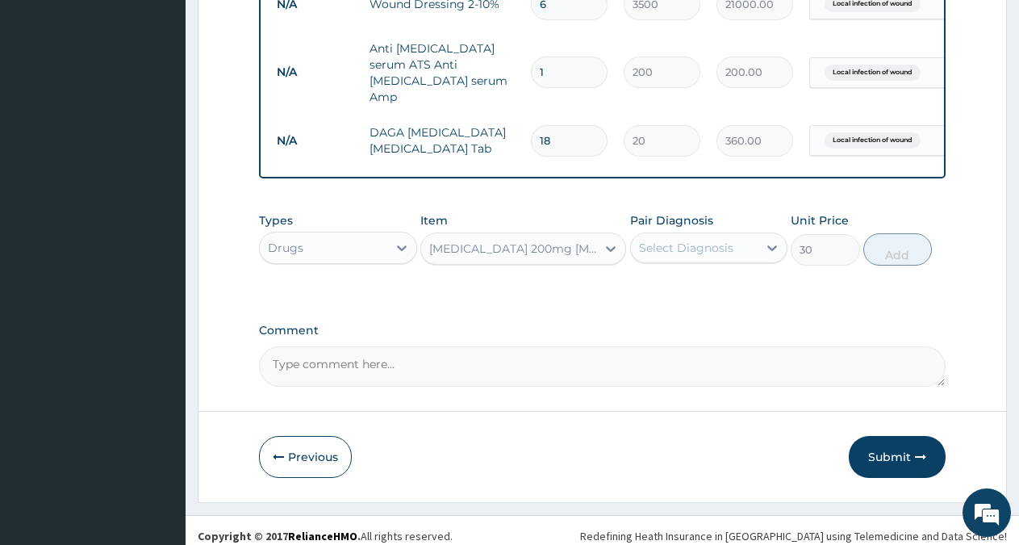
click at [742, 237] on div "Select Diagnosis" at bounding box center [694, 248] width 127 height 26
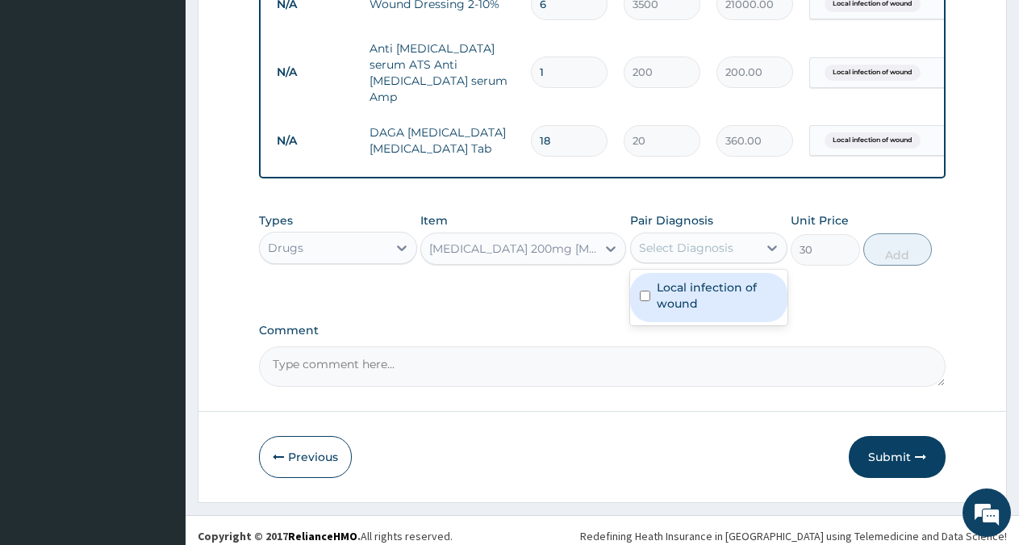
click at [733, 292] on label "Local infection of wound" at bounding box center [718, 295] width 122 height 32
checkbox input "true"
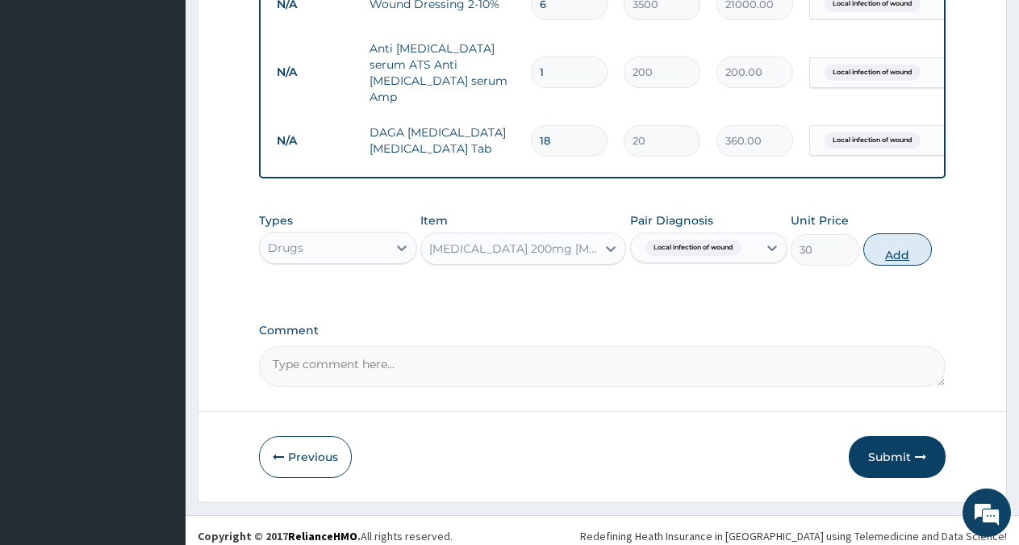
click at [916, 238] on button "Add" at bounding box center [897, 249] width 69 height 32
type input "0"
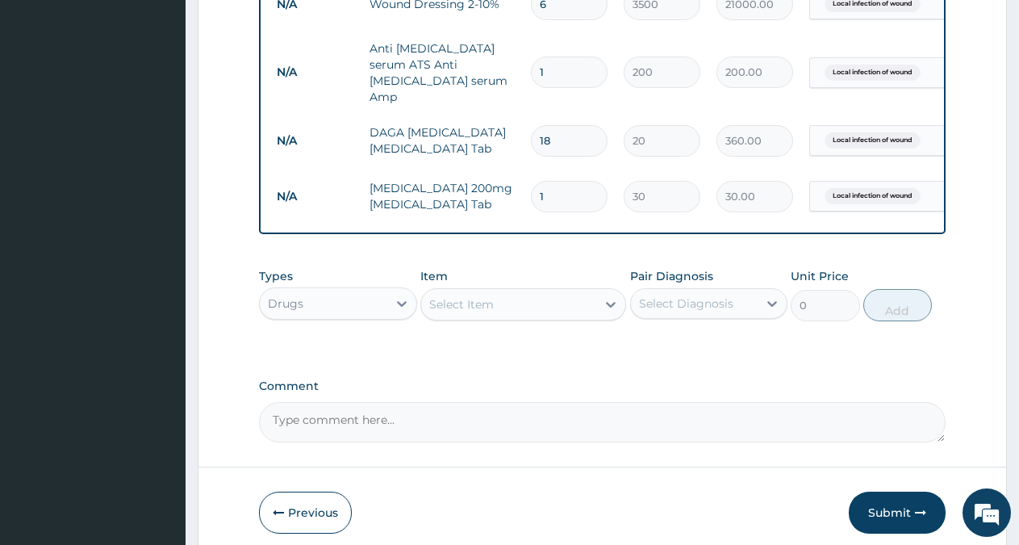
type input "0.00"
type input "4"
type input "120.00"
type input "40"
type input "1200.00"
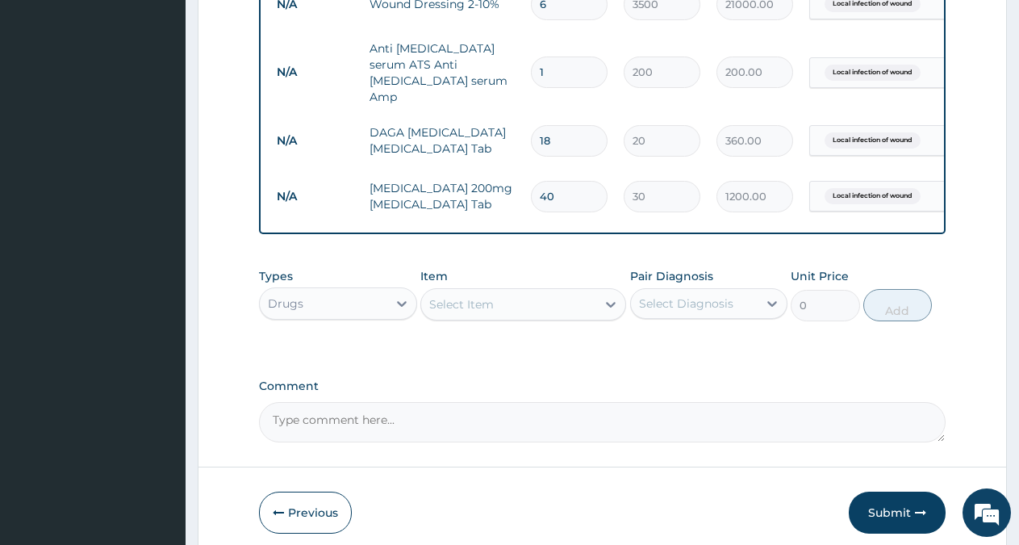
type input "40"
click at [505, 291] on div "Select Item" at bounding box center [508, 304] width 175 height 26
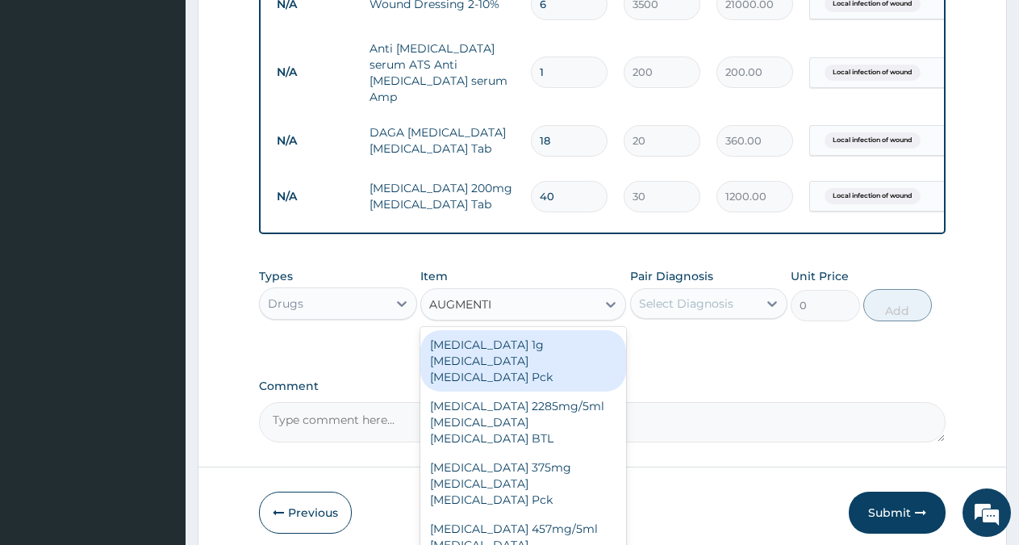
type input "AUGMENTIN"
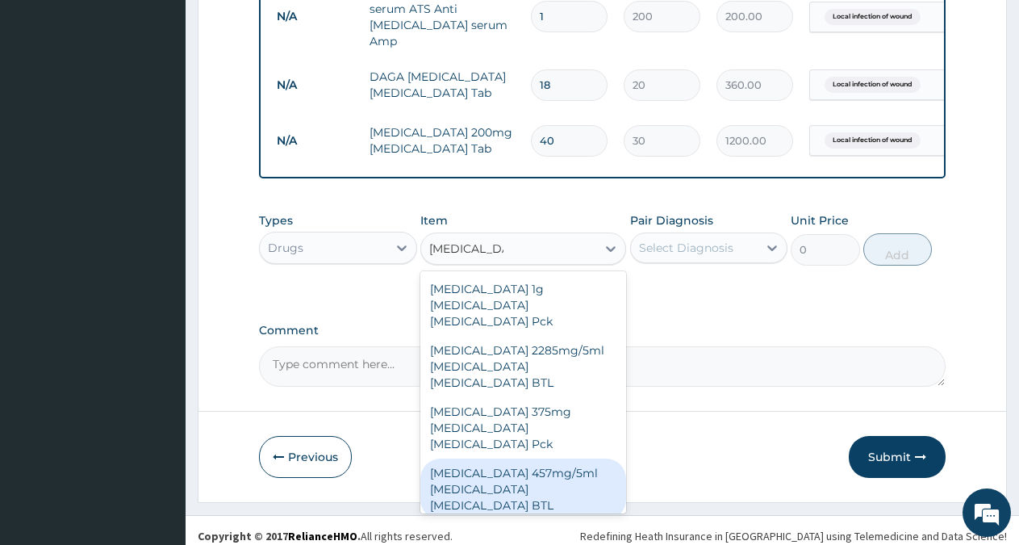
scroll to position [44, 0]
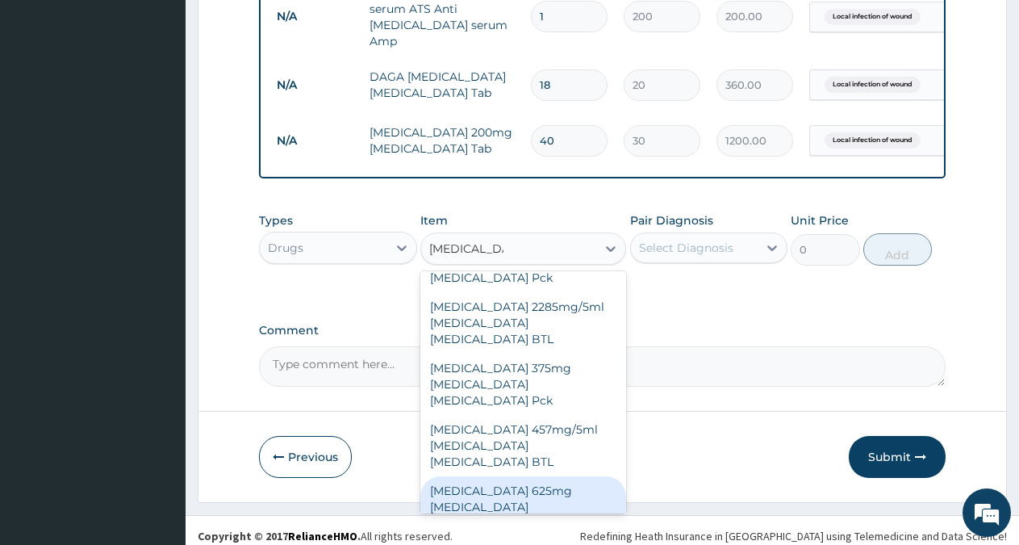
click at [570, 476] on div "AUGMENTIN 625mg Amoxicillin Clavulanic acid Pck" at bounding box center [523, 506] width 206 height 61
type input "6000"
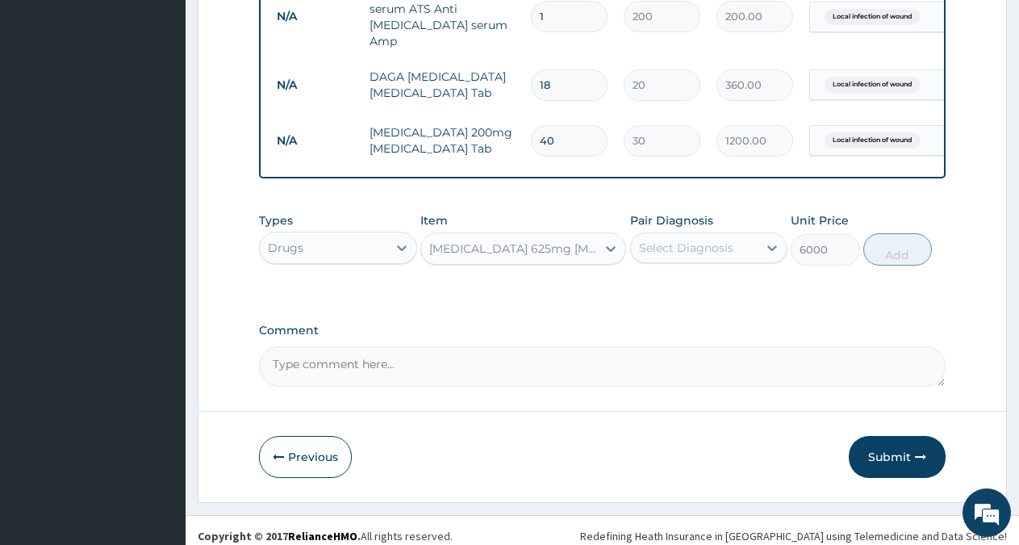
click at [753, 244] on div "Select Diagnosis" at bounding box center [694, 248] width 127 height 26
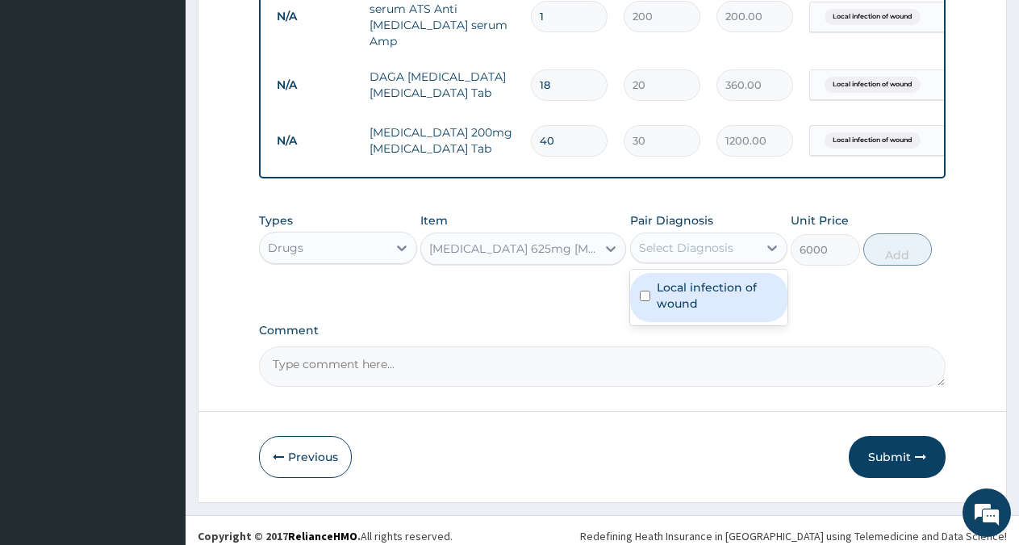
click at [725, 299] on label "Local infection of wound" at bounding box center [718, 295] width 122 height 32
checkbox input "true"
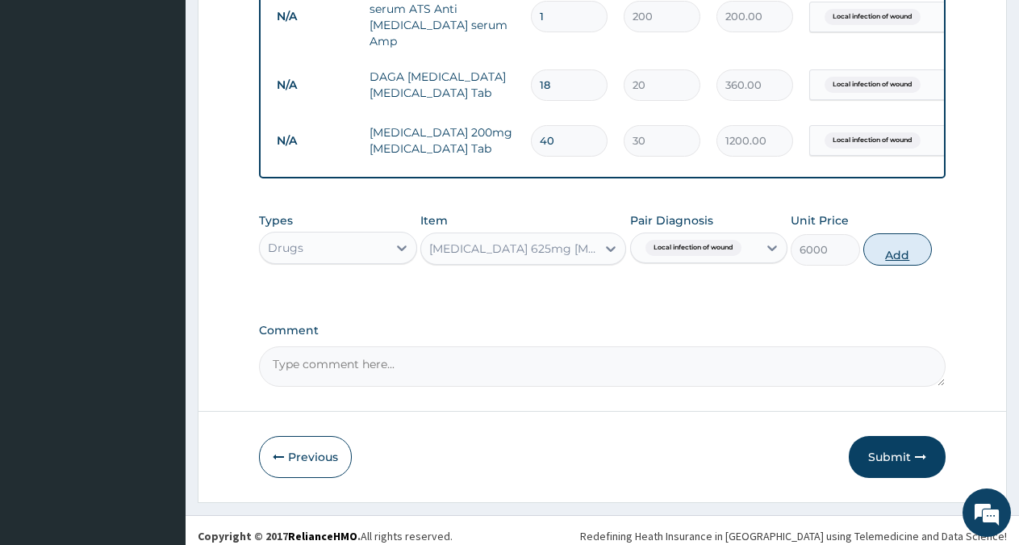
click at [885, 236] on button "Add" at bounding box center [897, 249] width 69 height 32
type input "0"
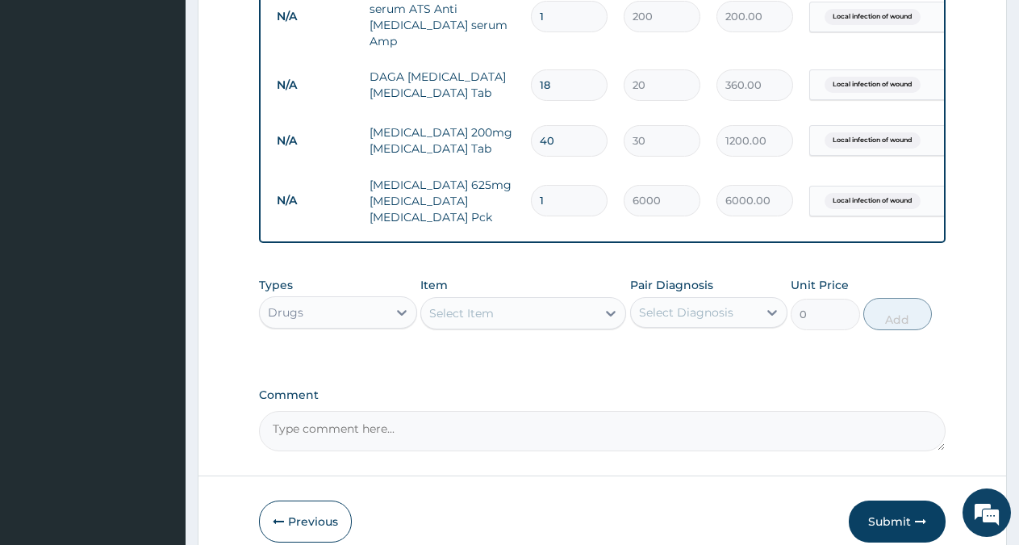
click at [503, 307] on div "Select Item" at bounding box center [508, 313] width 175 height 26
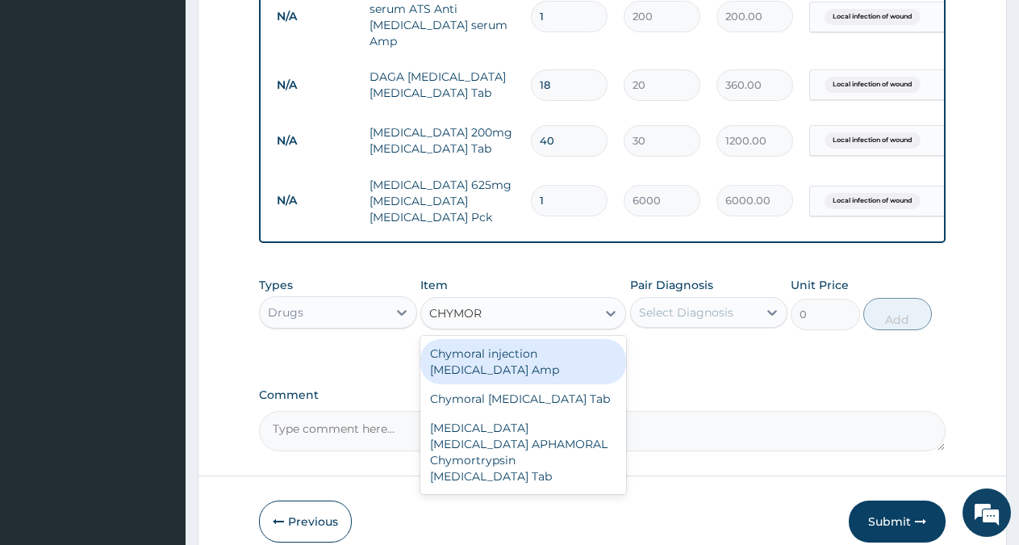
type input "CHYMORA"
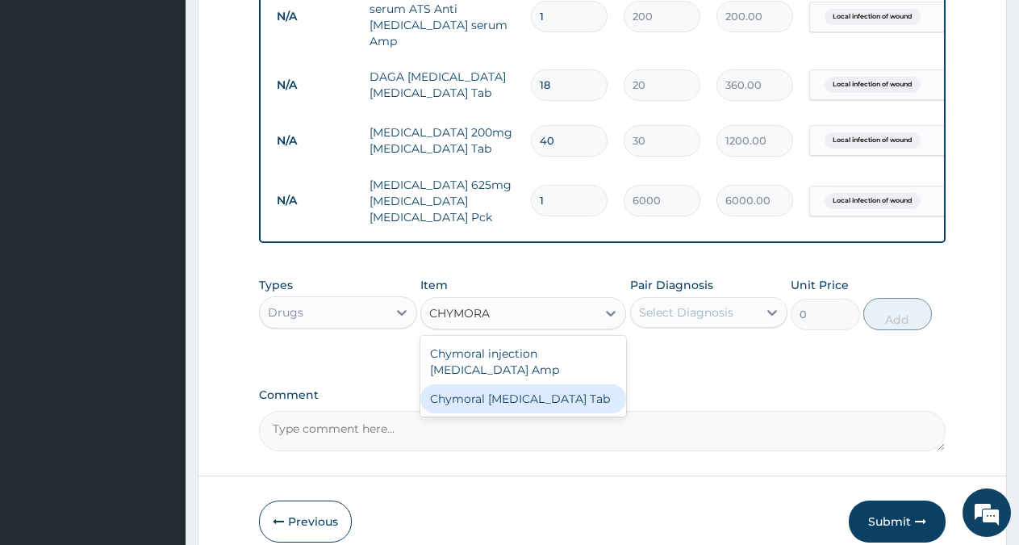
click at [506, 391] on div "Chymoral Chymotrypsin Tab" at bounding box center [523, 398] width 206 height 29
type input "406"
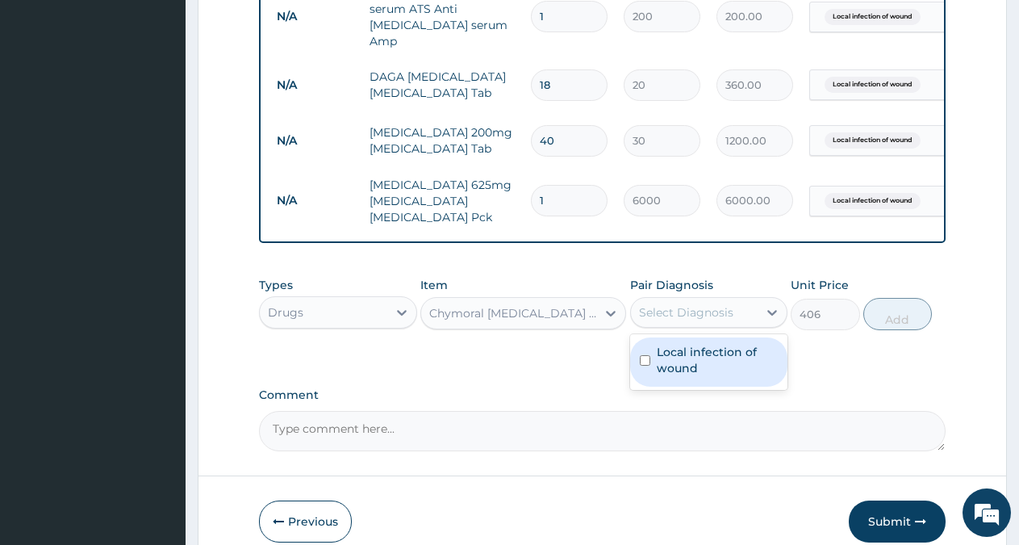
click at [708, 305] on div "Select Diagnosis" at bounding box center [686, 312] width 94 height 16
click at [701, 344] on label "Local infection of wound" at bounding box center [718, 360] width 122 height 32
checkbox input "true"
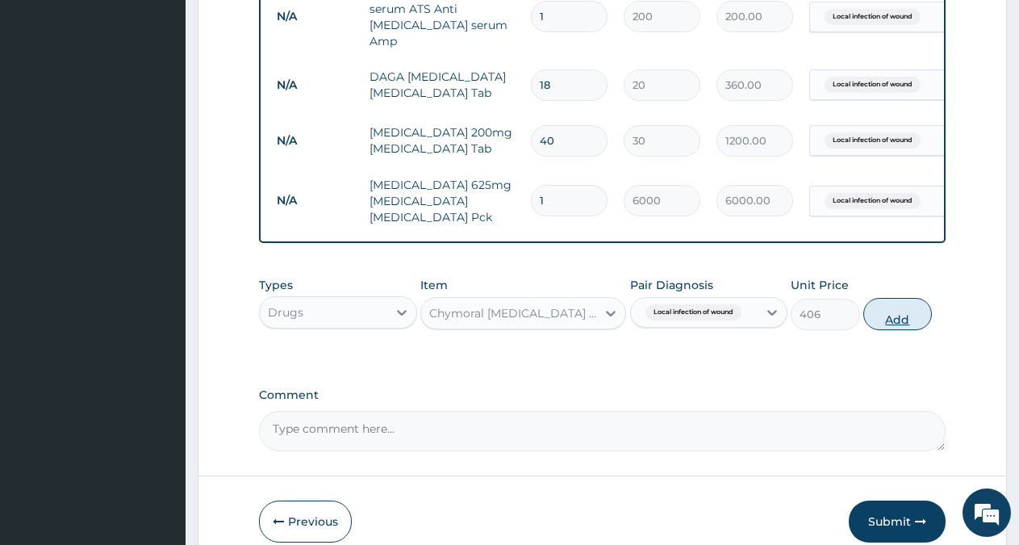
click at [901, 303] on button "Add" at bounding box center [897, 314] width 69 height 32
type input "0"
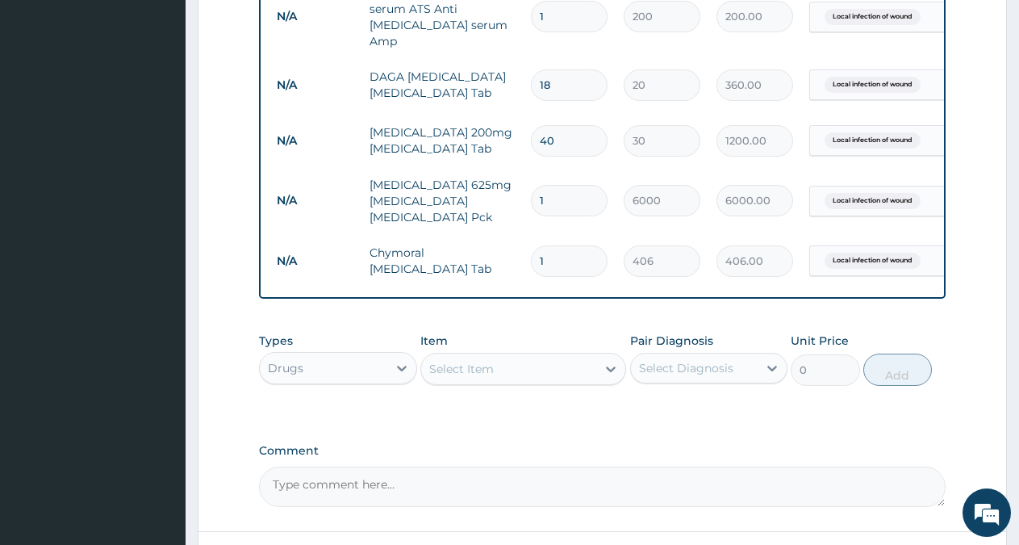
type input "14"
type input "5684.00"
type input "14"
click at [517, 356] on div "Select Item" at bounding box center [508, 369] width 175 height 26
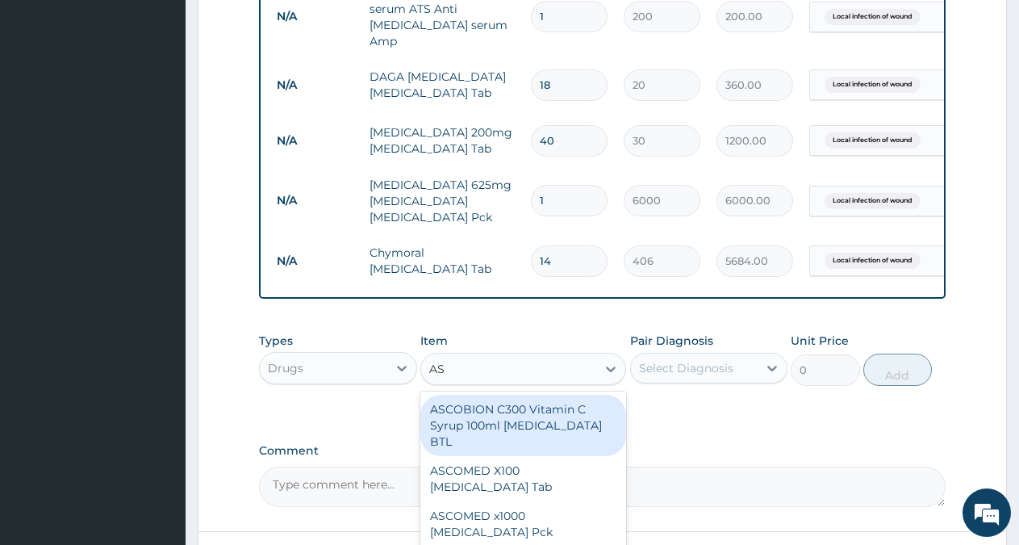
type input "ASC"
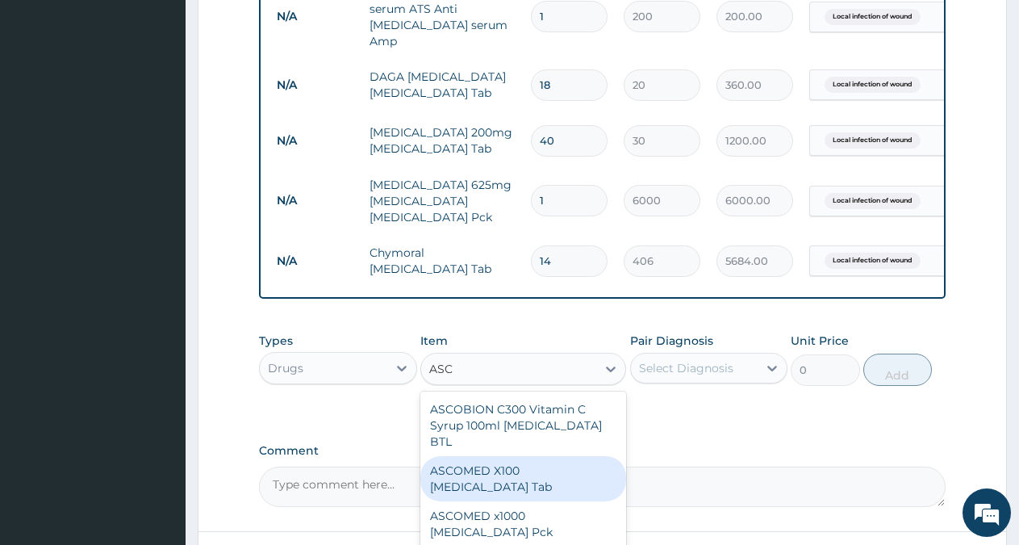
click at [529, 466] on div "ASCOMED X100 Ascorbic acid Tab" at bounding box center [523, 478] width 206 height 45
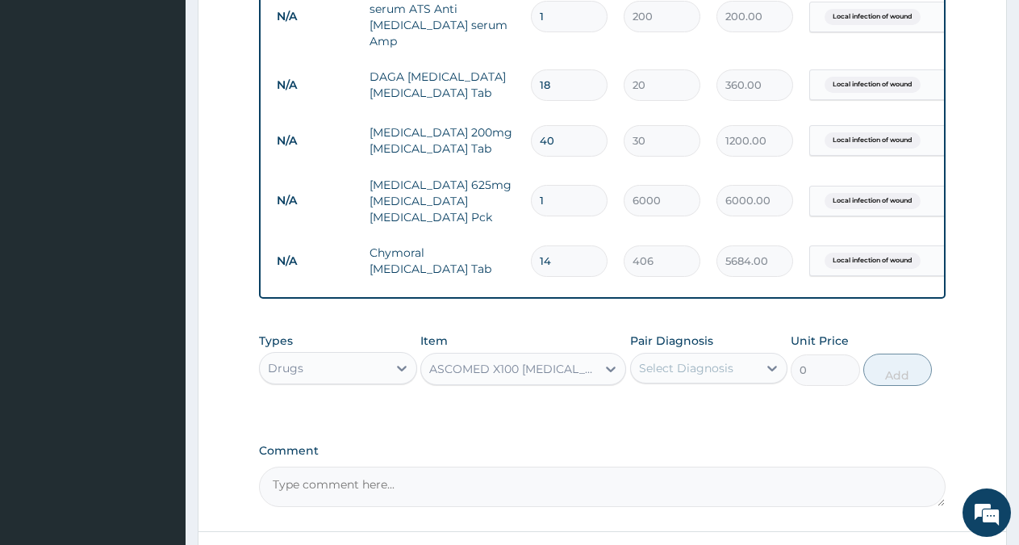
type input "340"
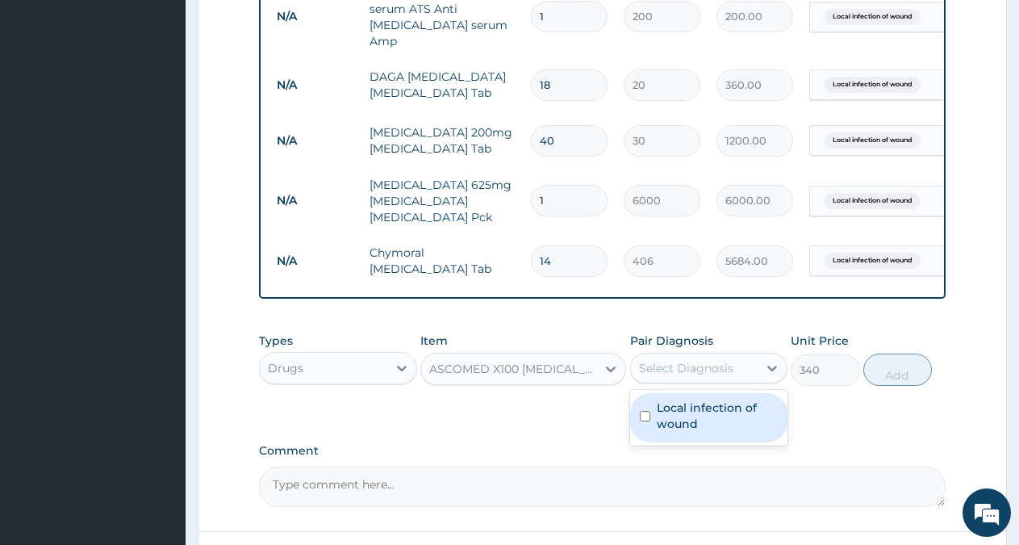
click at [733, 355] on div "Select Diagnosis" at bounding box center [694, 368] width 127 height 26
click at [700, 406] on label "Local infection of wound" at bounding box center [718, 415] width 122 height 32
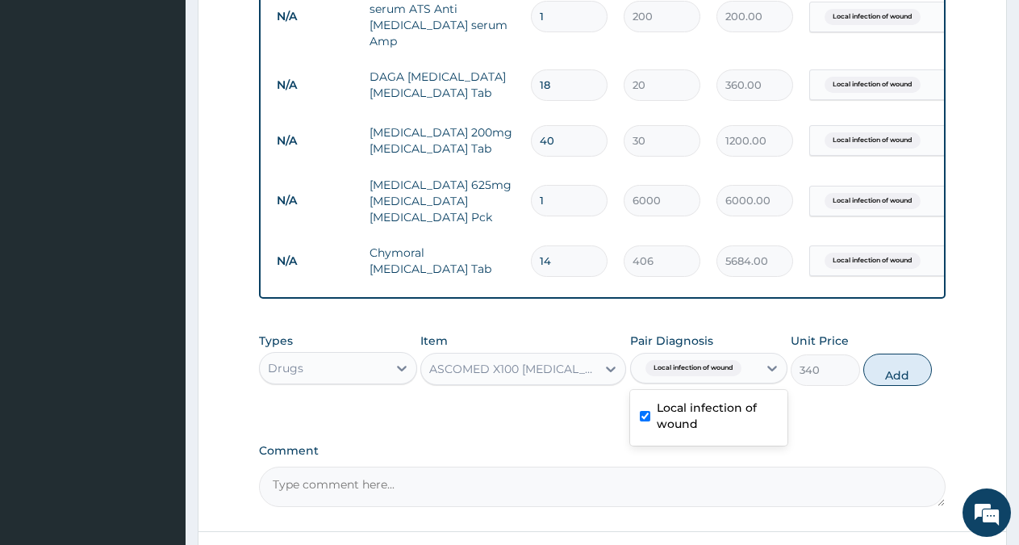
checkbox input "true"
click at [899, 357] on button "Add" at bounding box center [897, 369] width 69 height 32
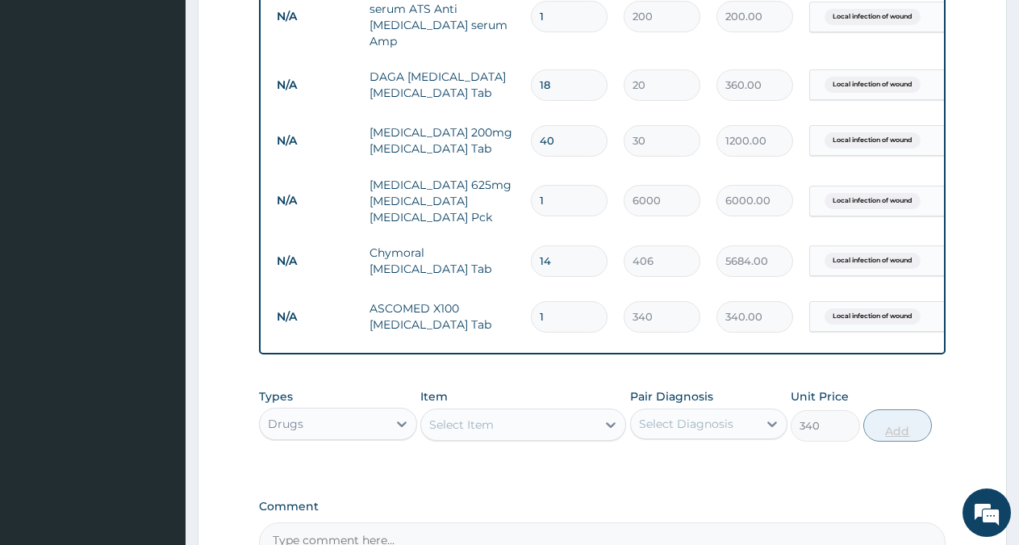
type input "0"
type input "0.00"
type input "5"
type input "1700.00"
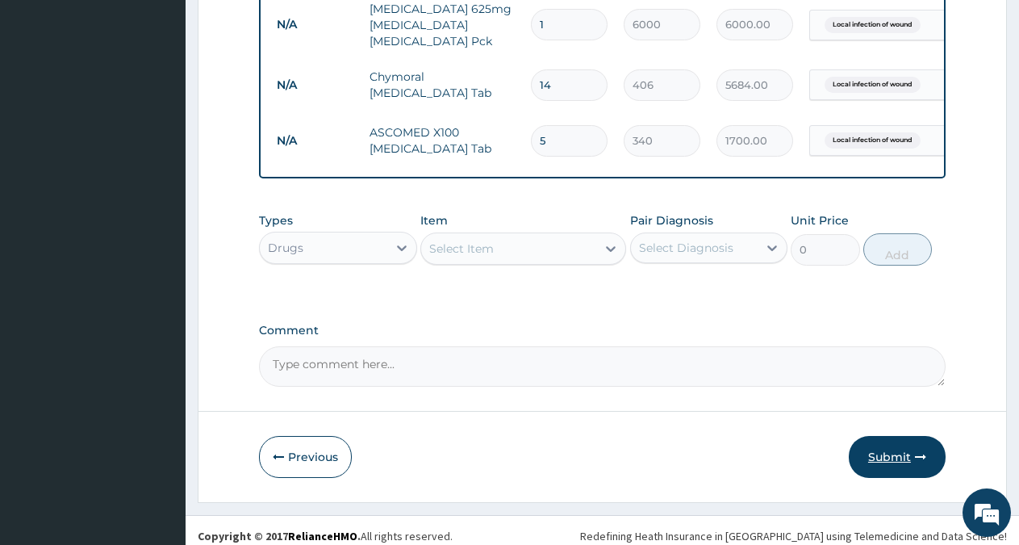
type input "5"
click at [920, 451] on icon "button" at bounding box center [920, 456] width 11 height 11
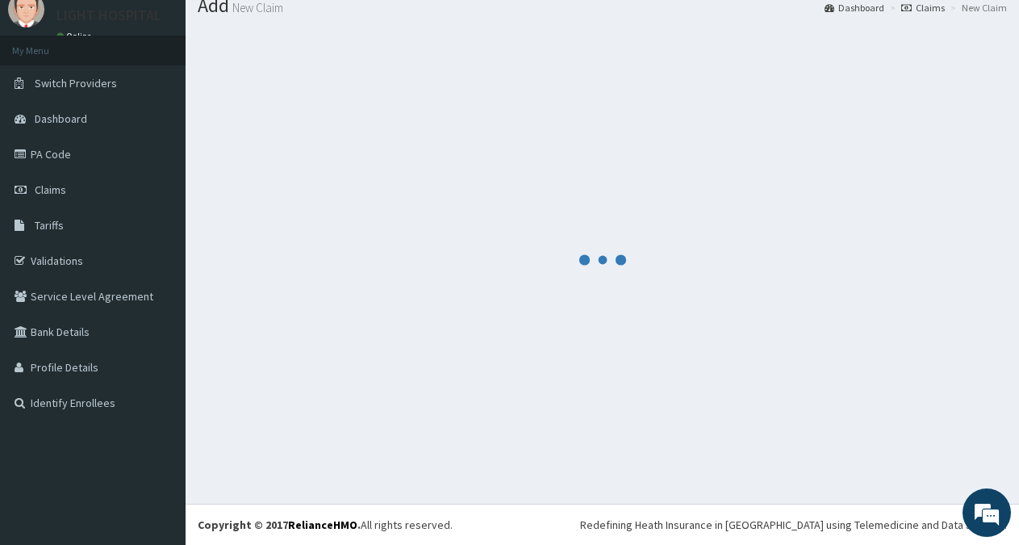
scroll to position [57, 0]
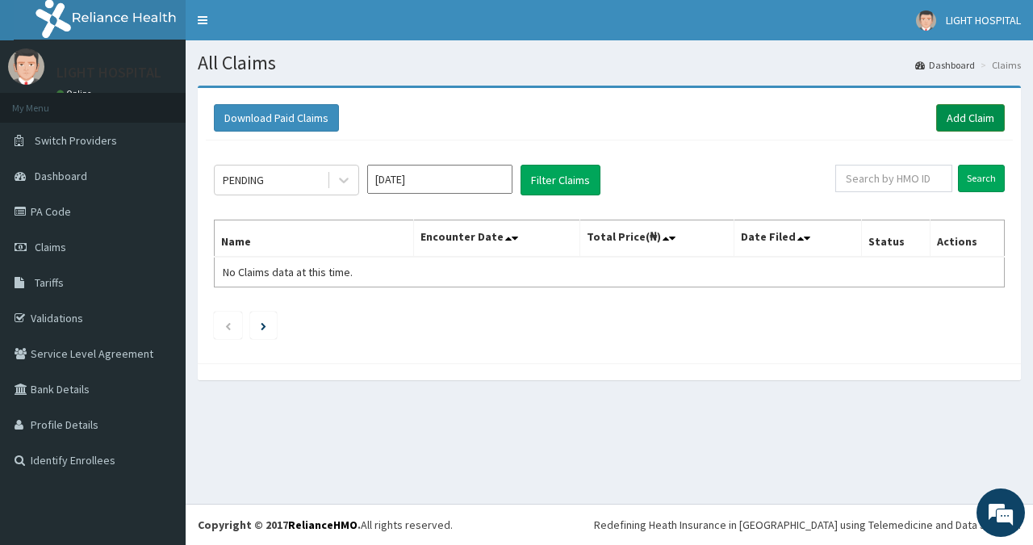
click at [960, 118] on link "Add Claim" at bounding box center [970, 117] width 69 height 27
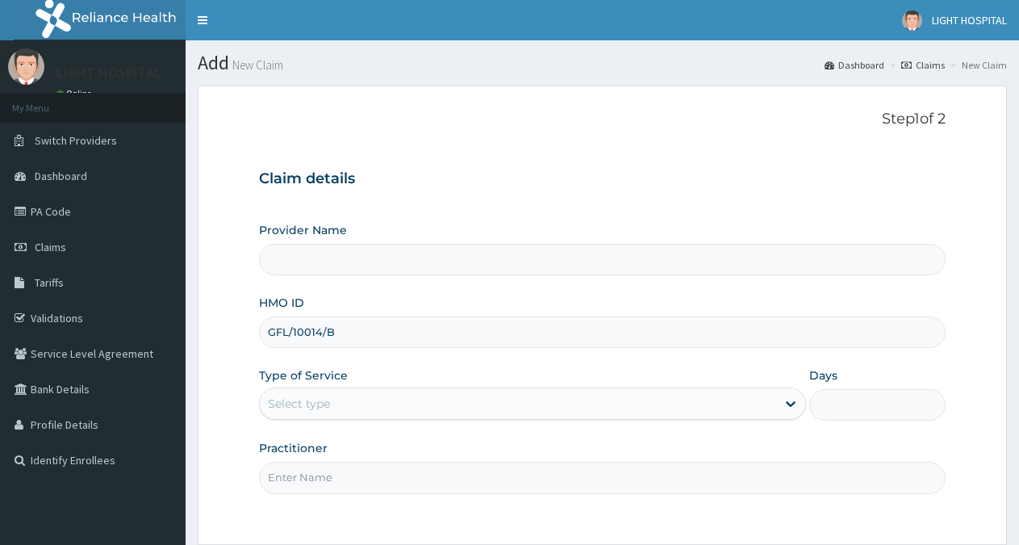
type input "Light [GEOGRAPHIC_DATA]"
type input "GFL/10014/B"
click at [729, 394] on div "Select type" at bounding box center [518, 404] width 516 height 26
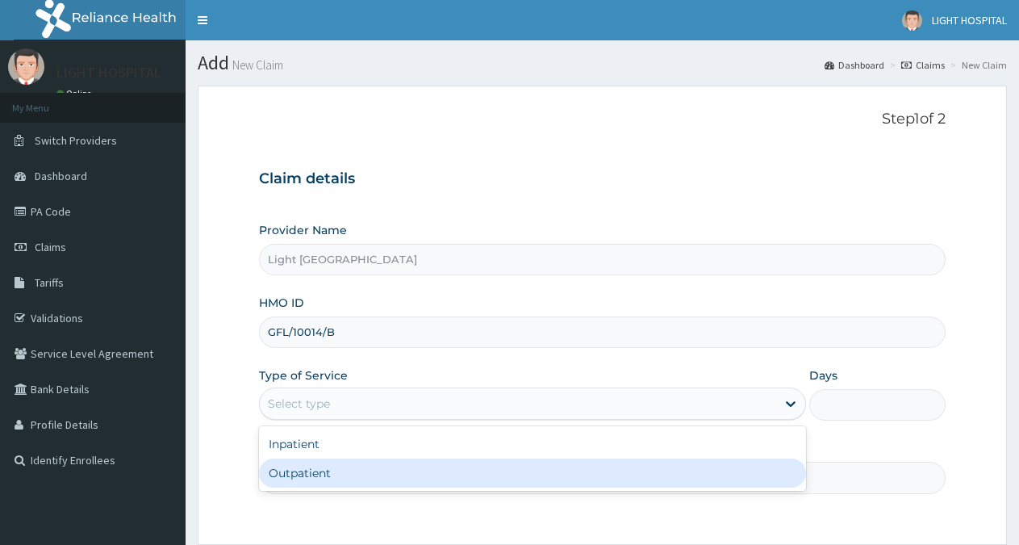
click at [679, 466] on div "Outpatient" at bounding box center [532, 472] width 546 height 29
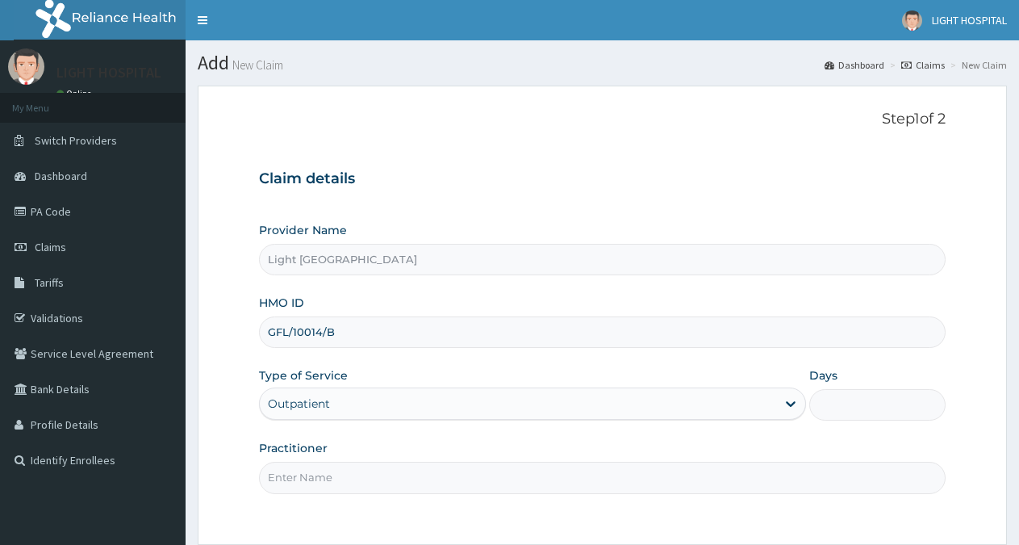
type input "1"
click at [630, 480] on input "Practitioner" at bounding box center [602, 477] width 687 height 31
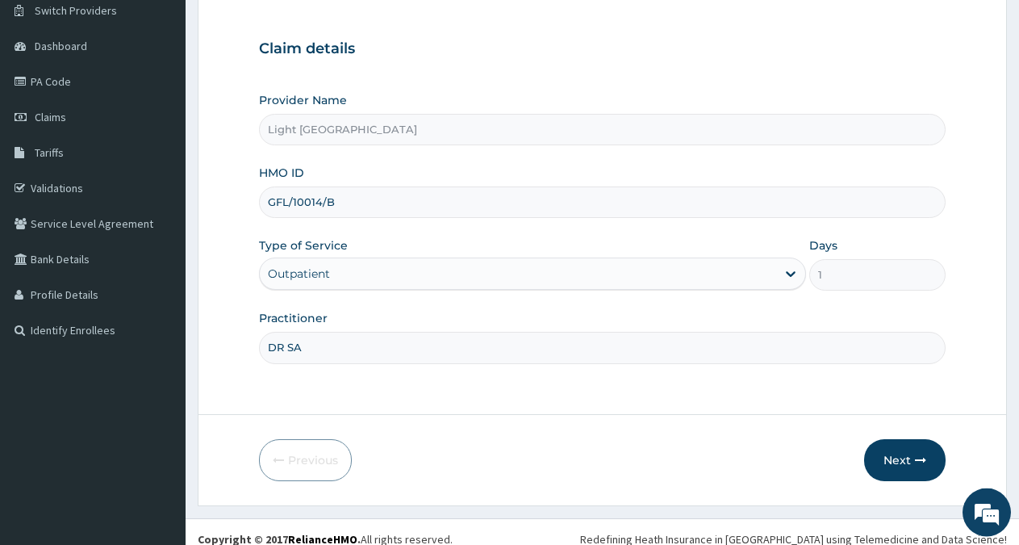
scroll to position [144, 0]
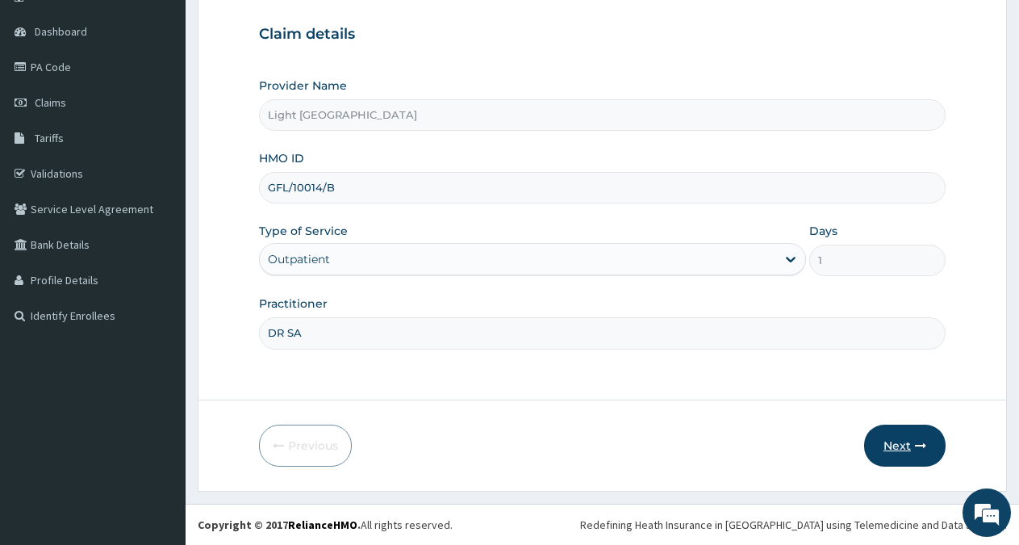
type input "DR SA"
click at [920, 442] on icon "button" at bounding box center [920, 445] width 11 height 11
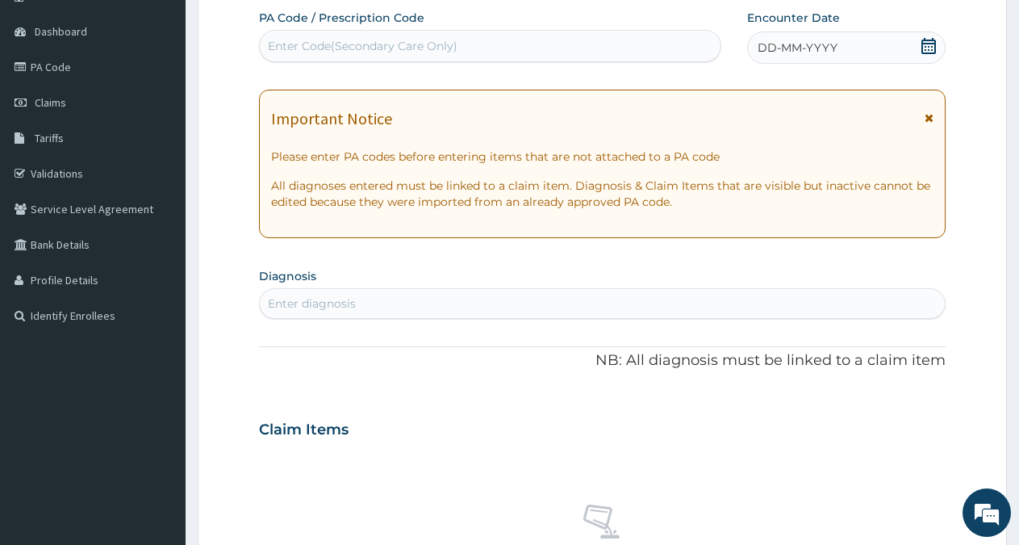
click at [930, 42] on icon at bounding box center [929, 46] width 16 height 16
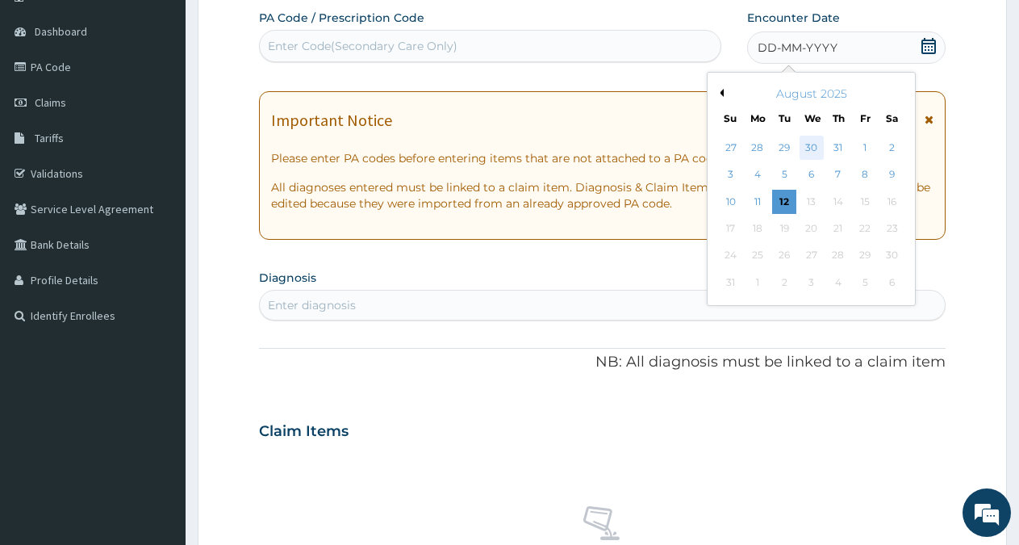
scroll to position [0, 0]
click at [809, 149] on div "30" at bounding box center [812, 148] width 24 height 24
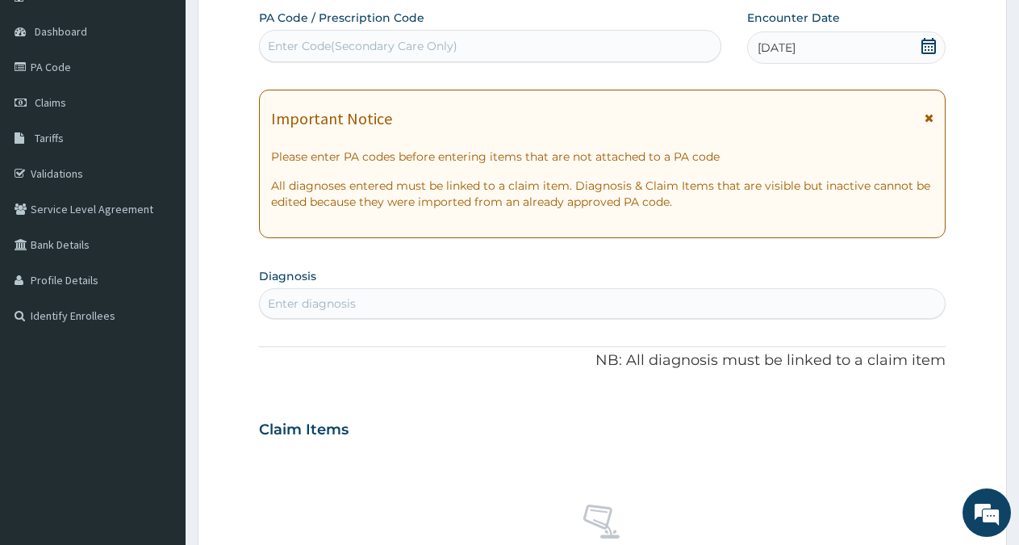
click at [541, 46] on div "Enter Code(Secondary Care Only)" at bounding box center [490, 46] width 461 height 26
paste input "PA/8DA940"
type input "PA/8DA940"
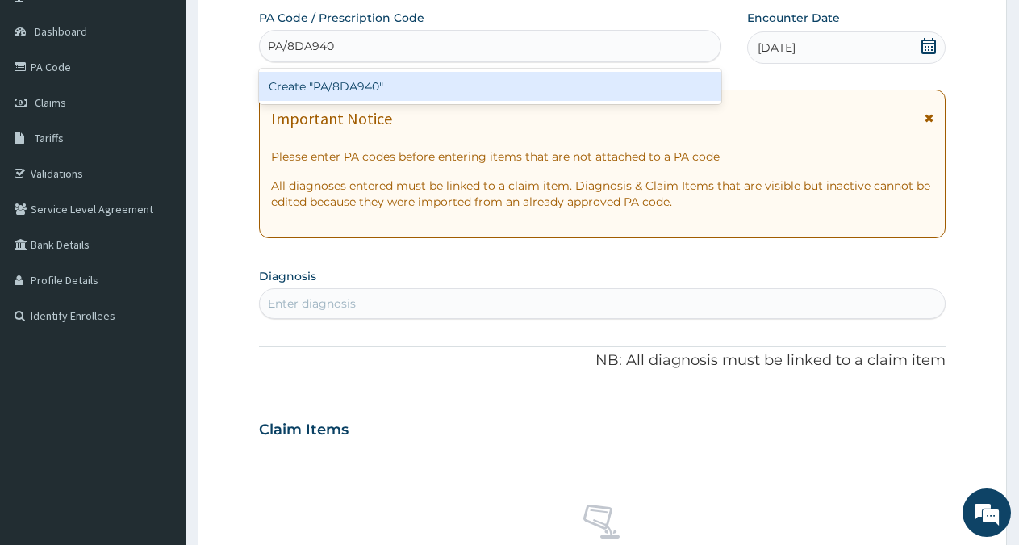
click at [512, 78] on div "Create "PA/8DA940"" at bounding box center [490, 86] width 462 height 29
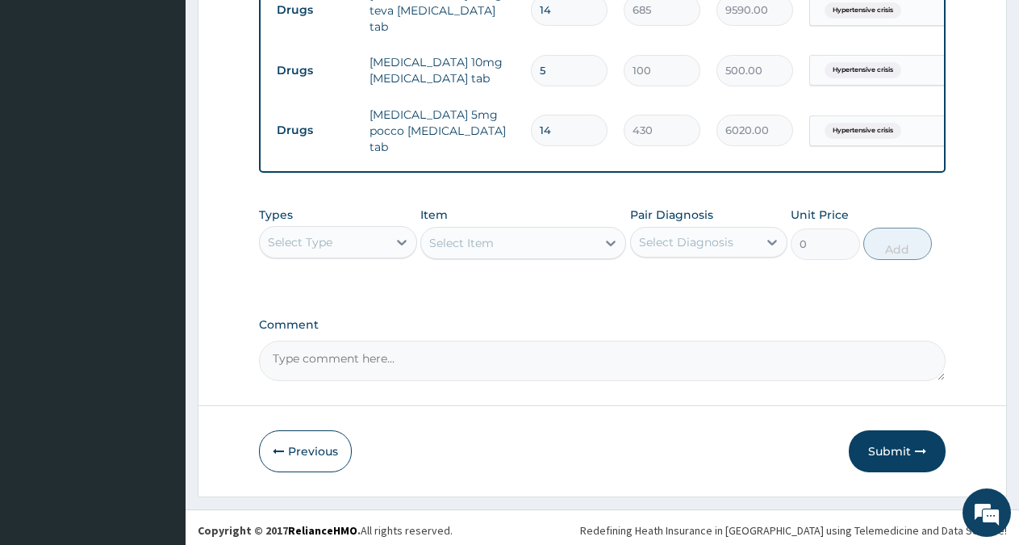
scroll to position [667, 0]
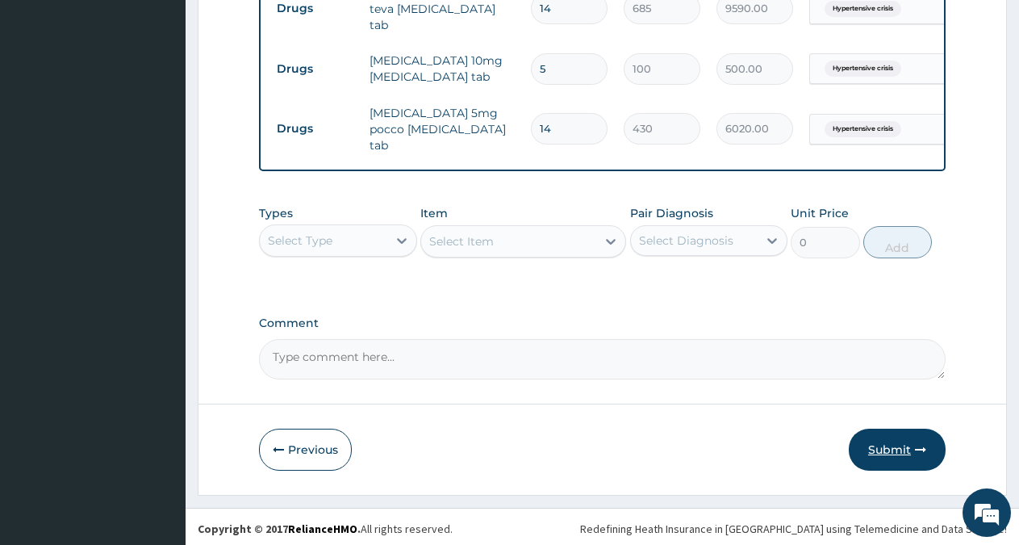
click at [922, 445] on icon "button" at bounding box center [920, 449] width 11 height 11
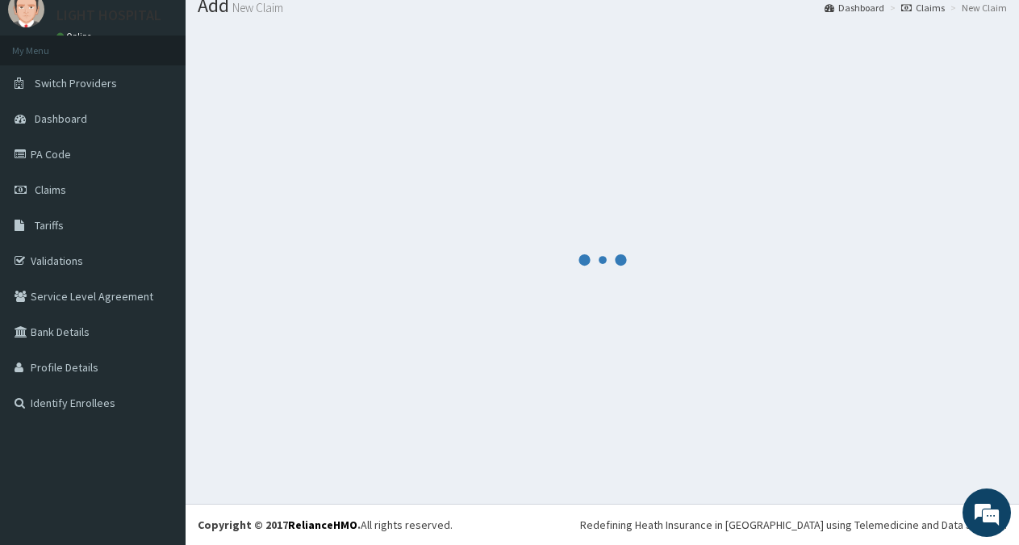
scroll to position [57, 0]
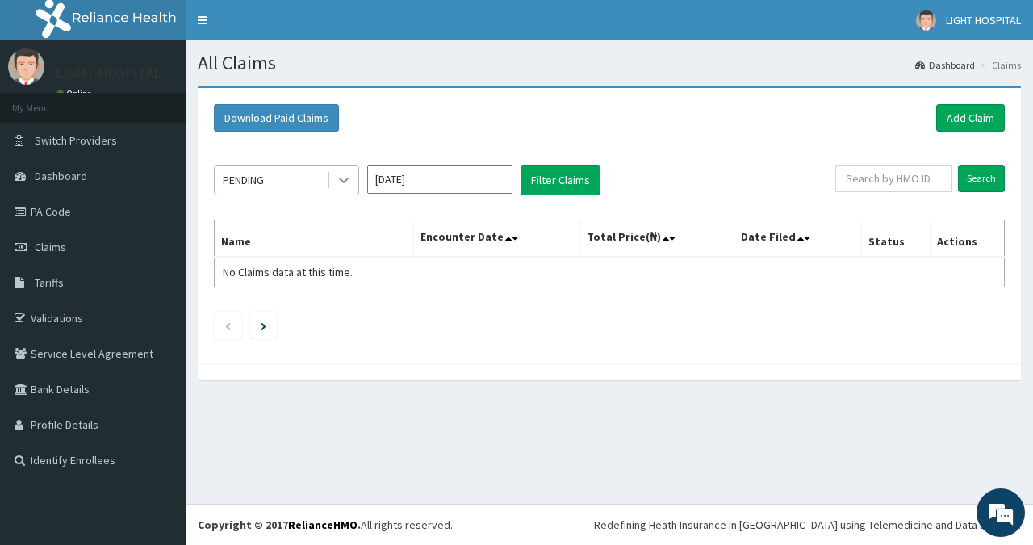
click at [346, 188] on icon at bounding box center [344, 180] width 16 height 16
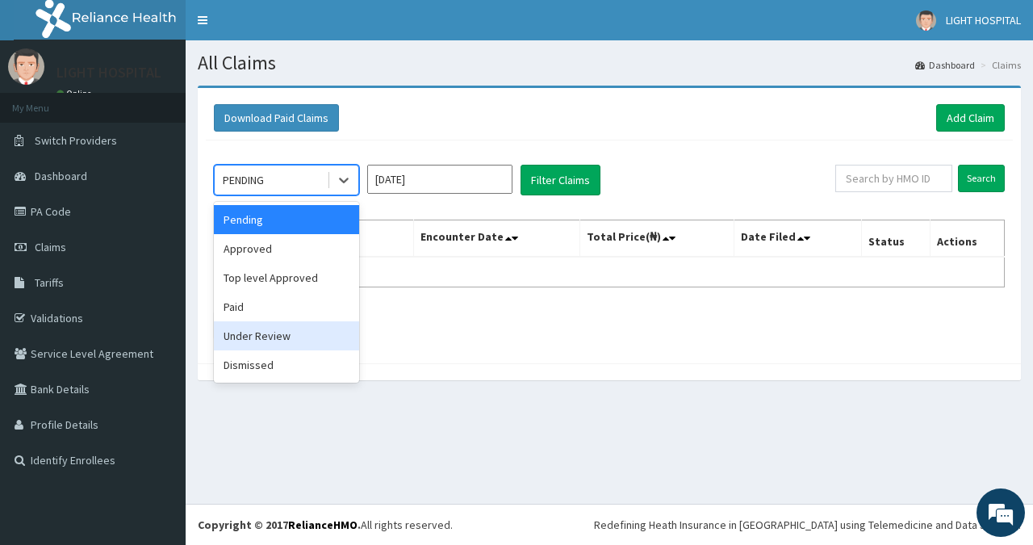
click at [309, 330] on div "Under Review" at bounding box center [286, 335] width 145 height 29
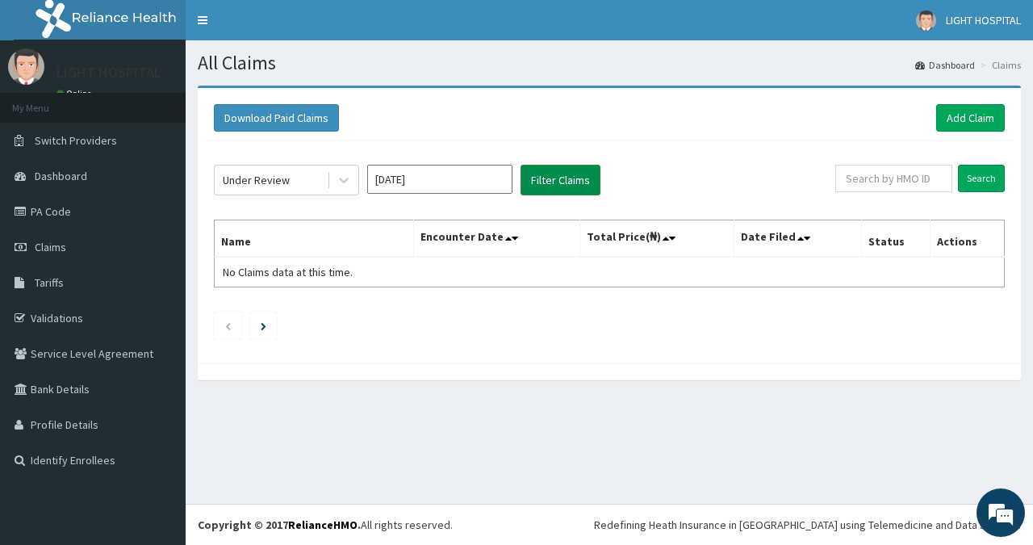
click at [557, 186] on button "Filter Claims" at bounding box center [560, 180] width 80 height 31
click at [557, 178] on button "Filter Claims" at bounding box center [560, 180] width 80 height 31
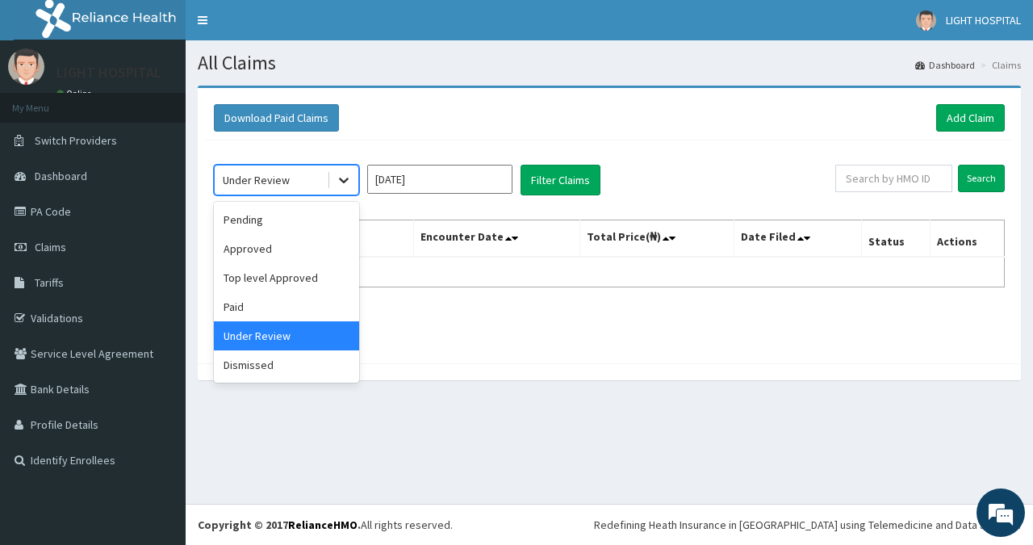
click at [340, 180] on icon at bounding box center [344, 180] width 16 height 16
click at [294, 252] on div "Approved" at bounding box center [286, 248] width 145 height 29
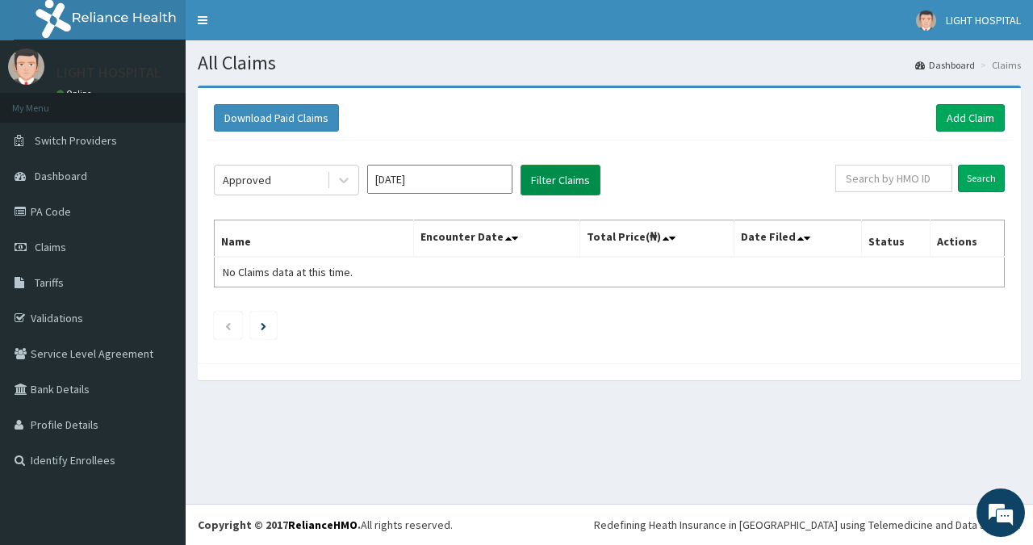
click at [558, 182] on button "Filter Claims" at bounding box center [560, 180] width 80 height 31
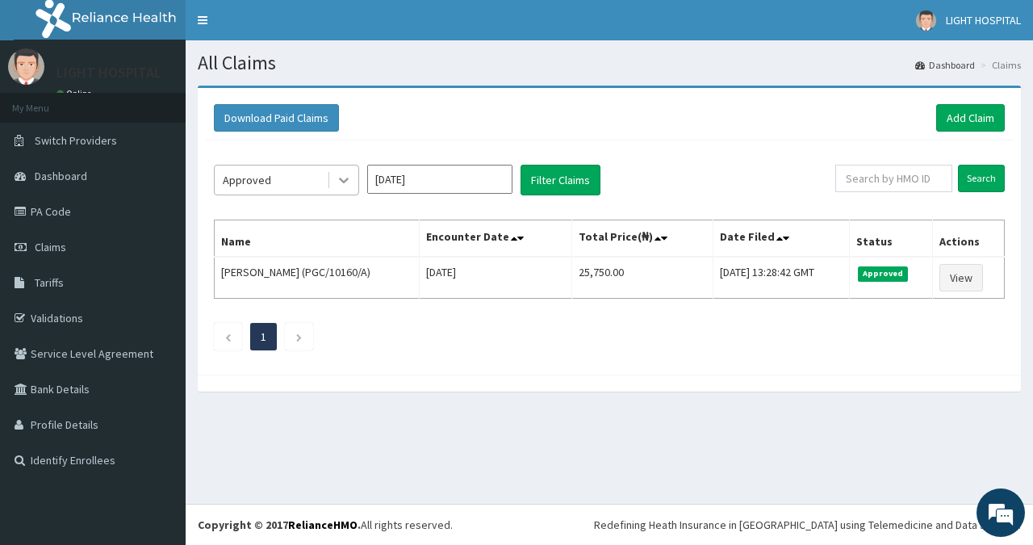
click at [341, 178] on icon at bounding box center [344, 180] width 16 height 16
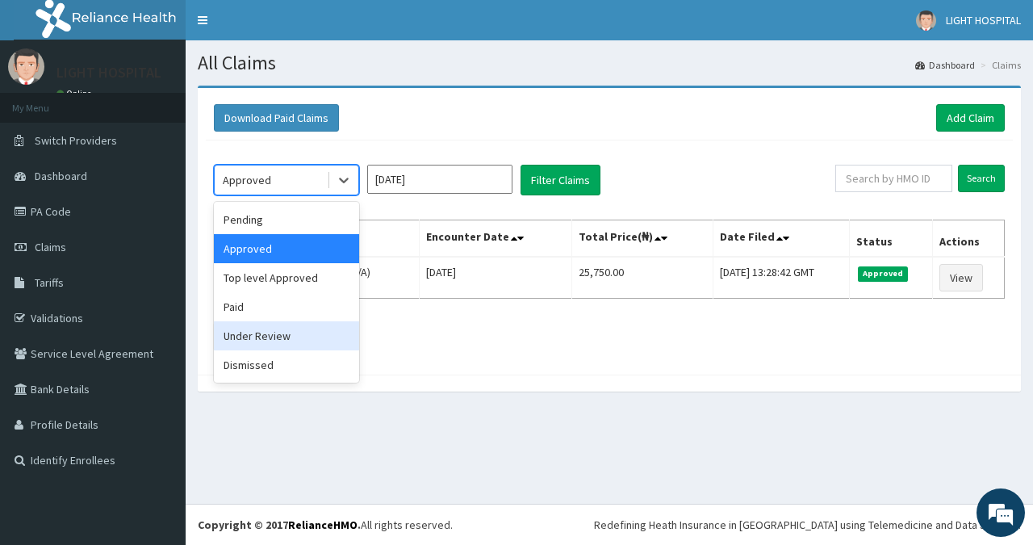
click at [317, 339] on div "Under Review" at bounding box center [286, 335] width 145 height 29
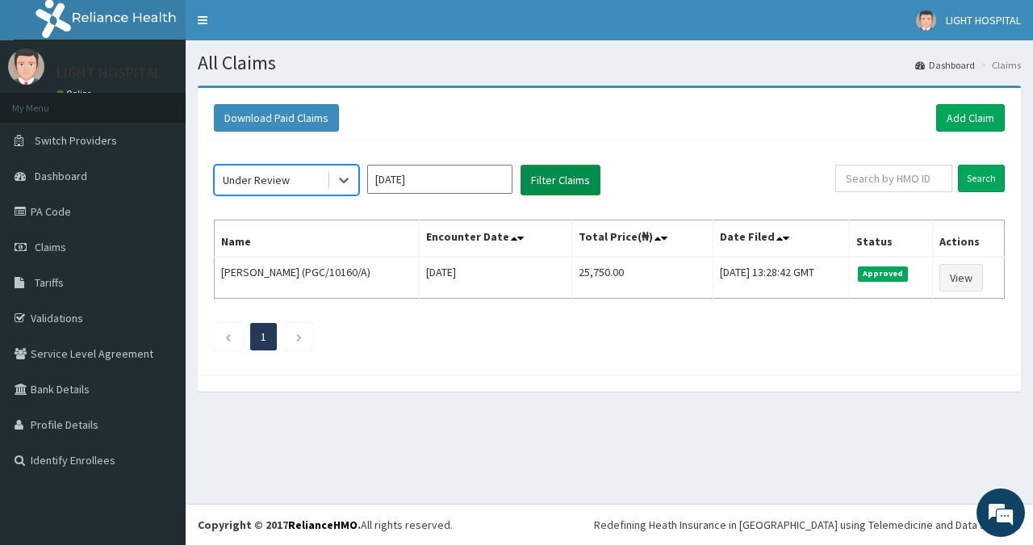
click at [541, 177] on button "Filter Claims" at bounding box center [560, 180] width 80 height 31
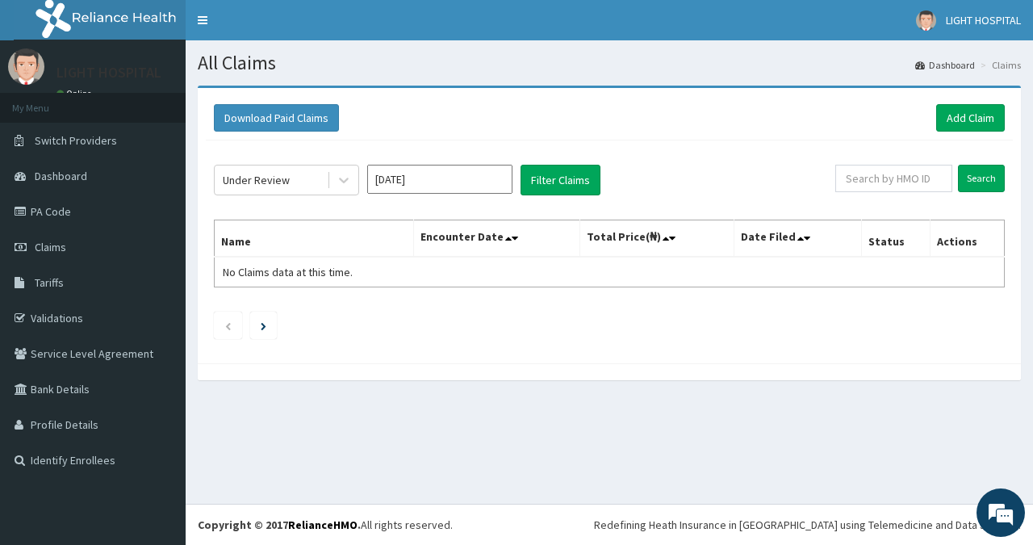
click at [438, 178] on input "[DATE]" at bounding box center [439, 179] width 145 height 29
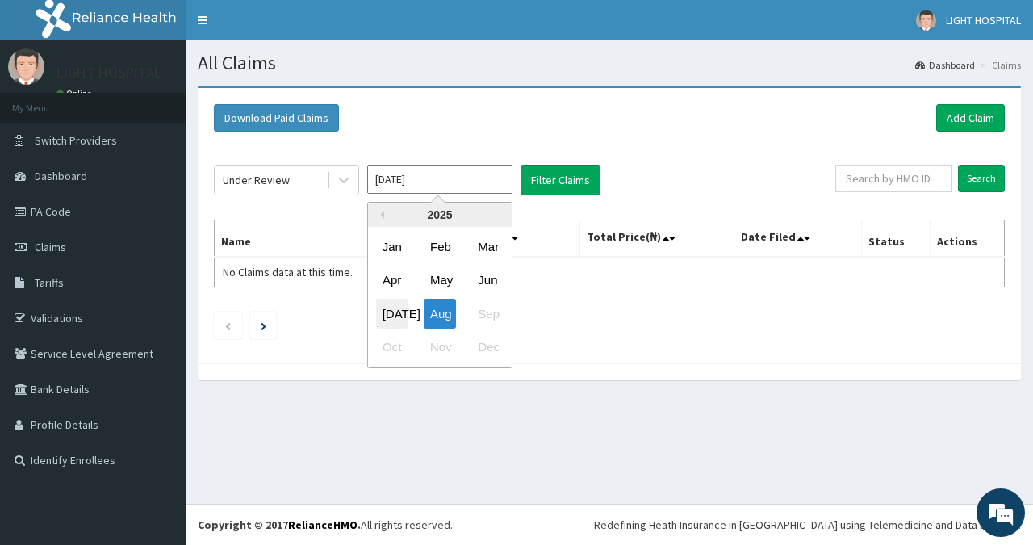
click at [396, 310] on div "[DATE]" at bounding box center [392, 314] width 32 height 30
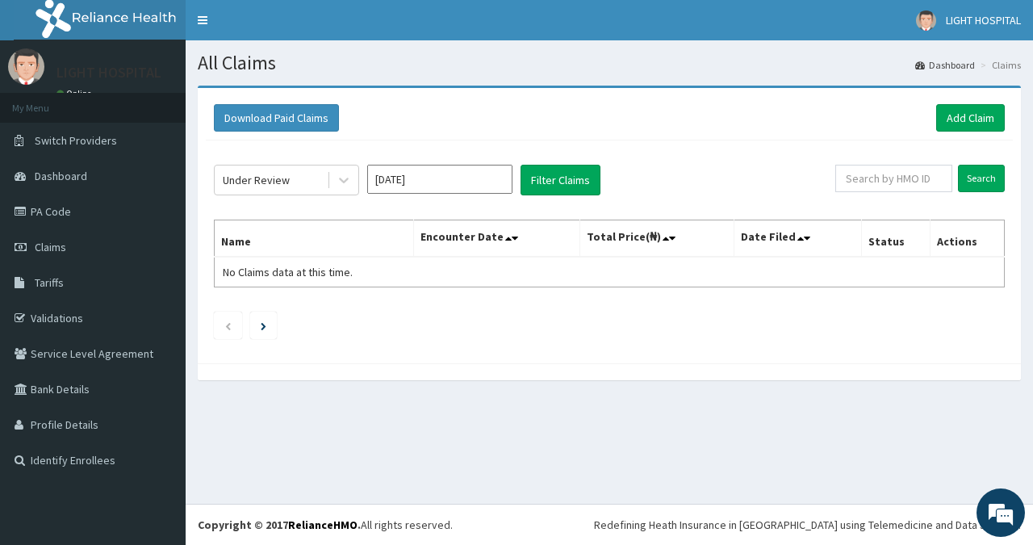
type input "[DATE]"
click at [541, 182] on button "Filter Claims" at bounding box center [560, 180] width 80 height 31
click at [566, 180] on button "Filter Claims" at bounding box center [560, 180] width 80 height 31
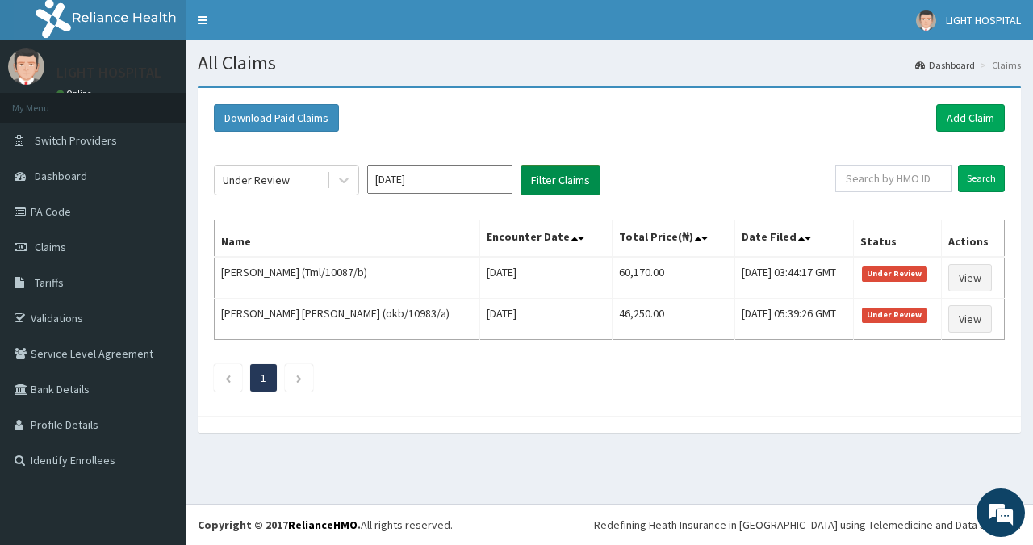
click at [566, 180] on button "Filter Claims" at bounding box center [560, 180] width 80 height 31
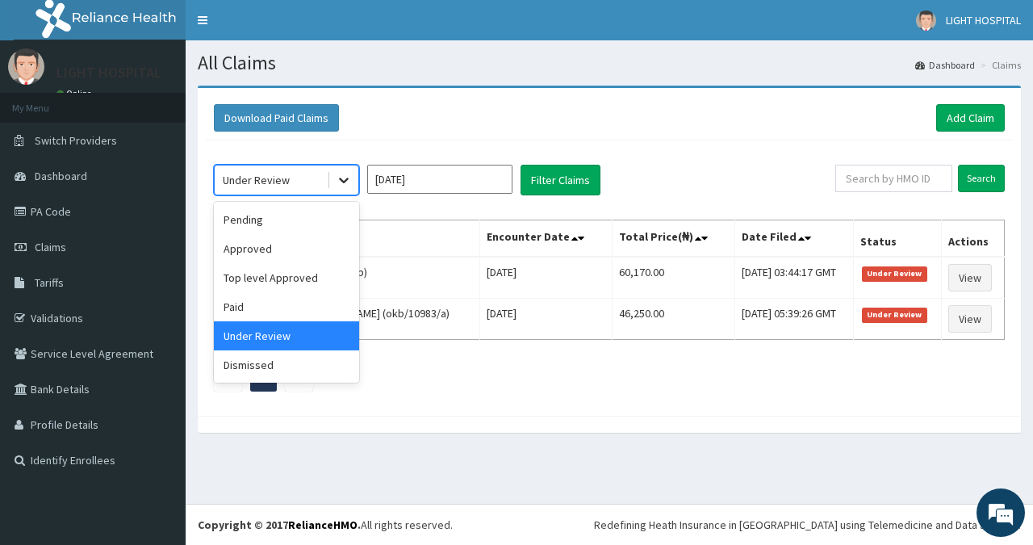
click at [340, 178] on icon at bounding box center [344, 180] width 16 height 16
click at [306, 223] on div "Pending" at bounding box center [286, 219] width 145 height 29
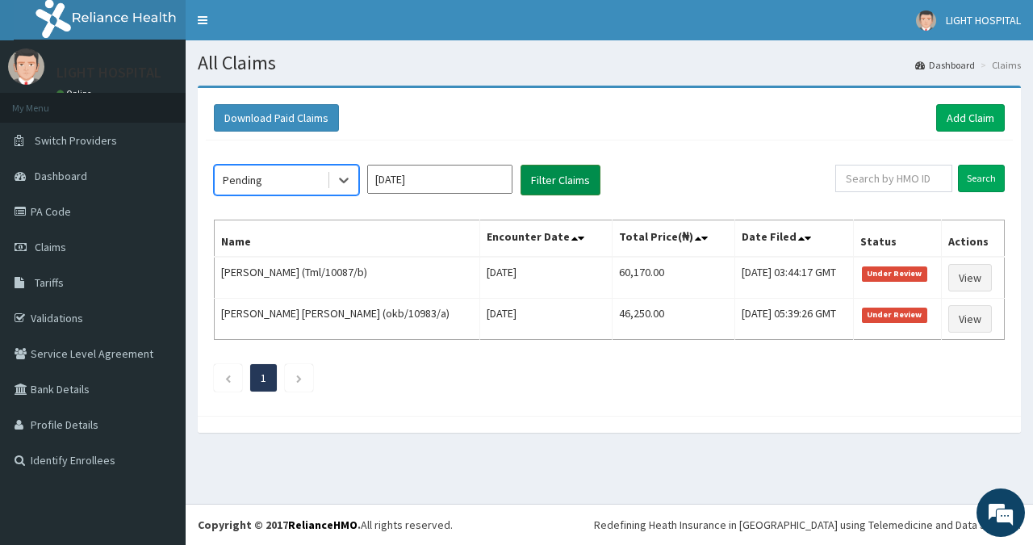
click at [537, 177] on button "Filter Claims" at bounding box center [560, 180] width 80 height 31
click at [548, 181] on button "Filter Claims" at bounding box center [560, 180] width 80 height 31
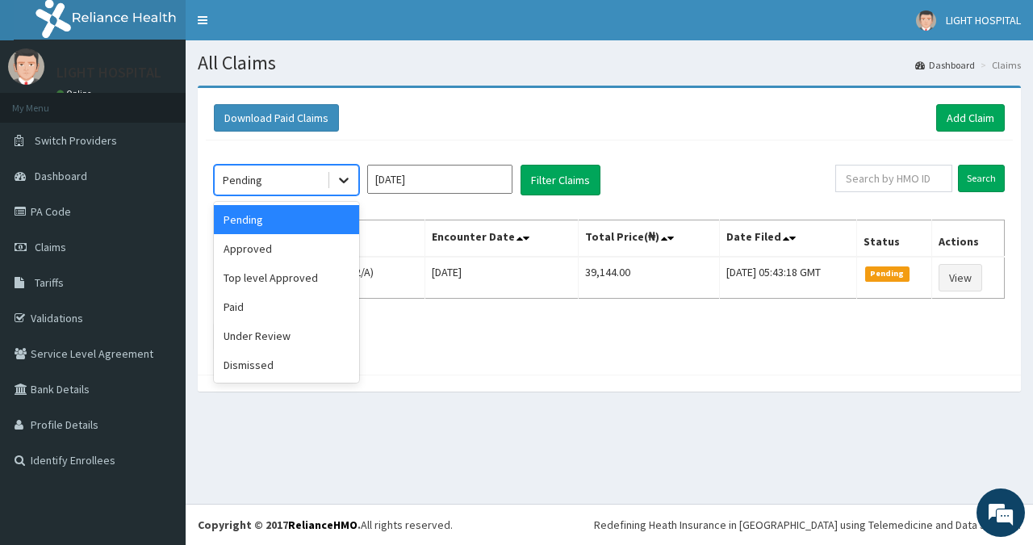
click at [338, 178] on icon at bounding box center [344, 180] width 16 height 16
click at [315, 252] on div "Approved" at bounding box center [286, 248] width 145 height 29
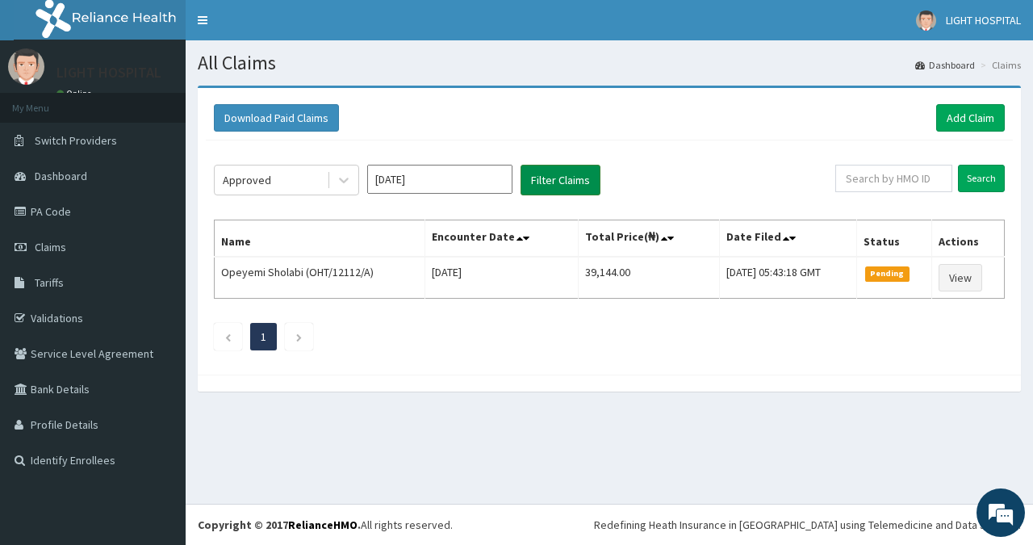
click at [570, 183] on button "Filter Claims" at bounding box center [560, 180] width 80 height 31
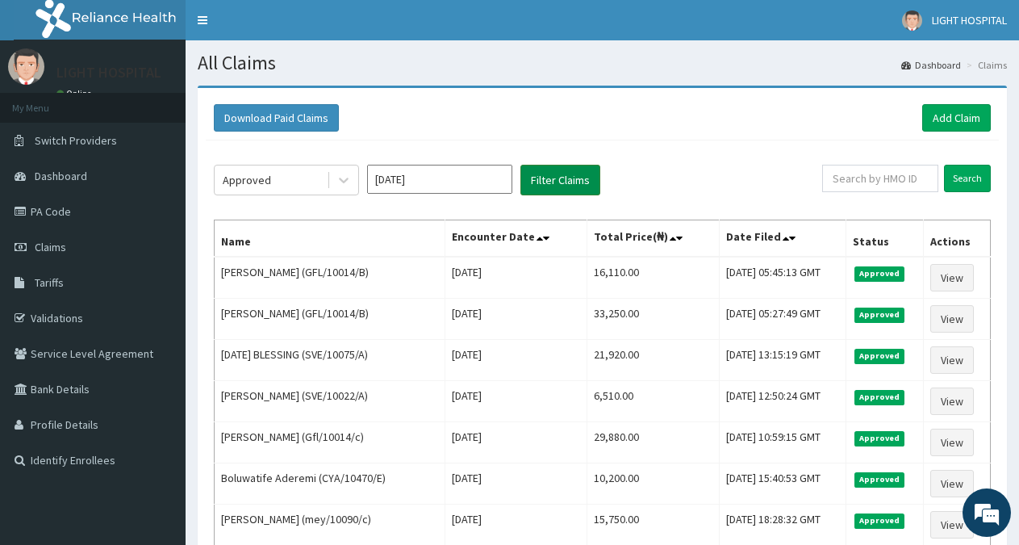
click at [567, 182] on button "Filter Claims" at bounding box center [560, 180] width 80 height 31
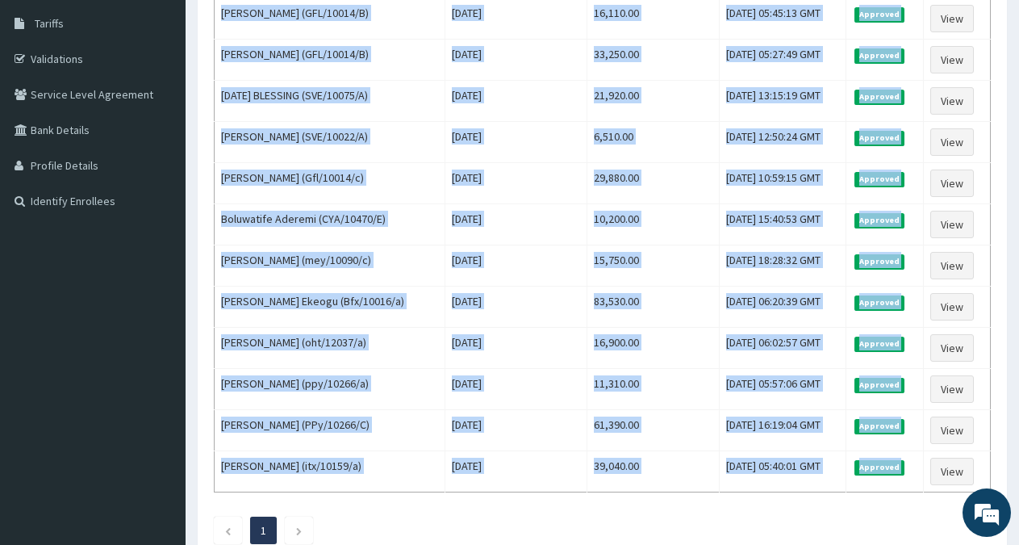
scroll to position [369, 0]
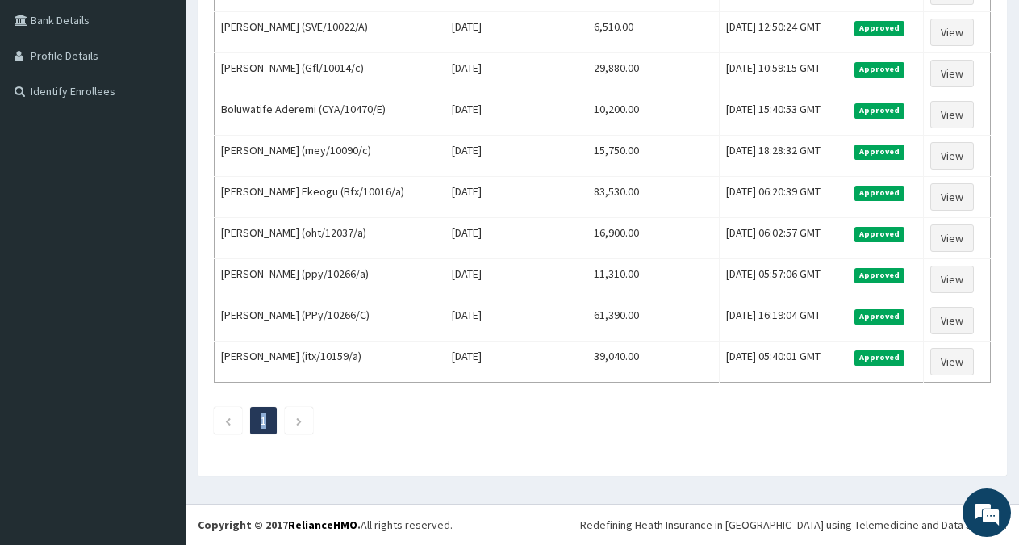
drag, startPoint x: 220, startPoint y: 186, endPoint x: 588, endPoint y: 467, distance: 462.8
click at [588, 467] on div "Download Paid Claims Add Claim × Note you can only download claims within a max…" at bounding box center [602, 96] width 809 height 758
copy ul "1"
